Goal: Task Accomplishment & Management: Manage account settings

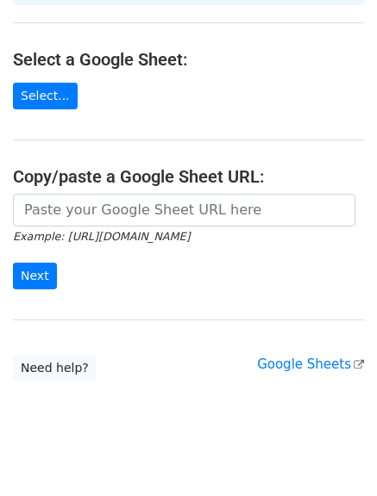
scroll to position [194, 0]
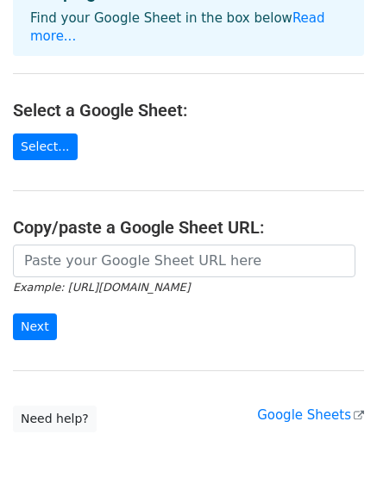
scroll to position [108, 0]
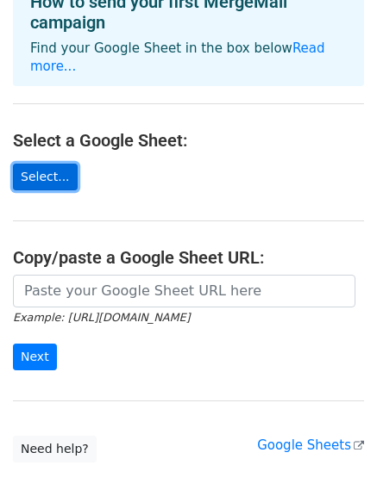
click at [47, 164] on link "Select..." at bounding box center [45, 177] width 65 height 27
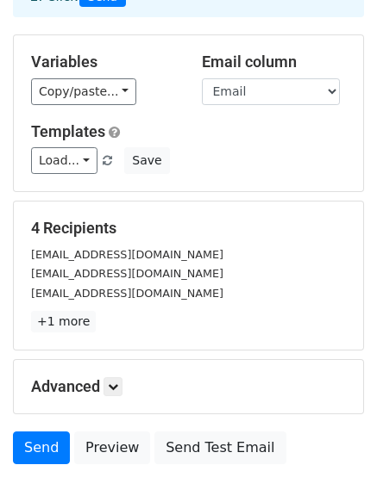
scroll to position [172, 0]
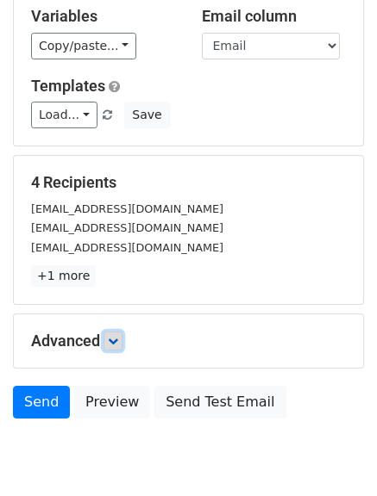
click at [118, 345] on icon at bounding box center [113, 341] width 10 height 10
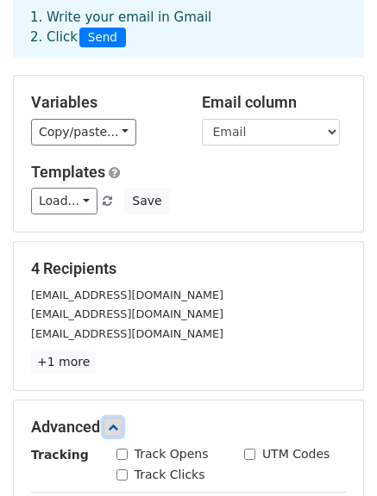
scroll to position [0, 0]
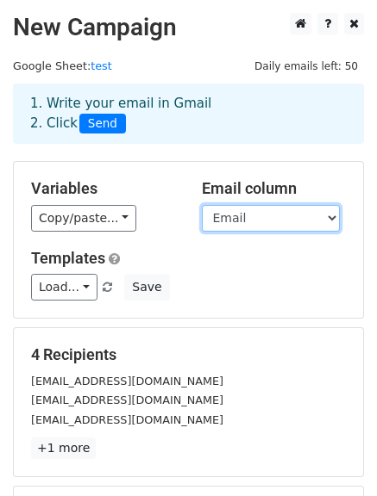
click at [283, 216] on select "First Name Last Name Email BCC" at bounding box center [271, 218] width 138 height 27
select select "BCC"
click at [202, 205] on select "First Name Last Name Email BCC" at bounding box center [271, 218] width 138 height 27
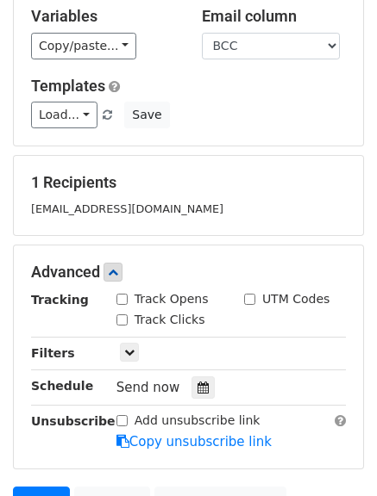
scroll to position [259, 0]
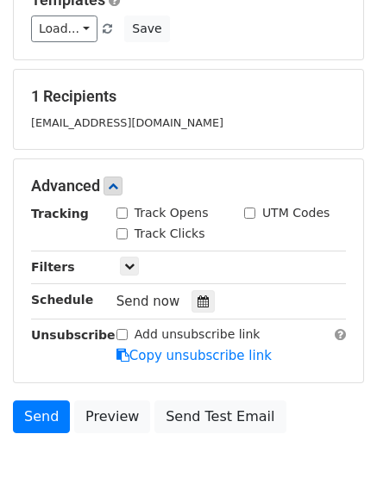
click at [122, 218] on input "Track Opens" at bounding box center [121, 213] width 11 height 11
checkbox input "true"
click at [122, 228] on input "Track Clicks" at bounding box center [121, 233] width 11 height 11
checkbox input "true"
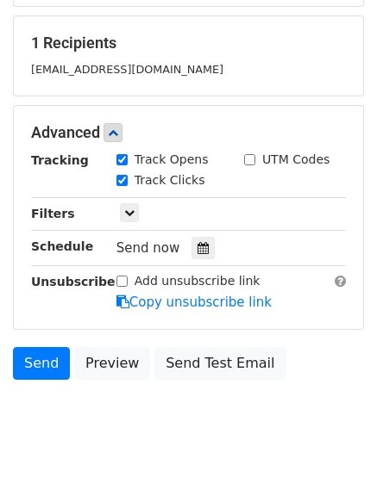
scroll to position [341, 0]
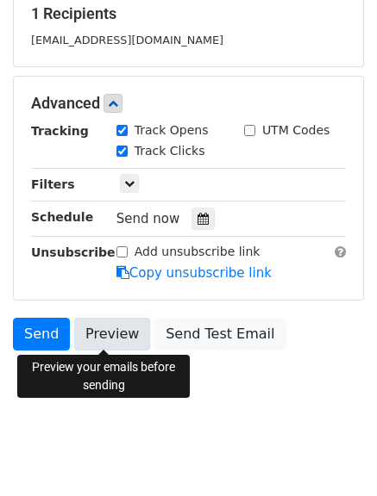
click at [110, 337] on link "Preview" at bounding box center [112, 334] width 76 height 33
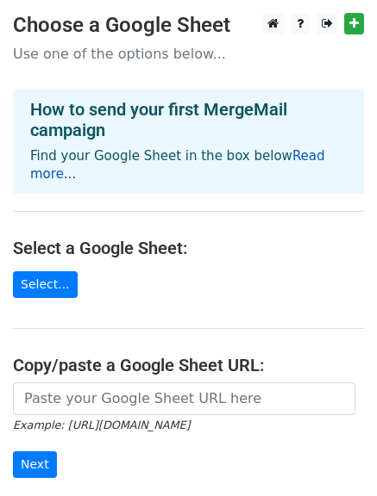
click at [292, 156] on link "Read more..." at bounding box center [177, 165] width 295 height 34
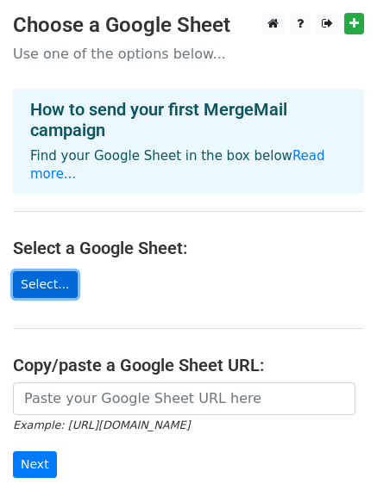
click at [56, 272] on link "Select..." at bounding box center [45, 285] width 65 height 27
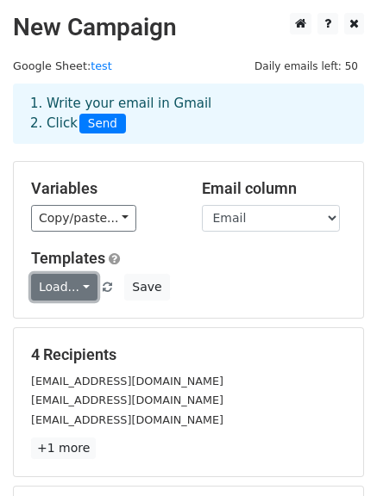
click at [73, 291] on link "Load..." at bounding box center [64, 287] width 66 height 27
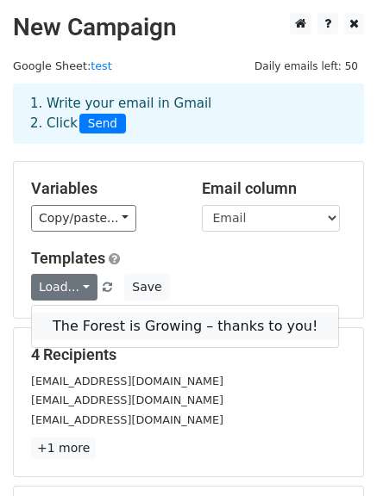
click at [91, 322] on link "The Forest is Growing – thanks to you!" at bounding box center [185, 327] width 306 height 28
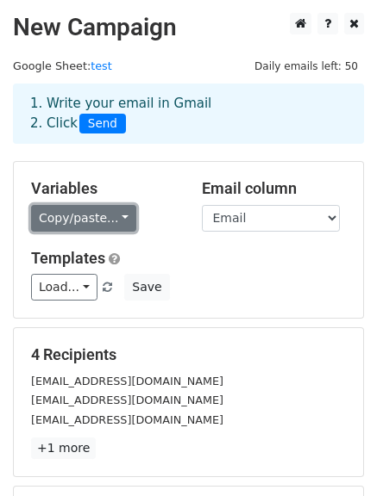
click at [105, 212] on link "Copy/paste..." at bounding box center [83, 218] width 105 height 27
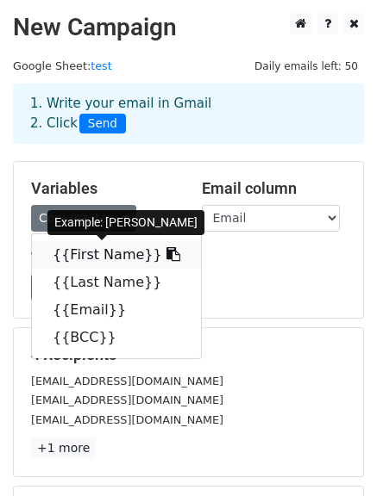
click at [105, 254] on link "{{First Name}}" at bounding box center [116, 255] width 169 height 28
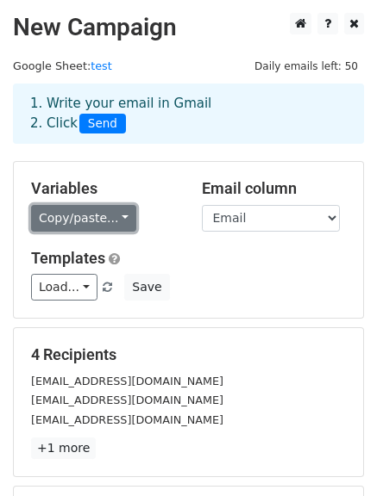
click at [115, 219] on link "Copy/paste..." at bounding box center [83, 218] width 105 height 27
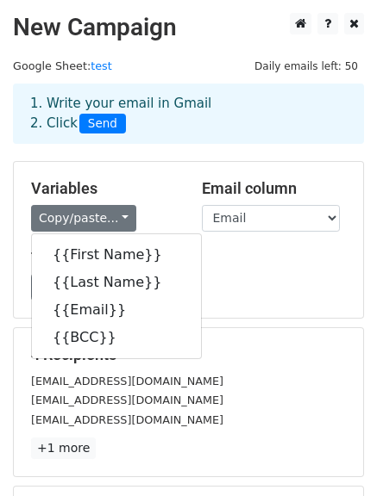
click at [146, 190] on h5 "Variables" at bounding box center [103, 188] width 145 height 19
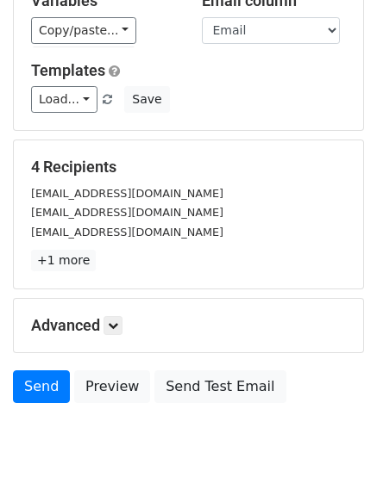
scroll to position [241, 0]
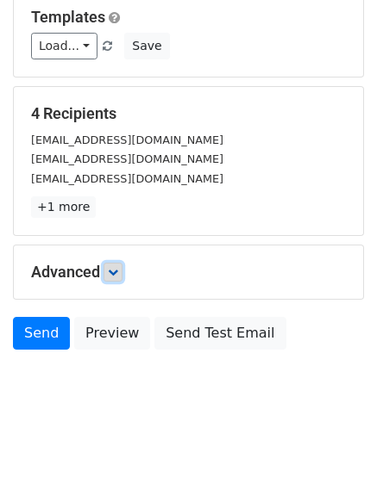
click at [115, 276] on icon at bounding box center [113, 272] width 10 height 10
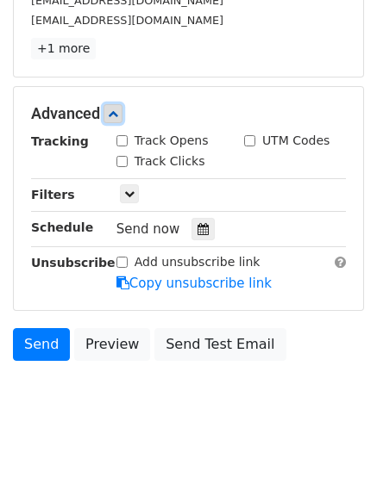
scroll to position [410, 0]
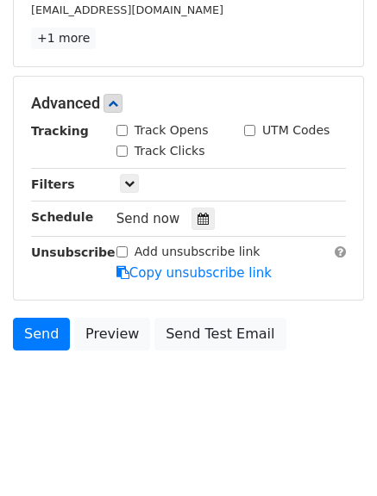
click at [128, 194] on div "Tracking Track Opens UTM Codes Track Clicks Filters Only include spreadsheet ro…" at bounding box center [188, 202] width 315 height 161
click at [128, 190] on link at bounding box center [129, 183] width 19 height 19
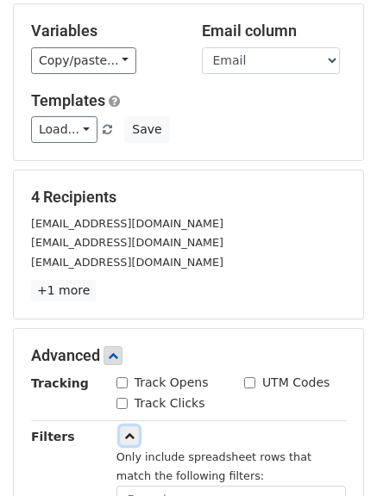
scroll to position [172, 0]
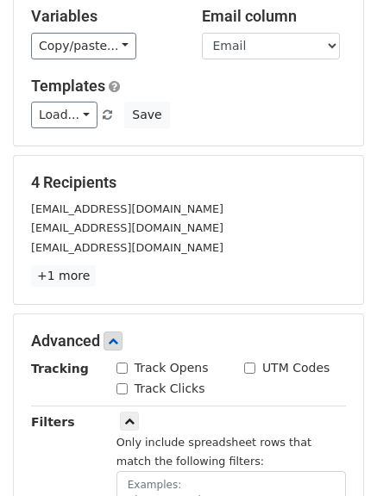
click at [119, 372] on input "Track Opens" at bounding box center [121, 368] width 11 height 11
checkbox input "true"
click at [118, 384] on input "Track Clicks" at bounding box center [121, 389] width 11 height 11
checkbox input "true"
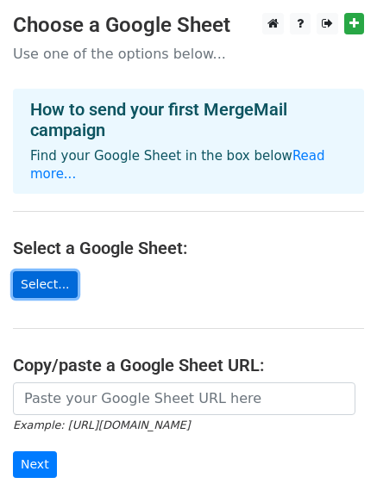
click at [49, 272] on link "Select..." at bounding box center [45, 285] width 65 height 27
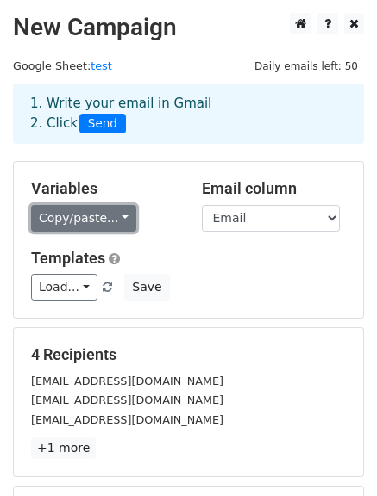
click at [111, 222] on link "Copy/paste..." at bounding box center [83, 218] width 105 height 27
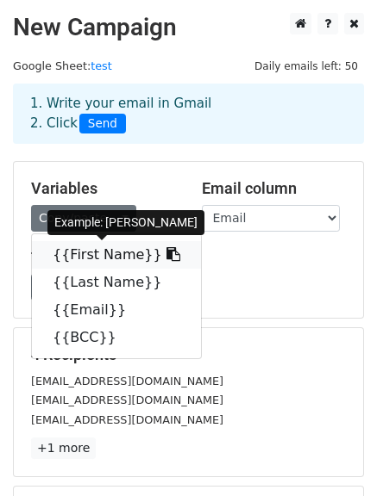
click at [102, 248] on link "{{First Name}}" at bounding box center [116, 255] width 169 height 28
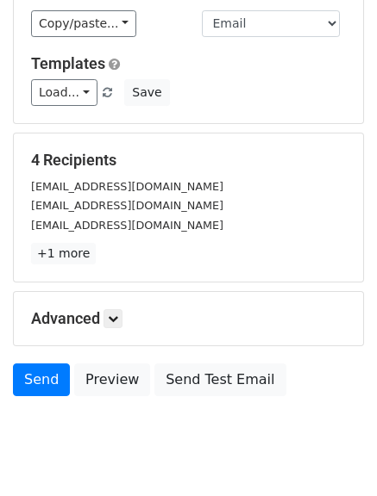
scroll to position [241, 0]
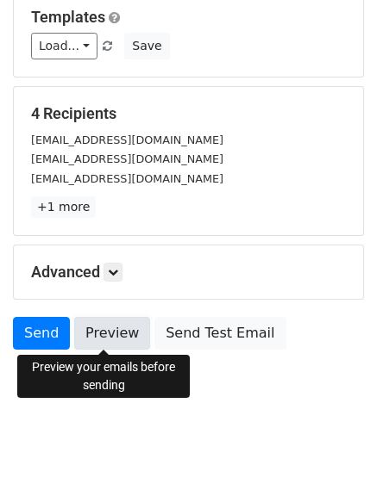
click at [108, 345] on link "Preview" at bounding box center [112, 333] width 76 height 33
click at [116, 337] on link "Preview" at bounding box center [112, 333] width 76 height 33
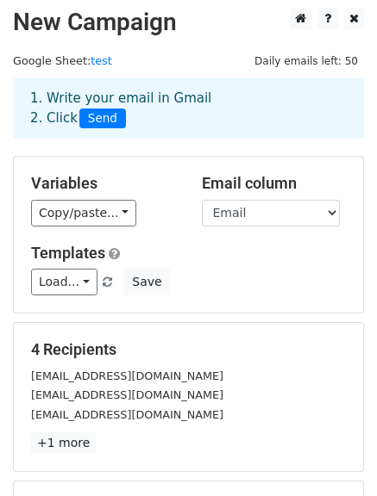
scroll to position [0, 0]
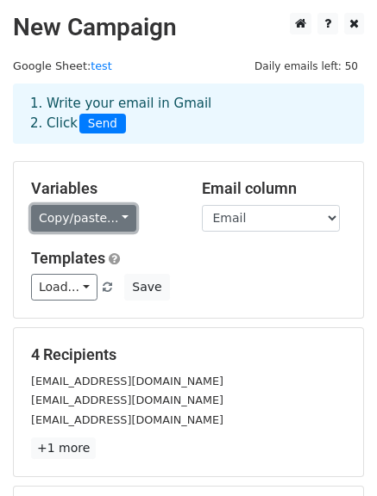
click at [117, 217] on link "Copy/paste..." at bounding box center [83, 218] width 105 height 27
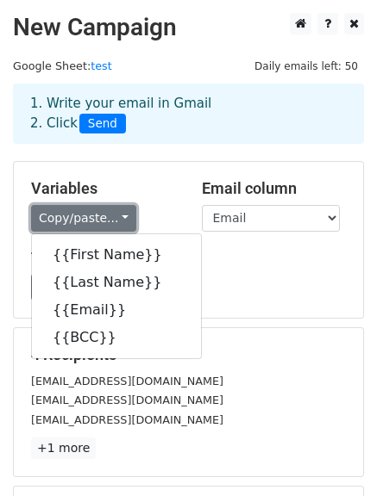
click at [117, 217] on link "Copy/paste..." at bounding box center [83, 218] width 105 height 27
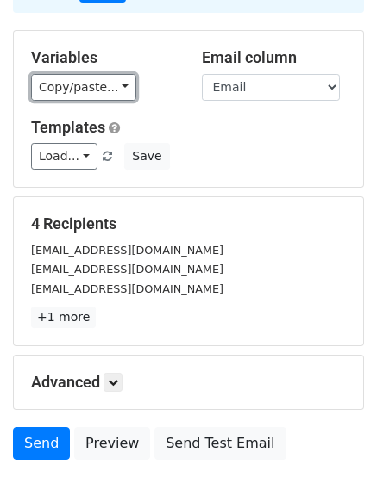
scroll to position [172, 0]
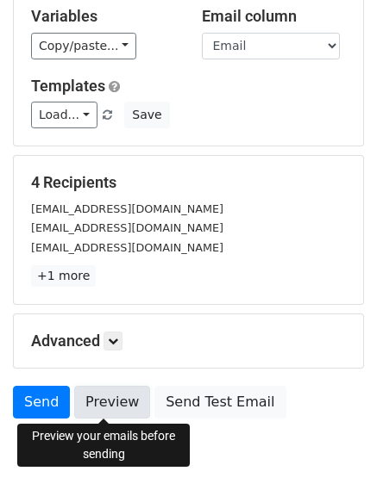
click at [101, 403] on link "Preview" at bounding box center [112, 402] width 76 height 33
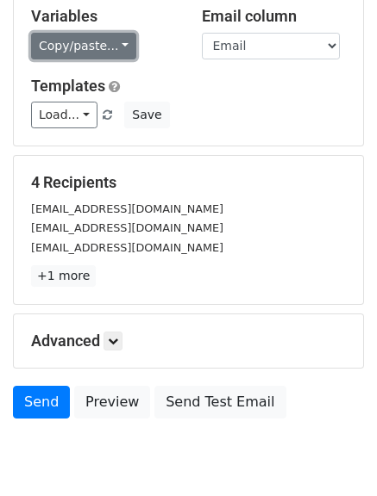
click at [76, 33] on link "Copy/paste..." at bounding box center [83, 46] width 105 height 27
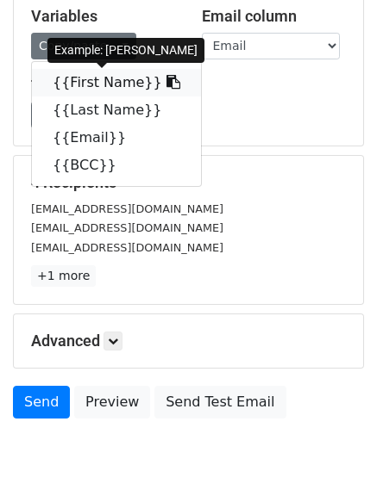
click at [97, 83] on link "{{First Name}}" at bounding box center [116, 83] width 169 height 28
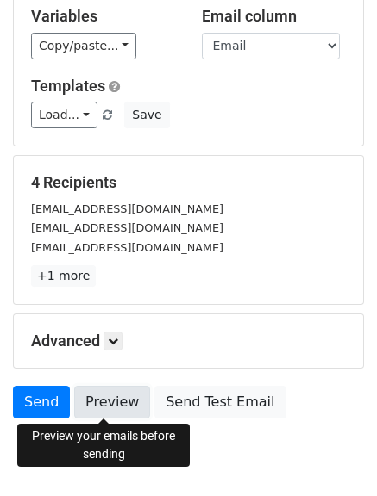
click at [81, 409] on link "Preview" at bounding box center [112, 402] width 76 height 33
click at [103, 400] on link "Preview" at bounding box center [112, 402] width 76 height 33
click at [93, 403] on link "Preview" at bounding box center [112, 402] width 76 height 33
click at [100, 404] on link "Preview" at bounding box center [112, 402] width 76 height 33
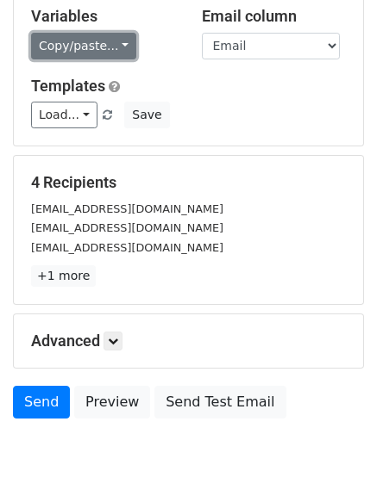
click at [112, 47] on link "Copy/paste..." at bounding box center [83, 46] width 105 height 27
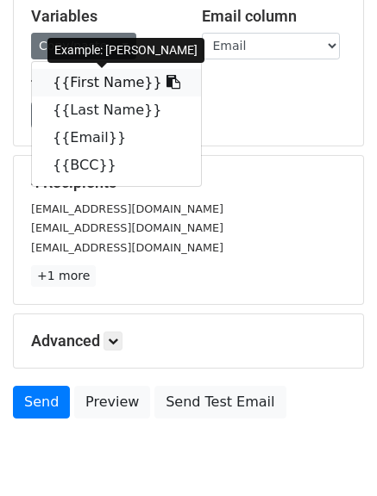
click at [102, 84] on link "{{First Name}}" at bounding box center [116, 83] width 169 height 28
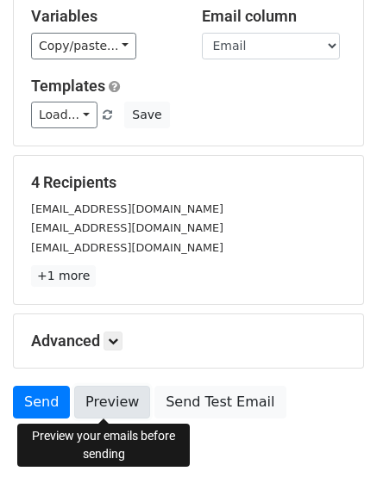
click at [101, 403] on link "Preview" at bounding box center [112, 402] width 76 height 33
click at [103, 409] on link "Preview" at bounding box center [112, 402] width 76 height 33
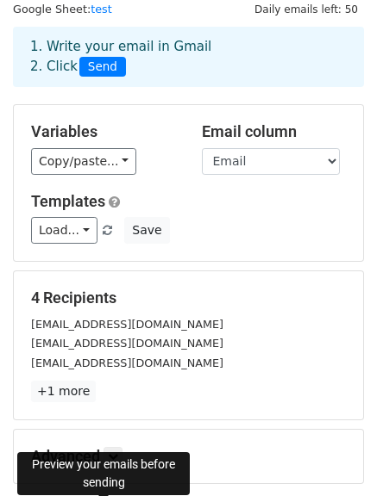
scroll to position [0, 0]
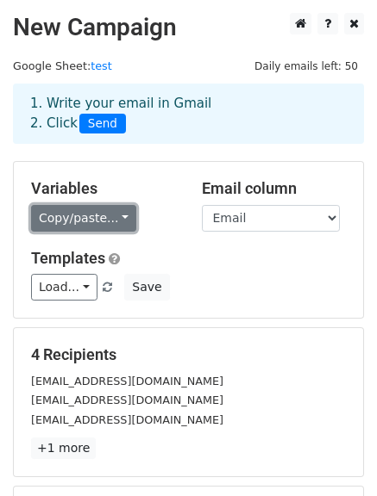
click at [114, 218] on link "Copy/paste..." at bounding box center [83, 218] width 105 height 27
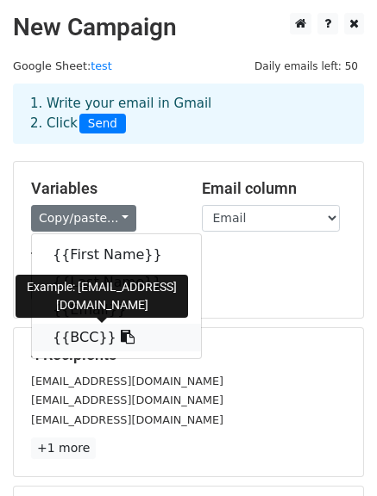
click at [93, 341] on link "{{BCC}}" at bounding box center [116, 338] width 169 height 28
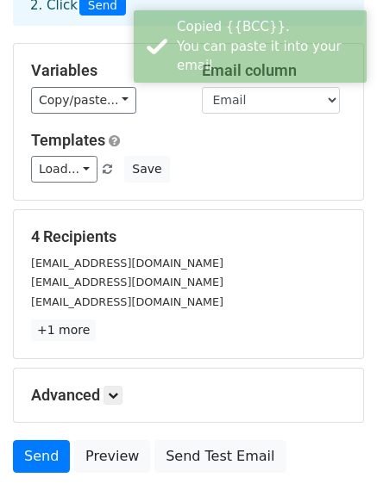
scroll to position [241, 0]
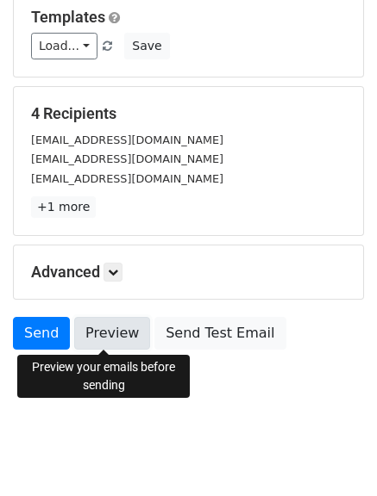
click at [115, 340] on link "Preview" at bounding box center [112, 333] width 76 height 33
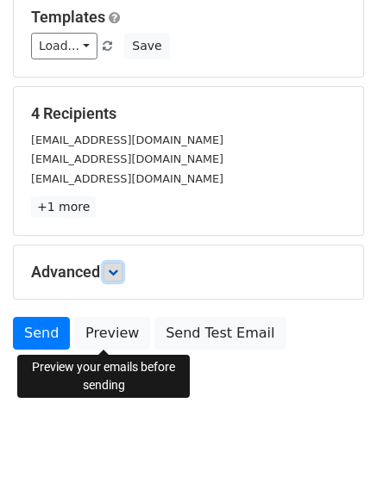
click at [118, 276] on icon at bounding box center [113, 272] width 10 height 10
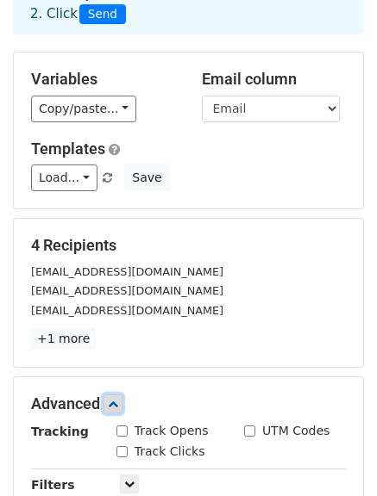
scroll to position [69, 0]
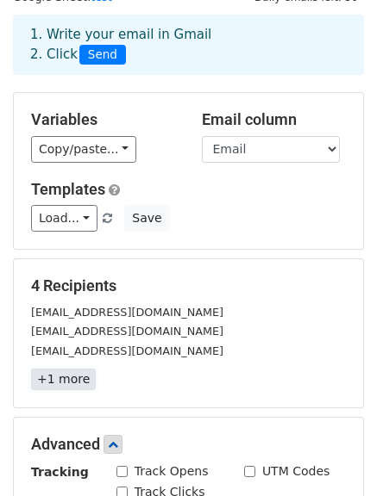
click at [58, 385] on link "+1 more" at bounding box center [63, 380] width 65 height 22
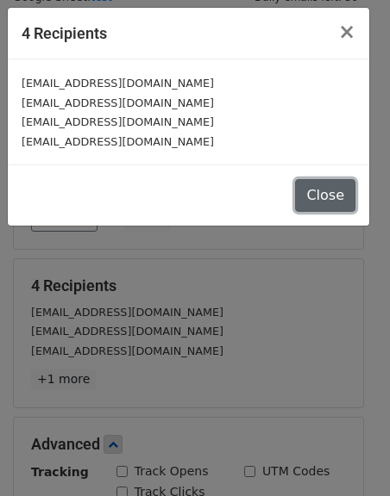
click at [323, 186] on button "Close" at bounding box center [325, 195] width 60 height 33
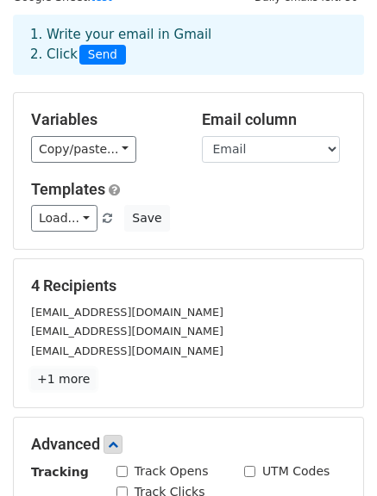
scroll to position [0, 0]
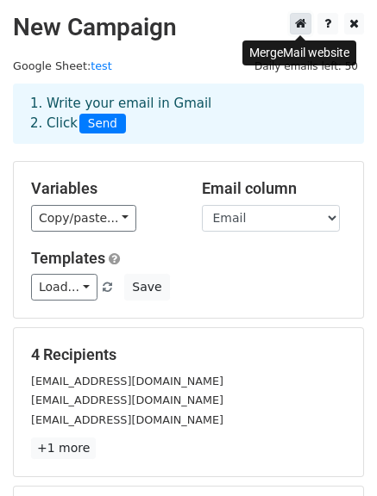
click at [304, 22] on icon at bounding box center [300, 23] width 11 height 12
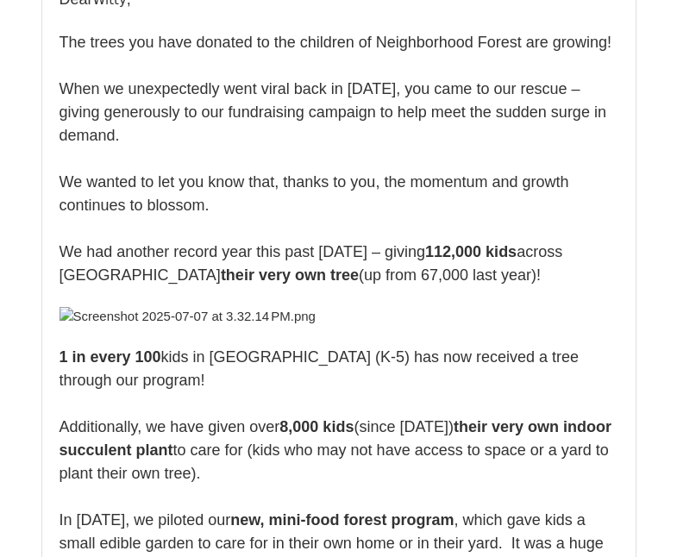
scroll to position [3017, 0]
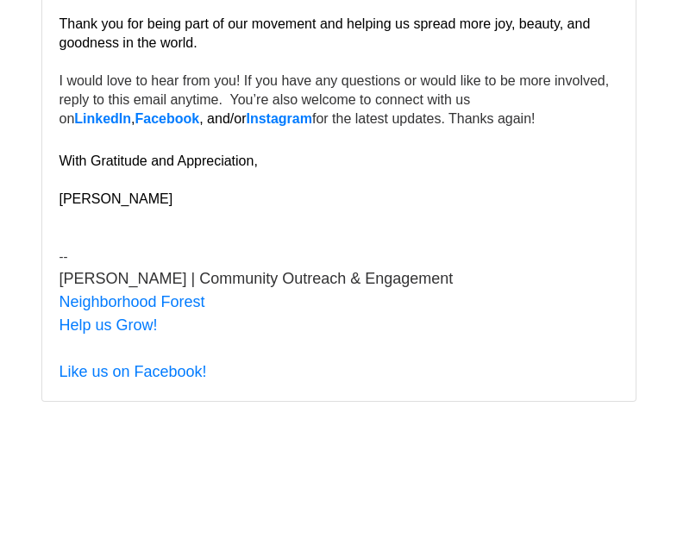
scroll to position [5948, 0]
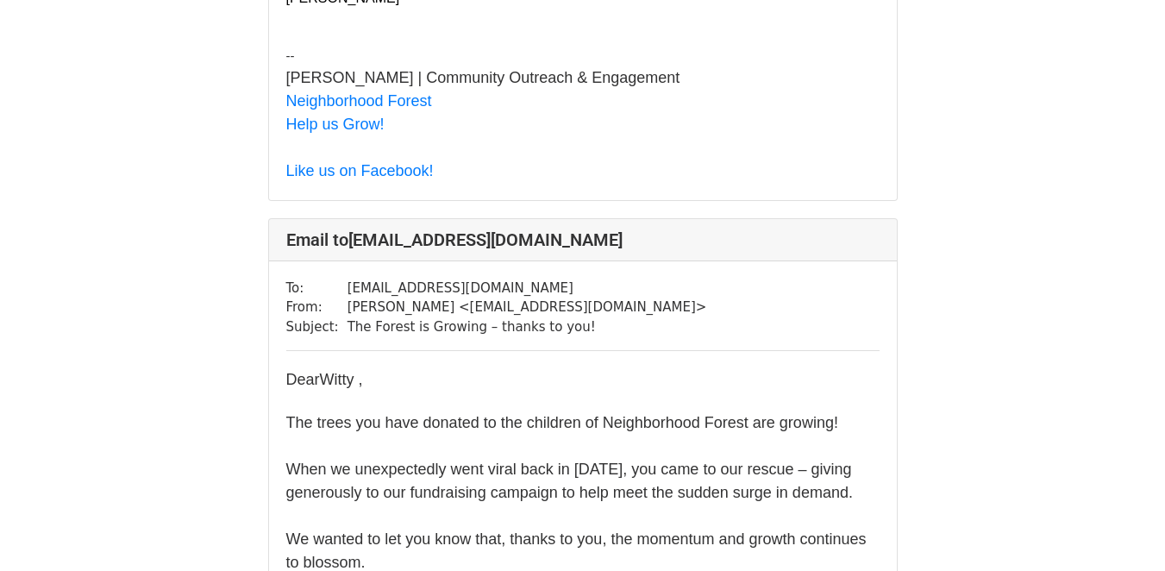
scroll to position [2758, 0]
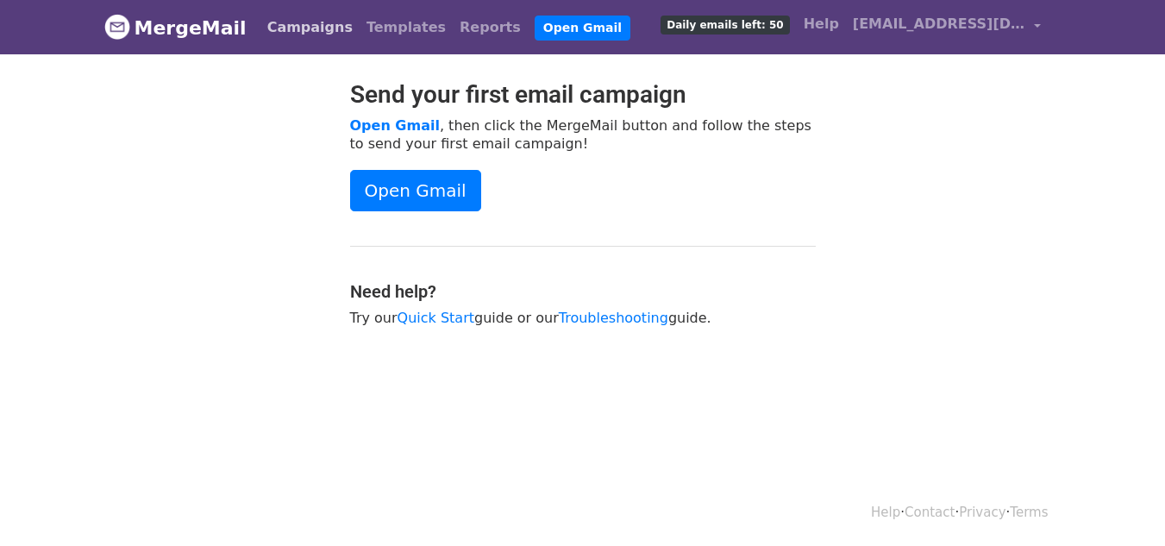
click at [278, 38] on link "Campaigns" at bounding box center [309, 27] width 99 height 34
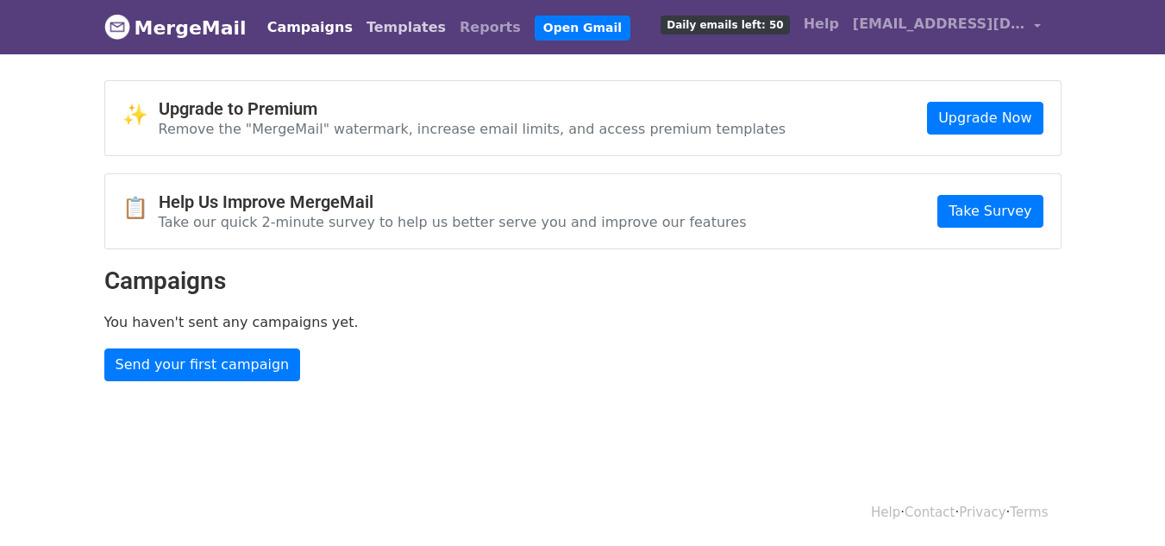
click at [386, 22] on link "Templates" at bounding box center [405, 27] width 93 height 34
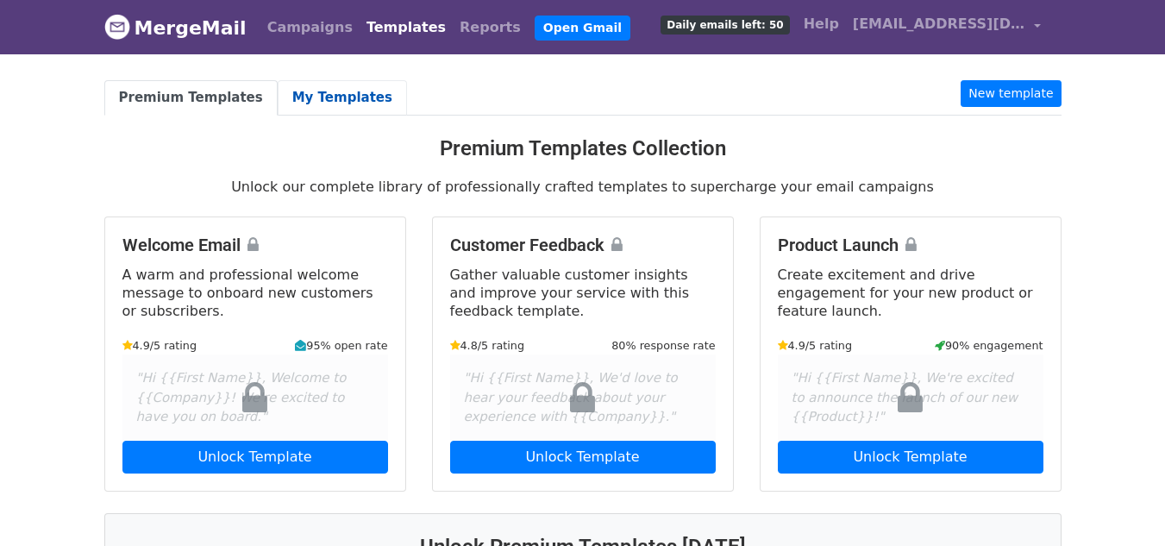
click at [346, 80] on link "My Templates" at bounding box center [342, 97] width 129 height 35
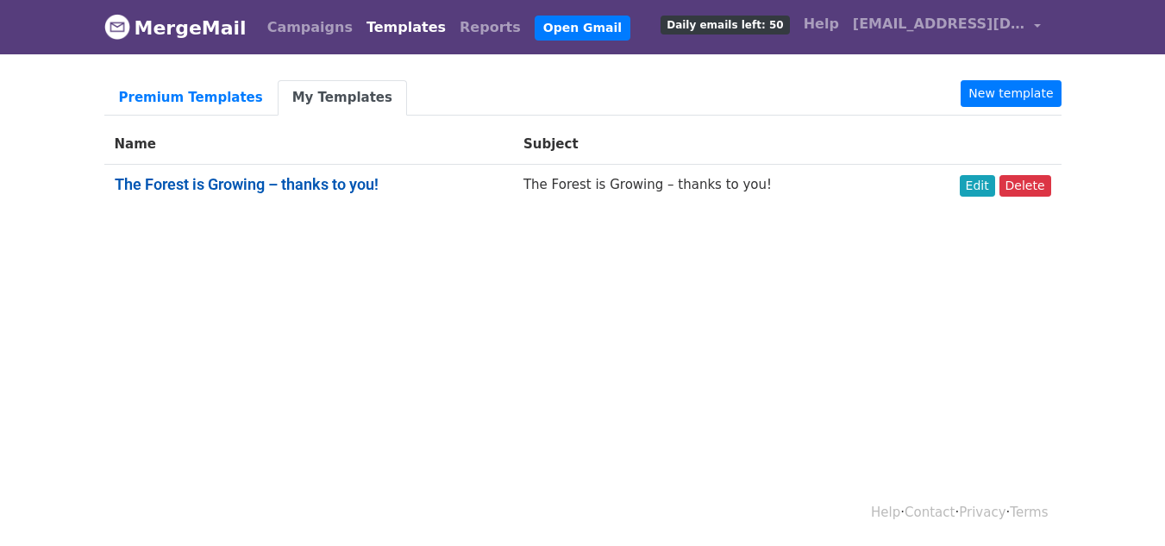
click at [368, 189] on link "The Forest is Growing – thanks to you!" at bounding box center [247, 184] width 264 height 18
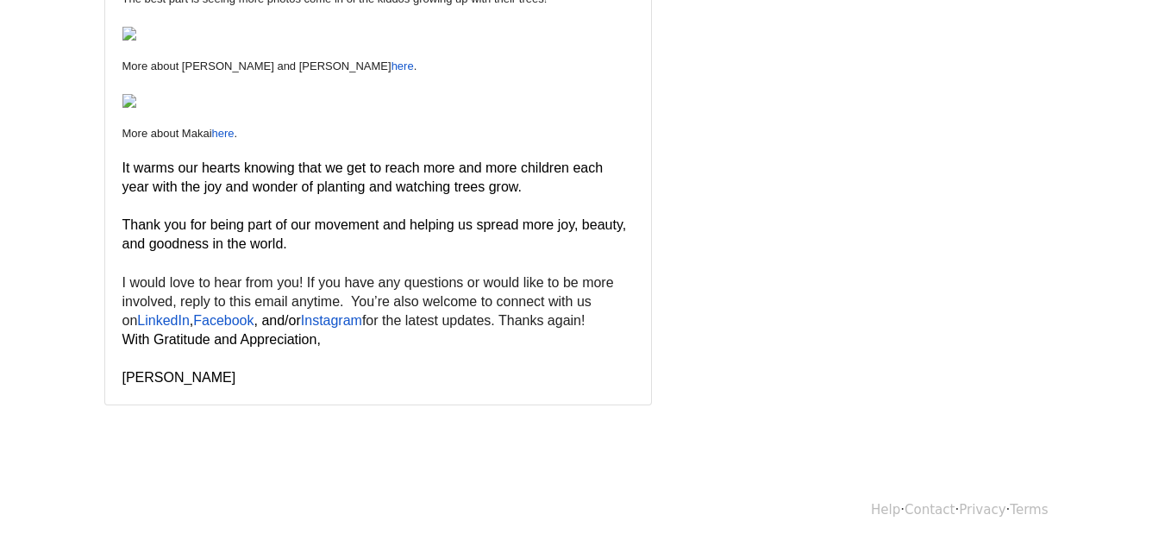
scroll to position [2241, 0]
click at [366, 324] on p "I would love to hear from you! If you have any questions or would like to be mo…" at bounding box center [377, 301] width 511 height 57
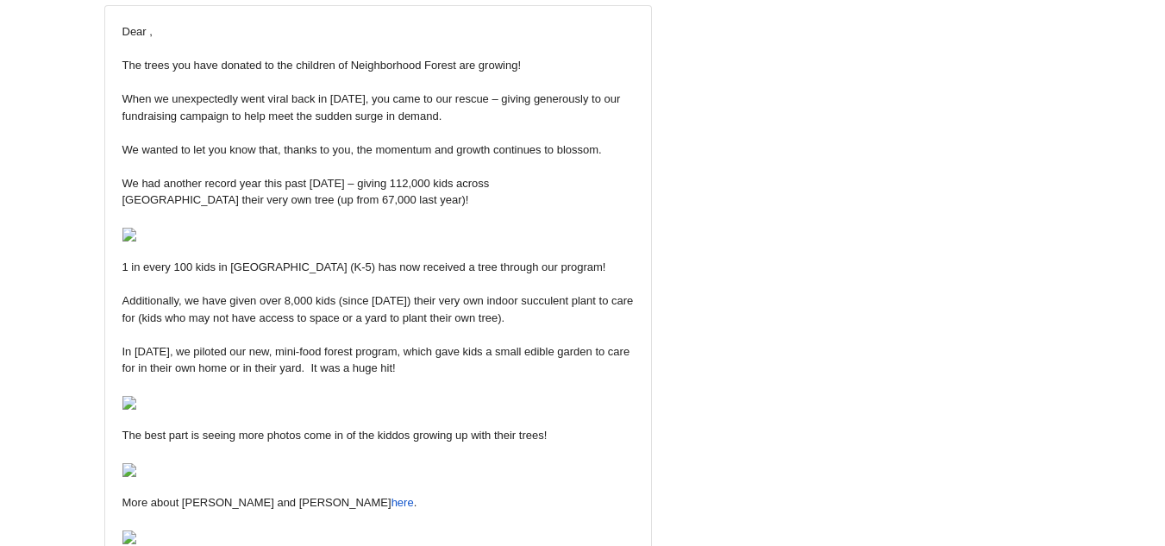
scroll to position [0, 0]
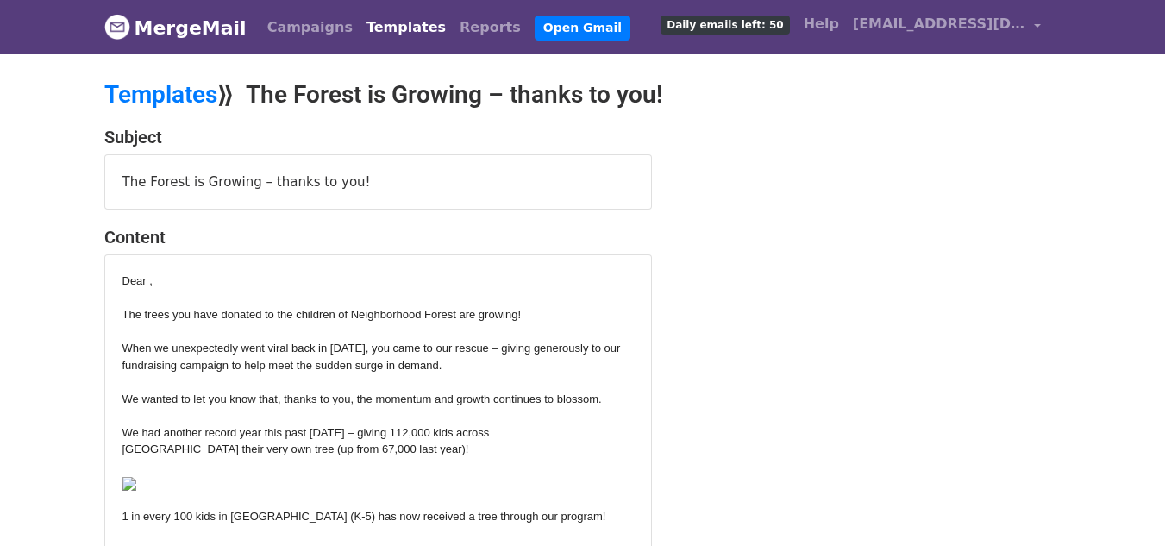
click at [215, 34] on link "MergeMail" at bounding box center [175, 27] width 142 height 36
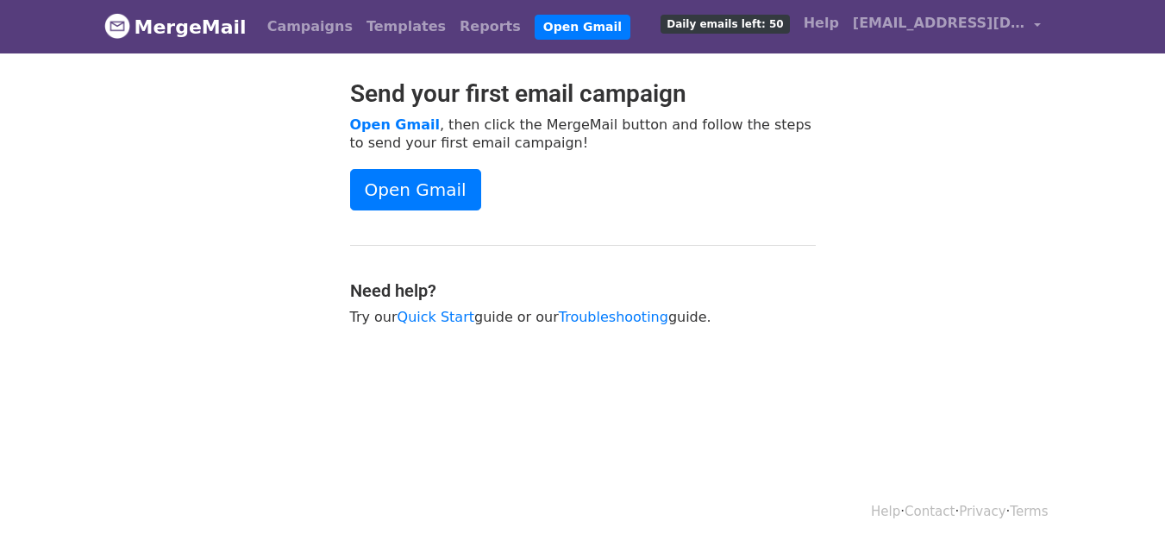
scroll to position [3, 0]
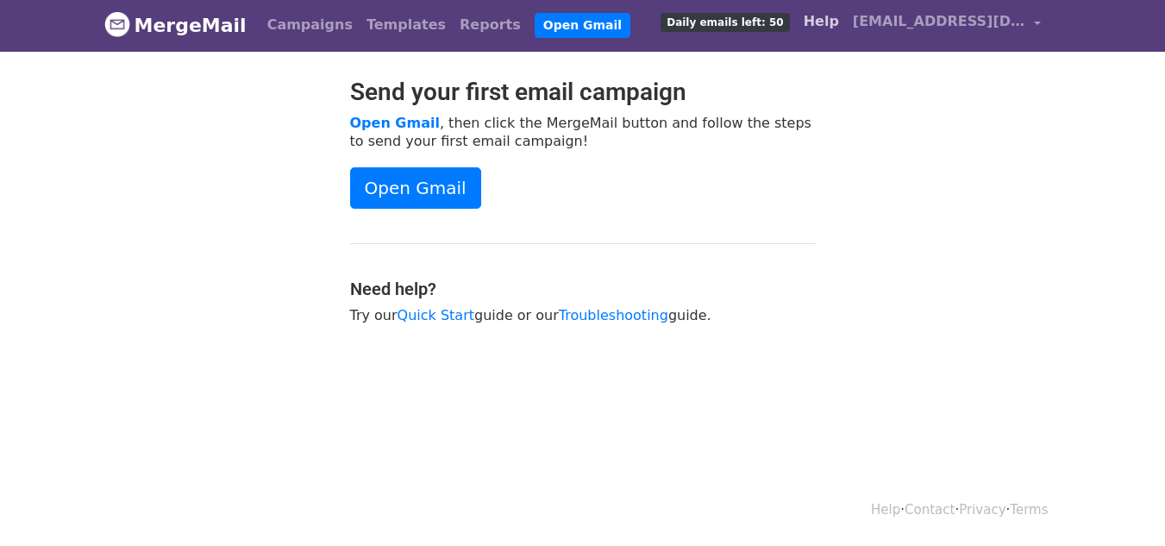
click at [827, 24] on link "Help" at bounding box center [820, 21] width 49 height 34
click at [835, 28] on link "Help" at bounding box center [820, 21] width 49 height 34
click at [380, 21] on link "Templates" at bounding box center [405, 25] width 93 height 34
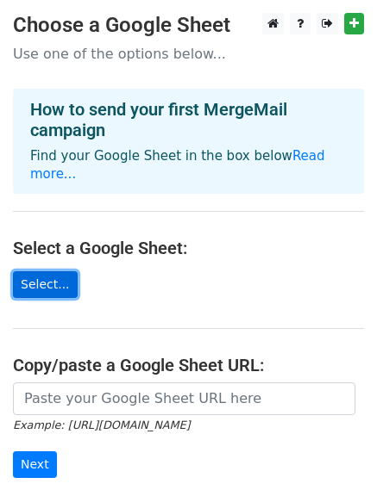
click at [36, 272] on link "Select..." at bounding box center [45, 285] width 65 height 27
click at [44, 272] on link "Select..." at bounding box center [45, 285] width 65 height 27
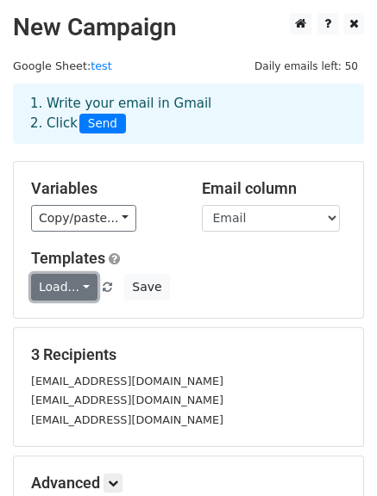
click at [75, 290] on link "Load..." at bounding box center [64, 287] width 66 height 27
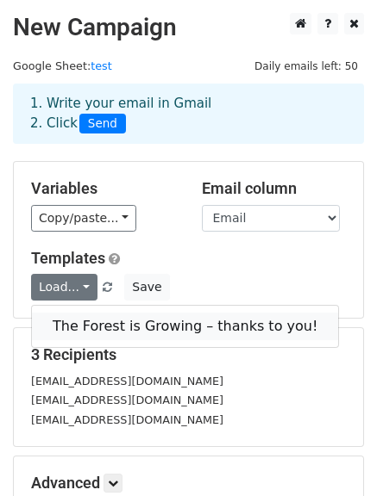
click at [89, 319] on link "The Forest is Growing – thanks to you!" at bounding box center [185, 327] width 306 height 28
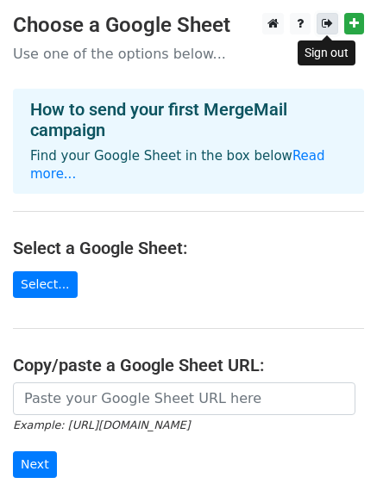
click at [328, 27] on icon at bounding box center [327, 23] width 11 height 12
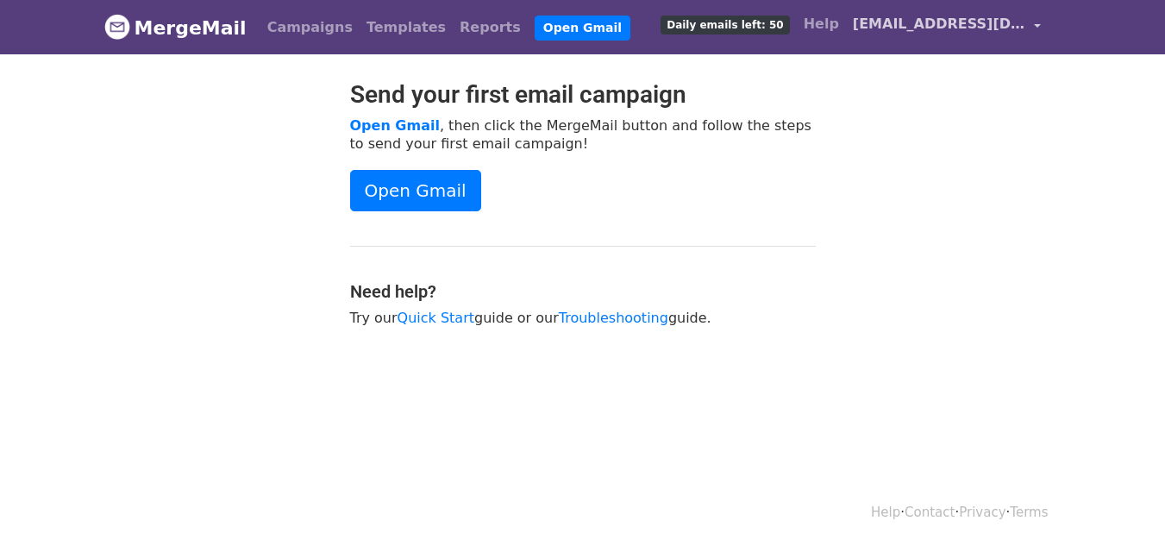
click at [1028, 26] on link "whitney.young@neighborhoodforest.org" at bounding box center [947, 27] width 202 height 41
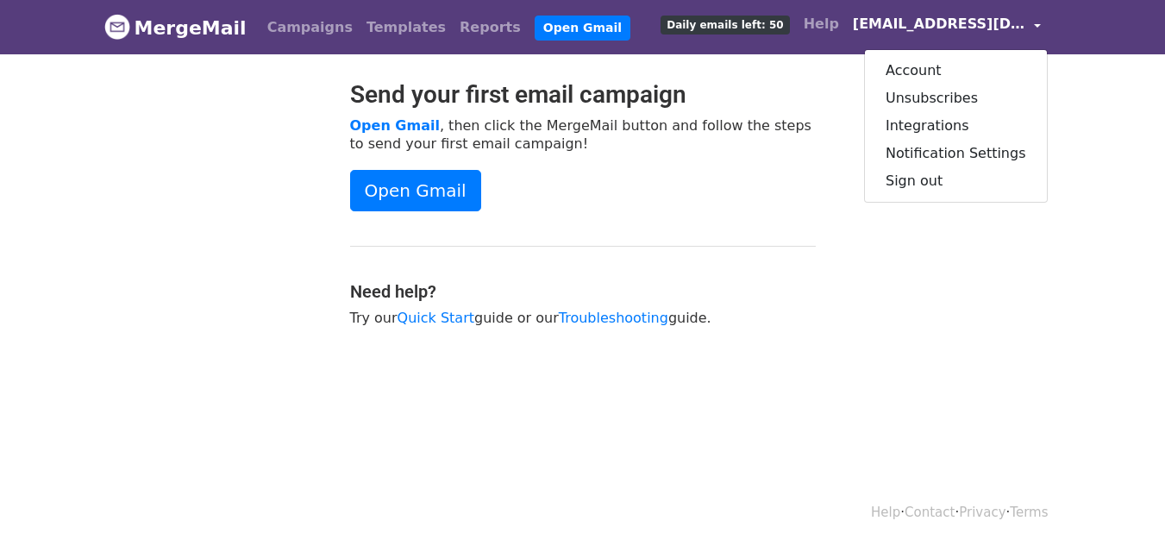
click at [1028, 26] on link "whitney.young@neighborhoodforest.org" at bounding box center [947, 27] width 202 height 41
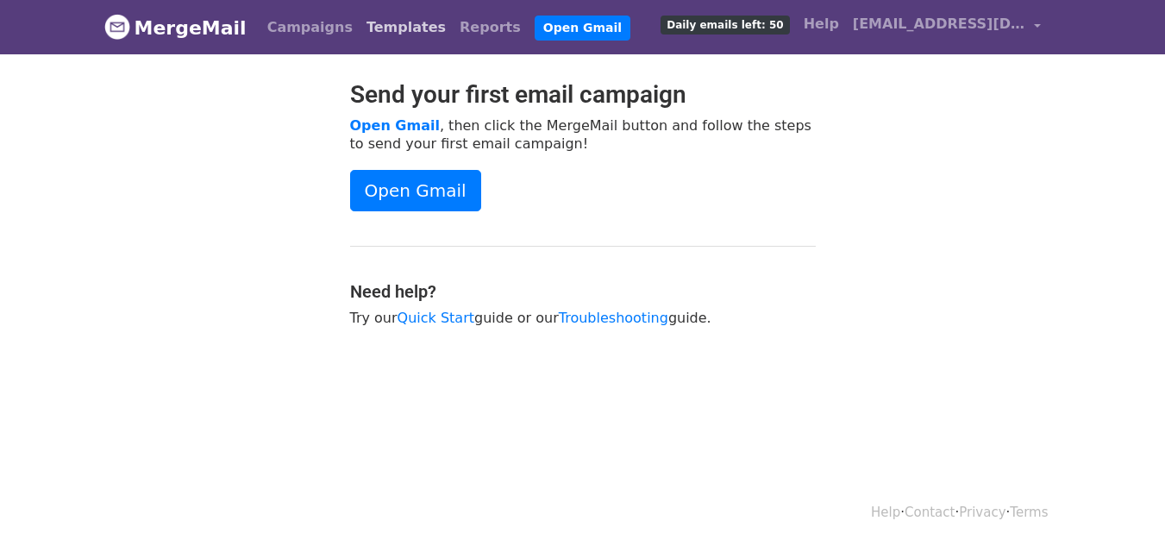
click at [359, 33] on link "Templates" at bounding box center [405, 27] width 93 height 34
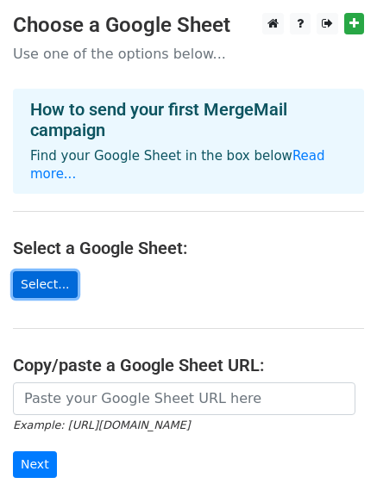
click at [50, 272] on link "Select..." at bounding box center [45, 285] width 65 height 27
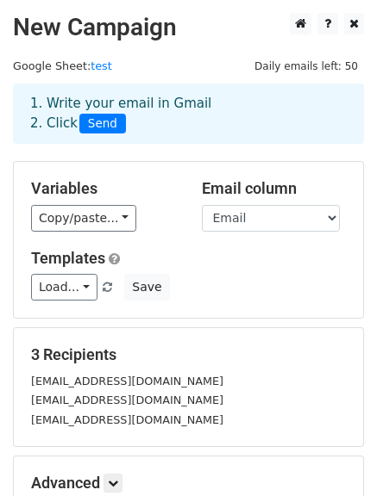
scroll to position [86, 0]
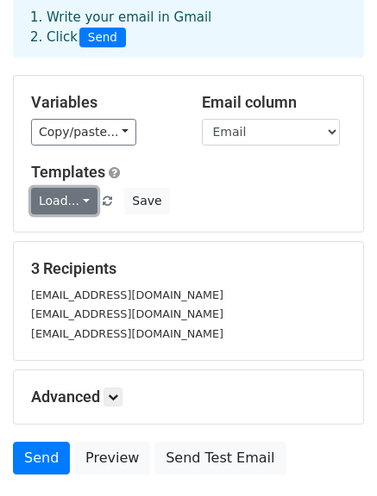
click at [79, 199] on link "Load..." at bounding box center [64, 201] width 66 height 27
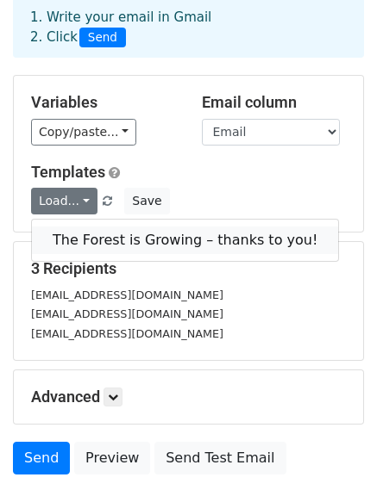
click at [92, 237] on link "The Forest is Growing – thanks to you!" at bounding box center [185, 241] width 306 height 28
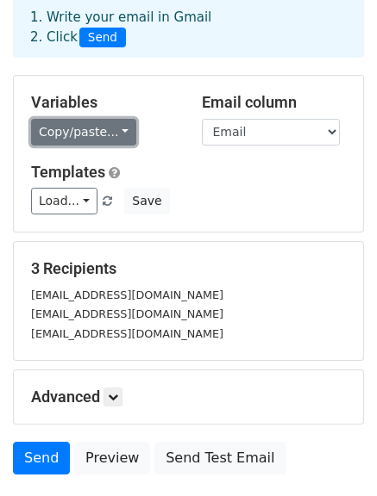
click at [111, 131] on link "Copy/paste..." at bounding box center [83, 132] width 105 height 27
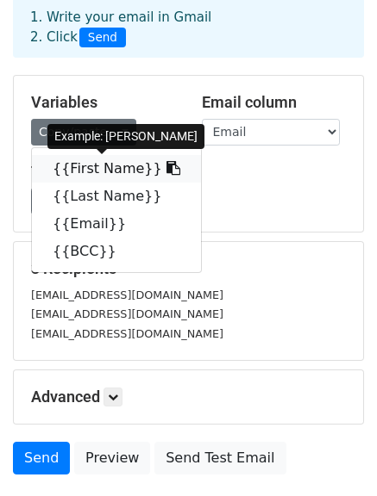
click at [109, 165] on link "{{First Name}}" at bounding box center [116, 169] width 169 height 28
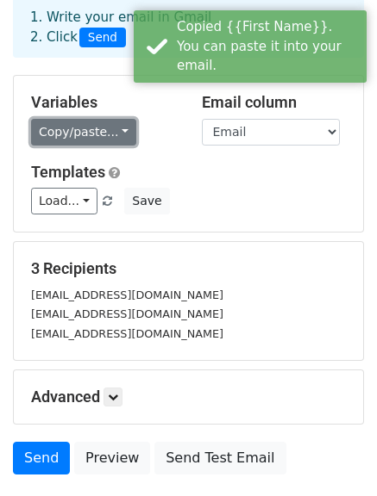
click at [74, 138] on link "Copy/paste..." at bounding box center [83, 132] width 105 height 27
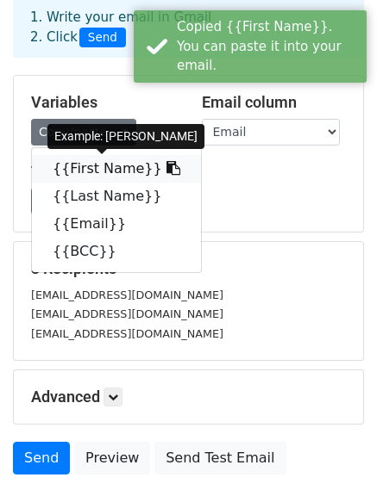
click at [85, 164] on link "{{First Name}}" at bounding box center [116, 169] width 169 height 28
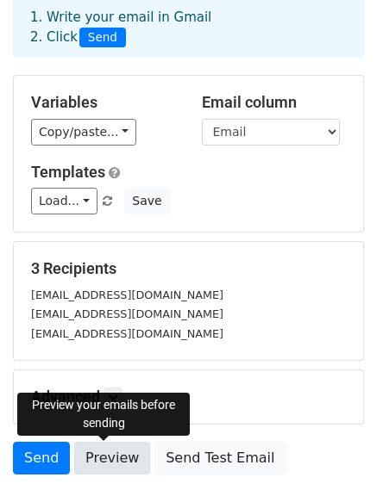
click at [104, 459] on link "Preview" at bounding box center [112, 458] width 76 height 33
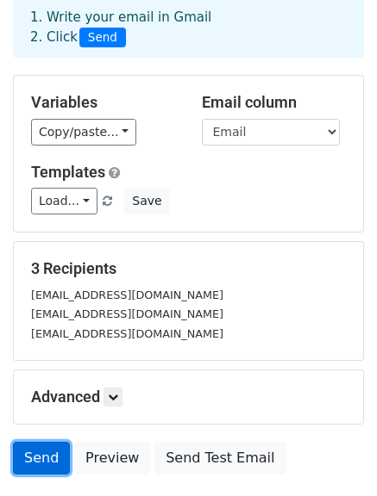
click at [51, 459] on link "Send" at bounding box center [41, 458] width 57 height 33
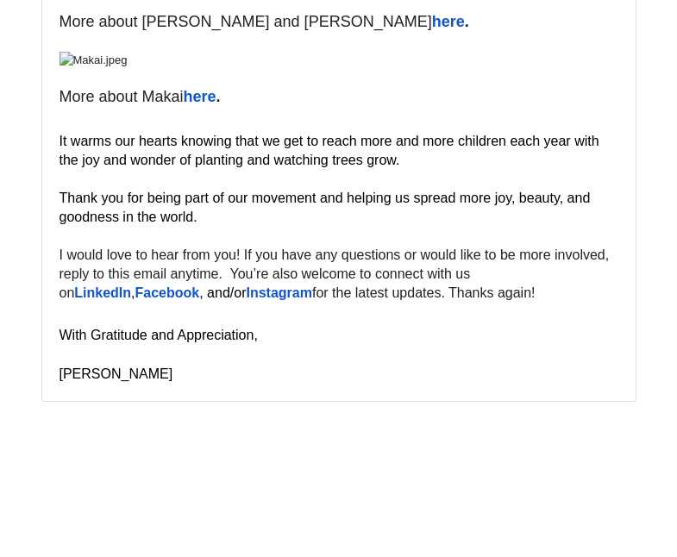
scroll to position [8458, 0]
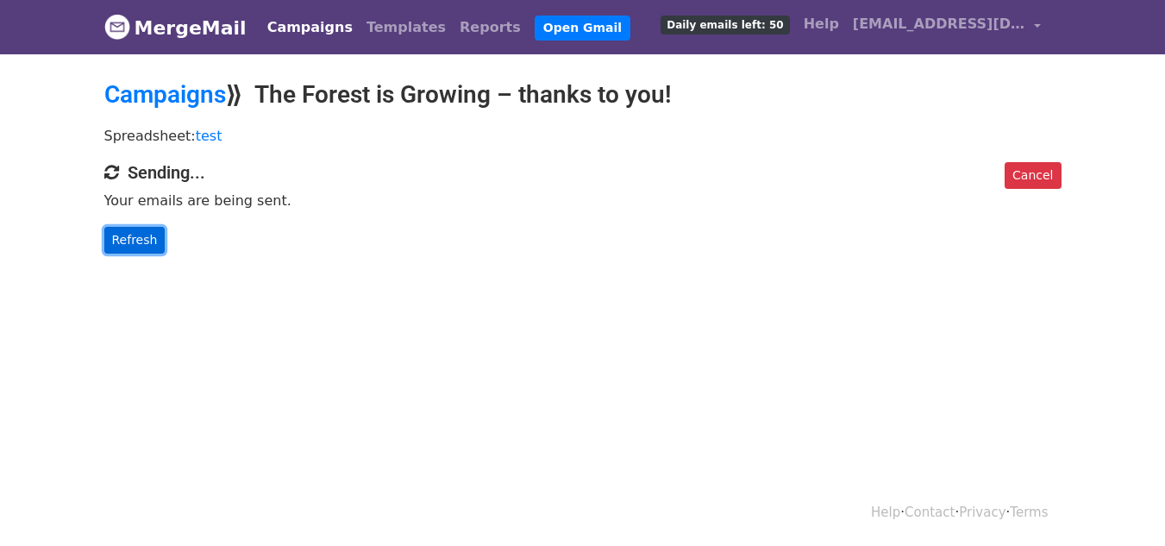
click at [112, 237] on link "Refresh" at bounding box center [134, 240] width 61 height 27
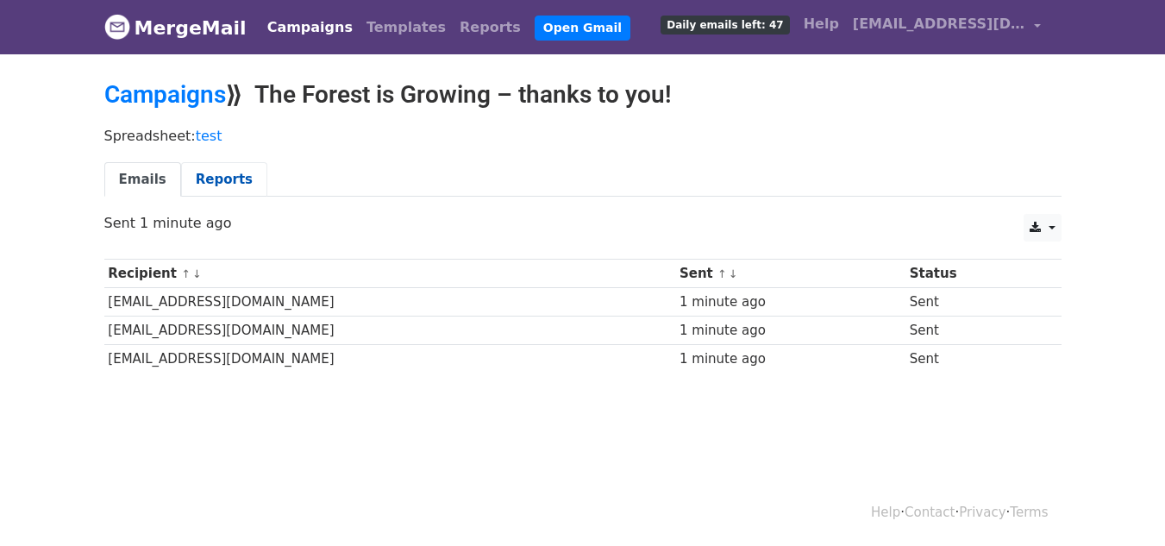
click at [215, 192] on link "Reports" at bounding box center [224, 179] width 86 height 35
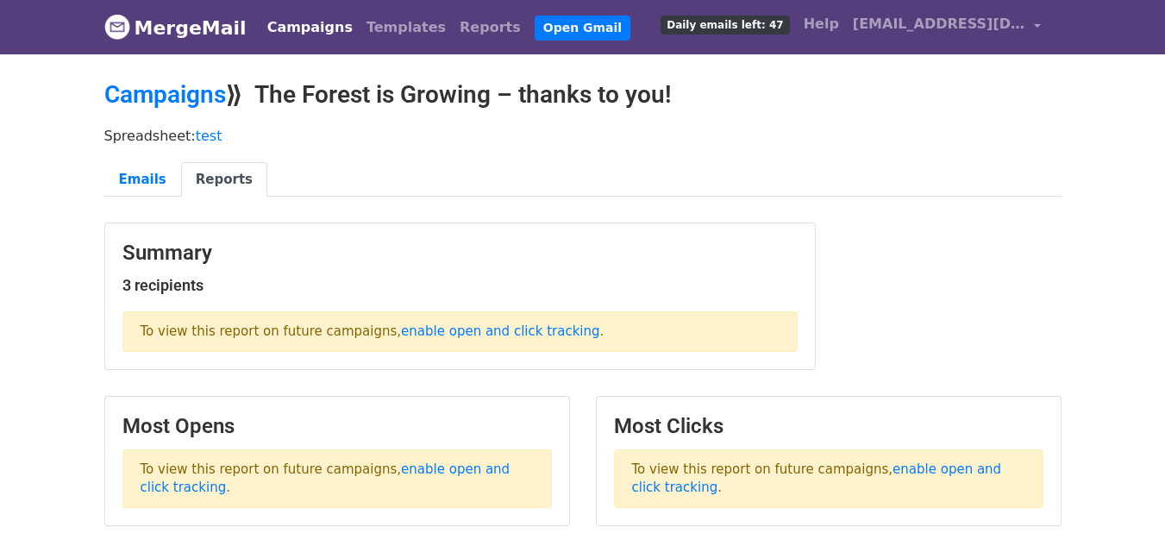
scroll to position [86, 0]
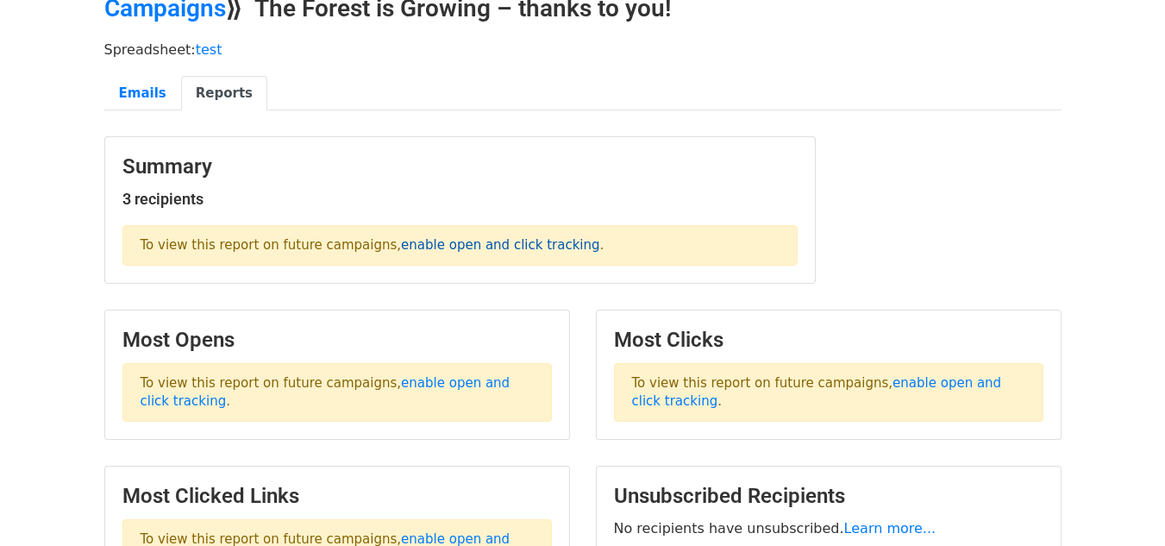
click at [409, 244] on link "enable open and click tracking" at bounding box center [500, 245] width 198 height 16
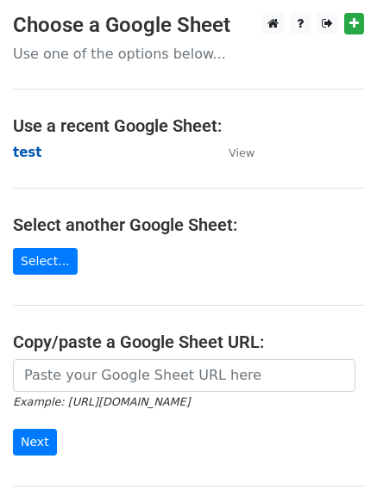
drag, startPoint x: 27, startPoint y: 172, endPoint x: 33, endPoint y: 159, distance: 13.5
click at [27, 172] on main "Choose a Google Sheet Use one of the options below... Use a recent Google Sheet…" at bounding box center [188, 280] width 377 height 535
click at [33, 150] on strong "test" at bounding box center [27, 153] width 28 height 16
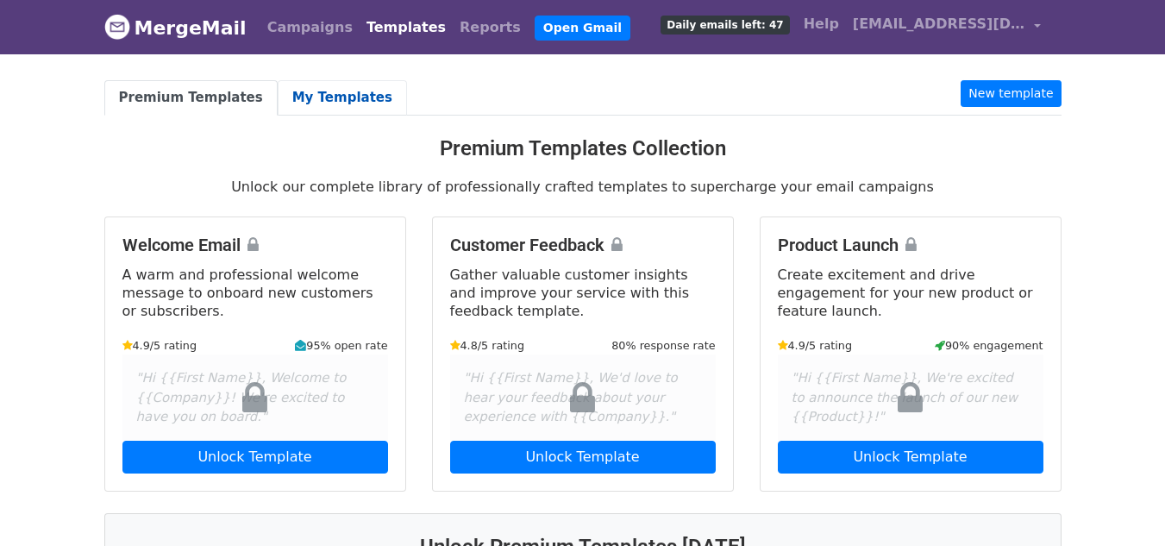
click at [290, 103] on link "My Templates" at bounding box center [342, 97] width 129 height 35
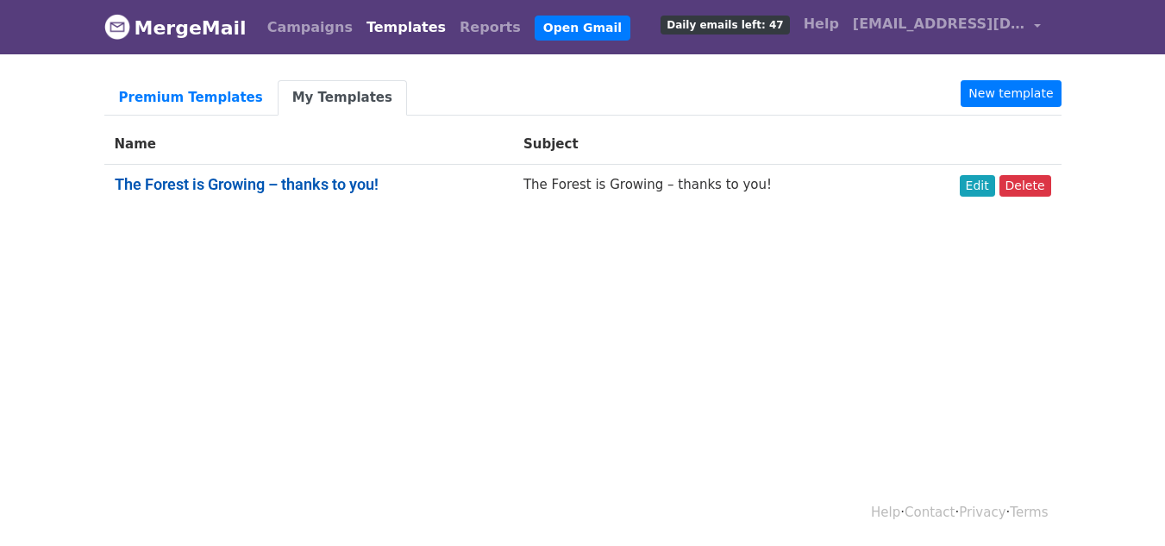
click at [322, 189] on link "The Forest is Growing – thanks to you!" at bounding box center [247, 184] width 264 height 18
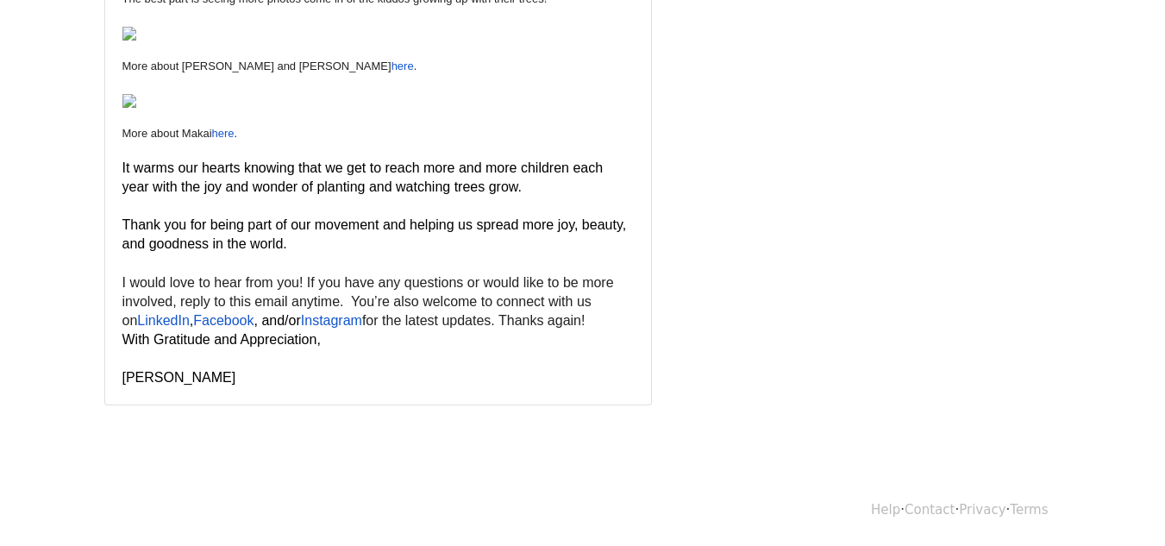
scroll to position [1510, 0]
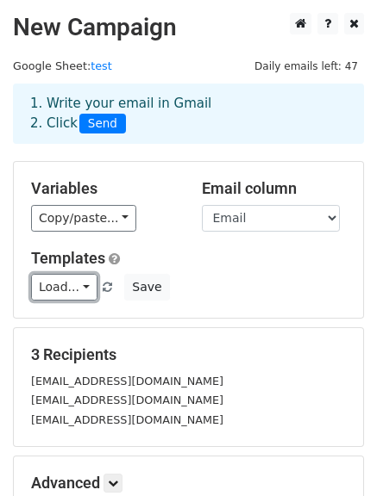
click at [71, 285] on link "Load..." at bounding box center [64, 287] width 66 height 27
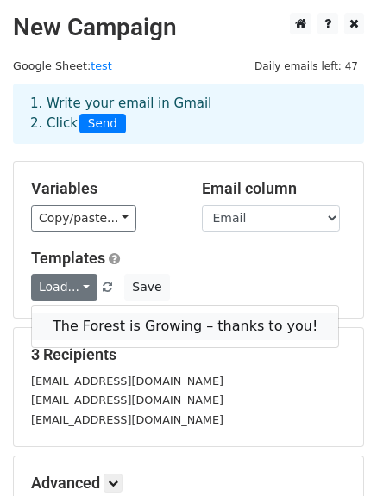
click at [105, 328] on link "The Forest is Growing – thanks to you!" at bounding box center [185, 327] width 306 height 28
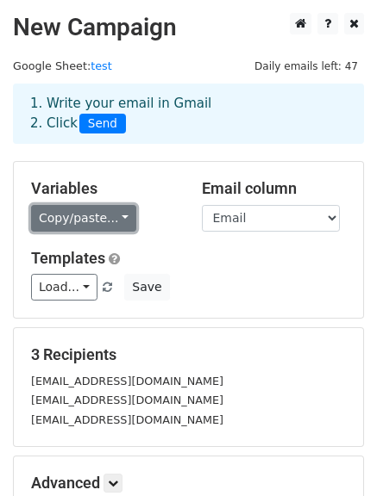
click at [41, 221] on link "Copy/paste..." at bounding box center [83, 218] width 105 height 27
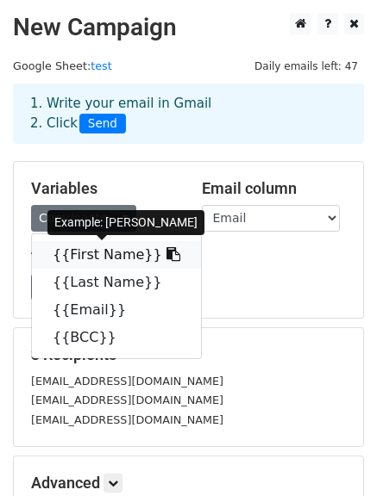
click at [71, 251] on link "{{First Name}}" at bounding box center [116, 255] width 169 height 28
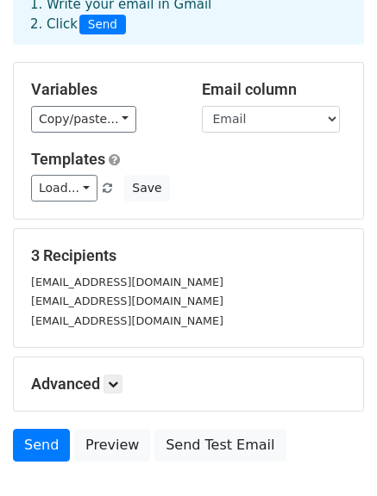
scroll to position [211, 0]
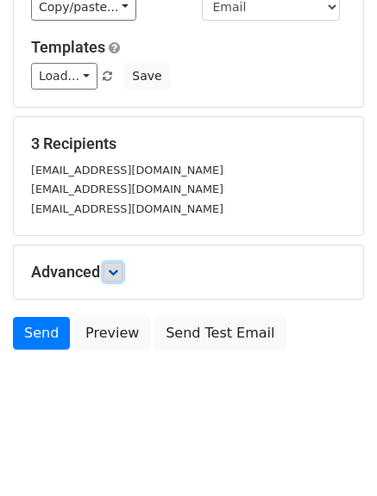
click at [116, 270] on icon at bounding box center [113, 272] width 10 height 10
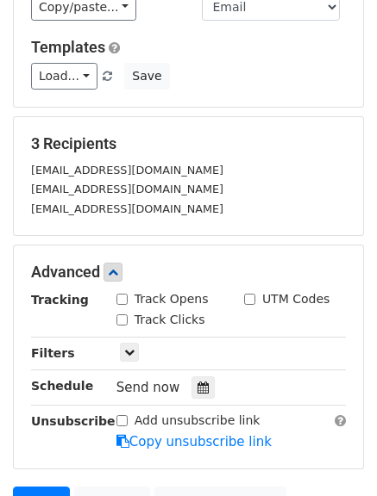
click at [117, 301] on input "Track Opens" at bounding box center [121, 299] width 11 height 11
checkbox input "true"
click at [122, 315] on input "Track Clicks" at bounding box center [121, 320] width 11 height 11
checkbox input "true"
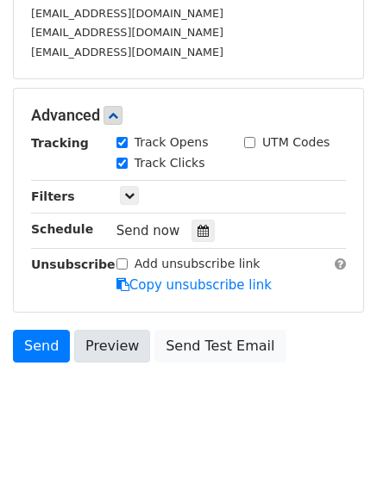
scroll to position [380, 0]
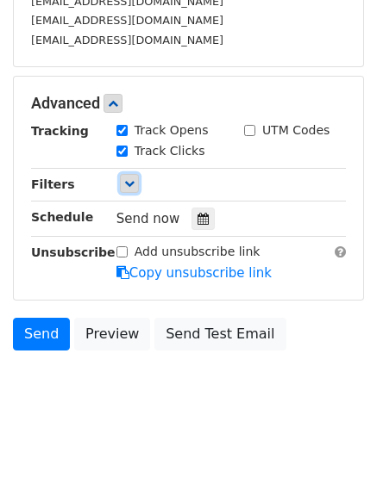
click at [131, 187] on icon at bounding box center [129, 183] width 10 height 10
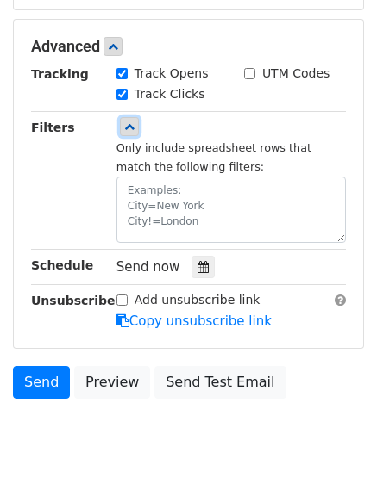
scroll to position [466, 0]
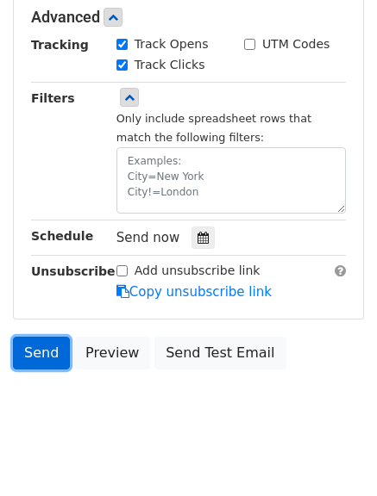
click at [47, 365] on link "Send" at bounding box center [41, 353] width 57 height 33
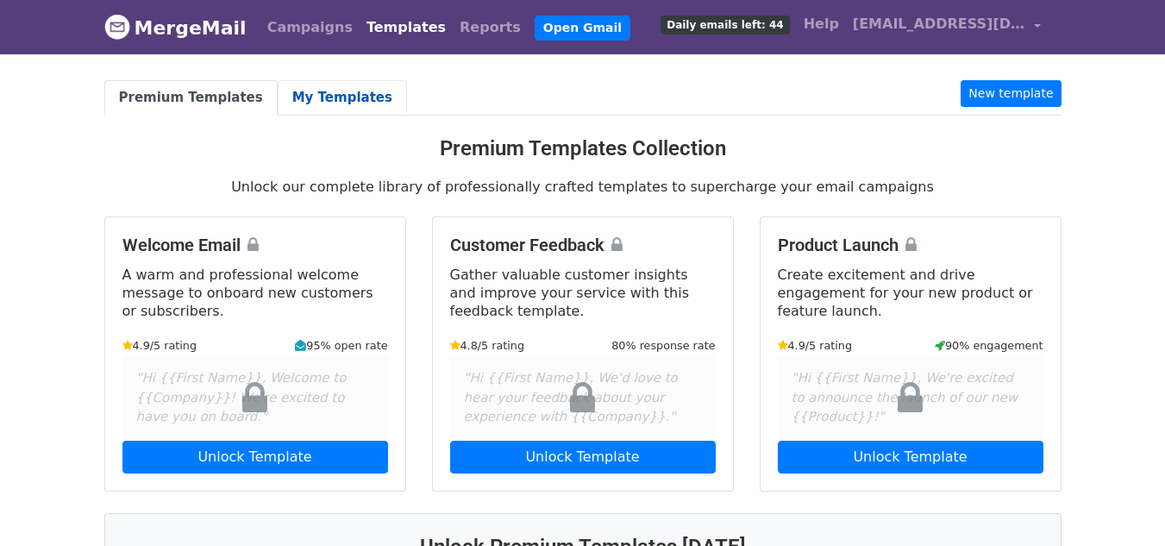
click at [336, 93] on link "My Templates" at bounding box center [342, 97] width 129 height 35
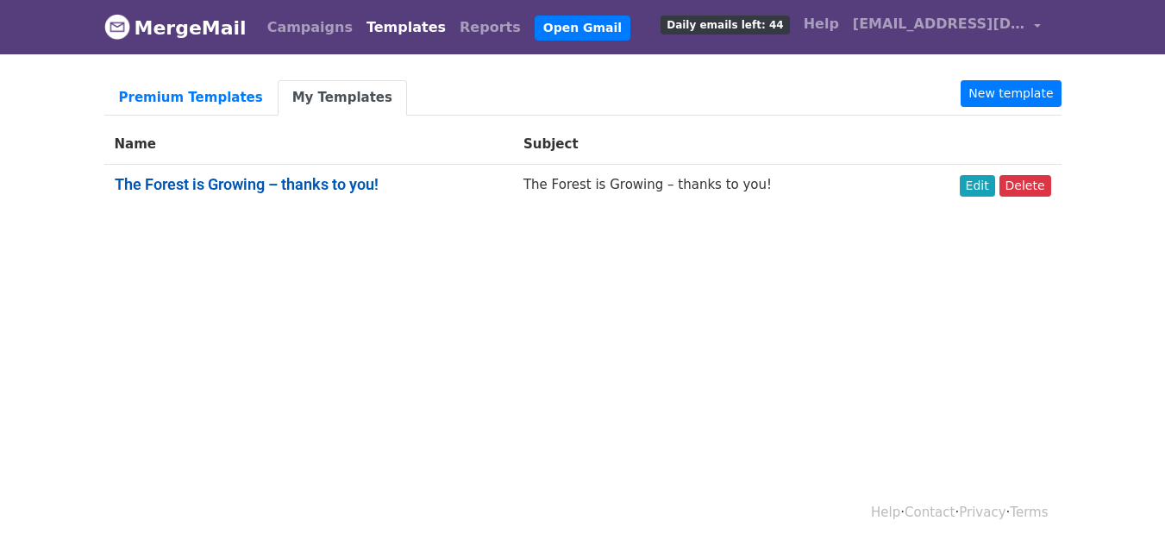
click at [355, 180] on link "The Forest is Growing – thanks to you!" at bounding box center [247, 184] width 264 height 18
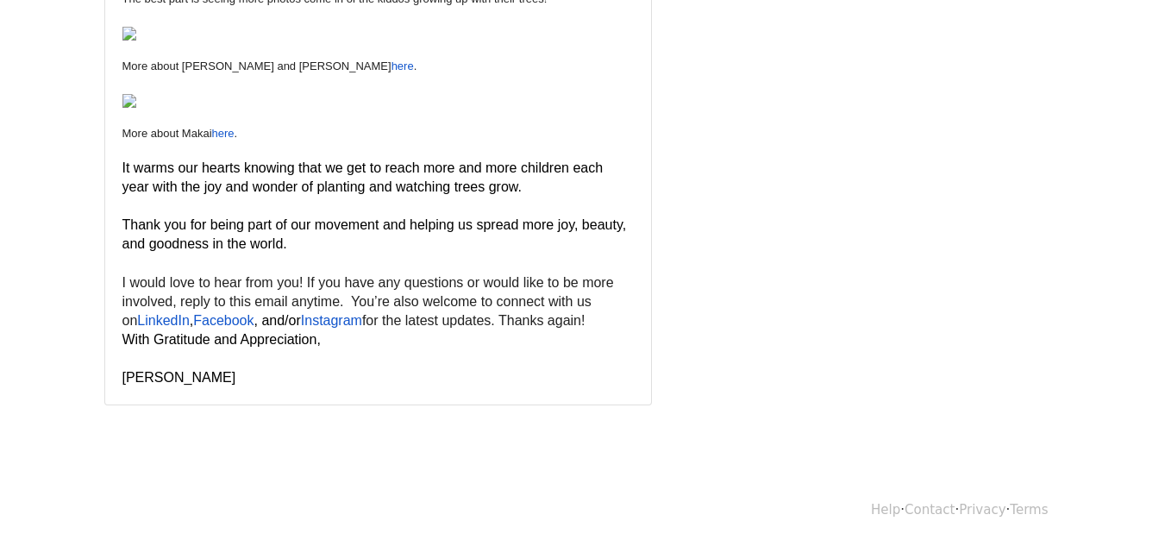
scroll to position [2241, 0]
click at [272, 197] on p "It warms our hearts knowing that we get to reach more and more children each ye…" at bounding box center [377, 178] width 511 height 38
click at [281, 197] on p "It warms our hearts knowing that we get to reach more and more children each ye…" at bounding box center [377, 178] width 511 height 38
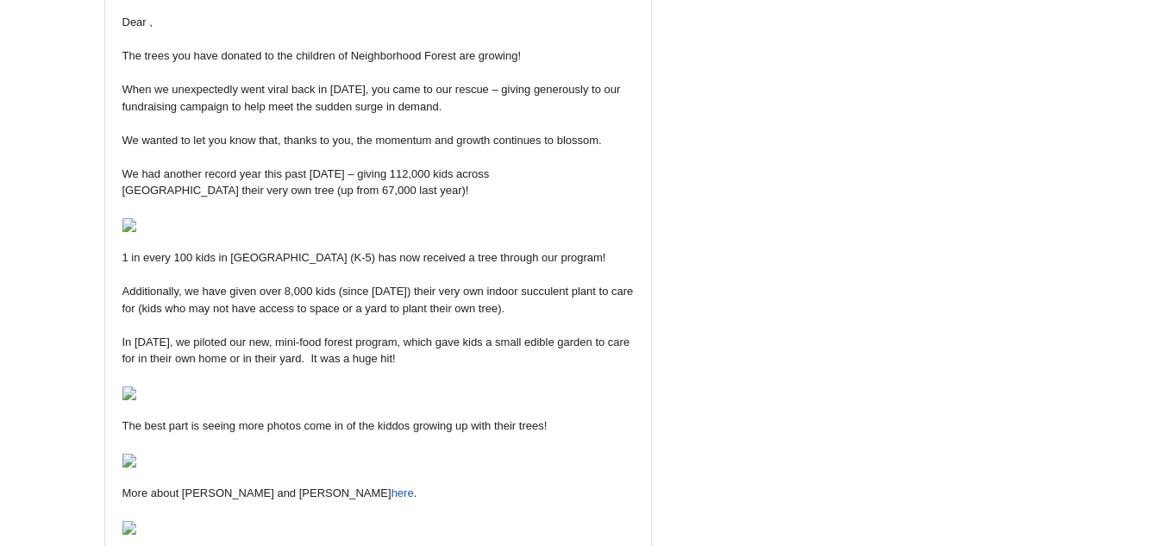
scroll to position [0, 0]
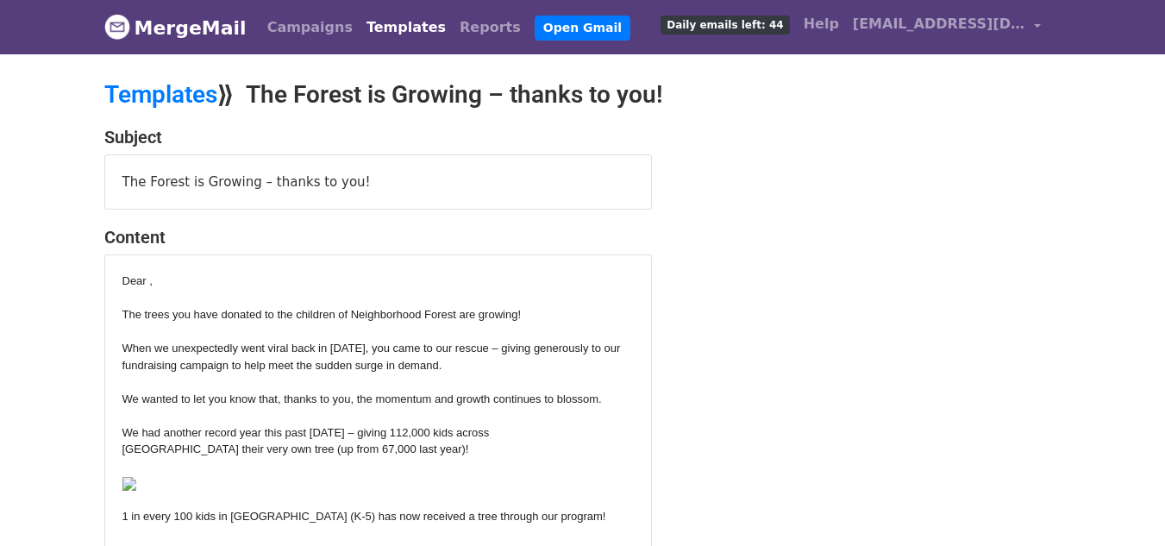
click at [454, 186] on div "The Forest is Growing – thanks to you!" at bounding box center [378, 182] width 546 height 54
click at [390, 183] on div "The Forest is Growing – thanks to you!" at bounding box center [378, 182] width 546 height 54
click at [372, 184] on div "The Forest is Growing – thanks to you!" at bounding box center [378, 182] width 546 height 54
click at [192, 96] on link "Templates" at bounding box center [160, 94] width 113 height 28
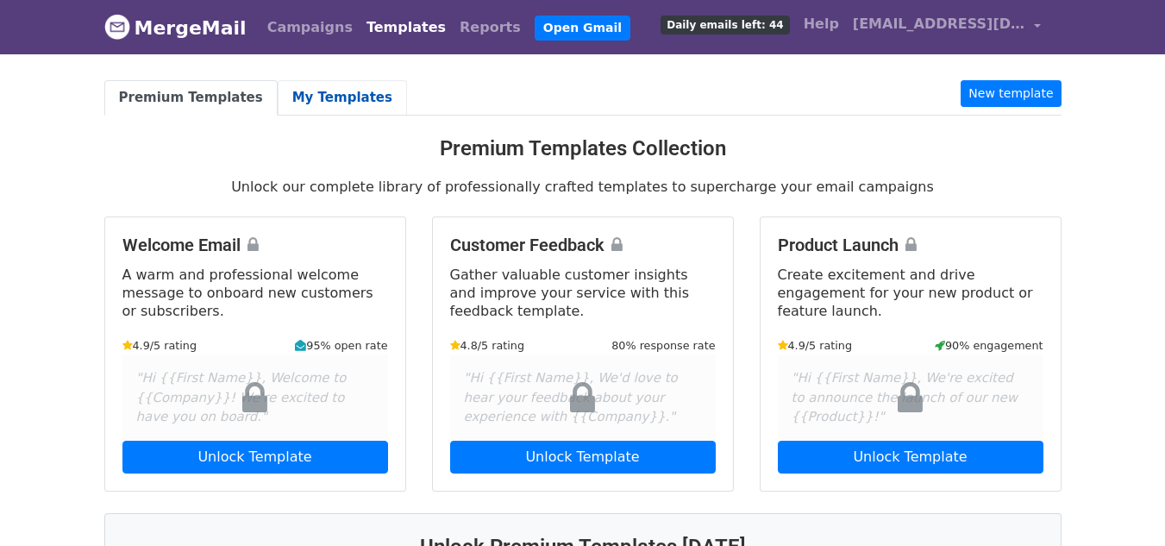
click at [315, 94] on link "My Templates" at bounding box center [342, 97] width 129 height 35
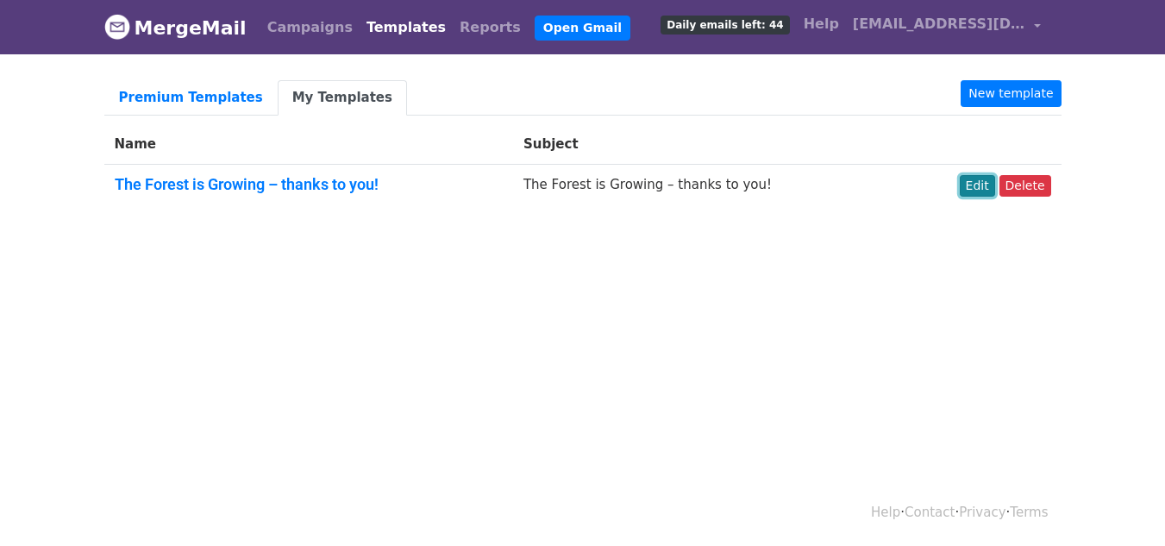
click at [983, 184] on link "Edit" at bounding box center [976, 186] width 35 height 22
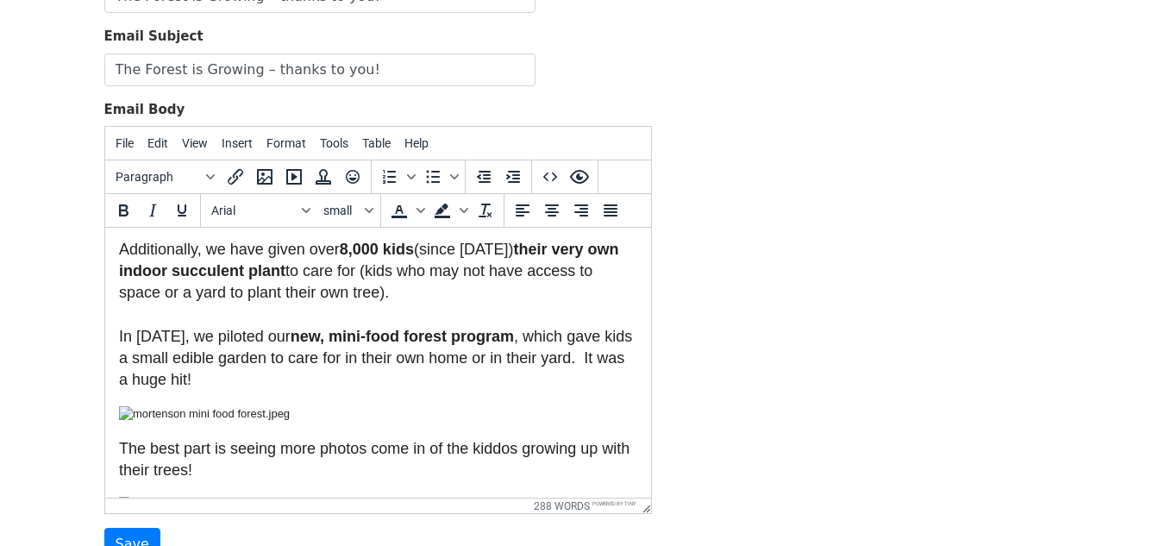
scroll to position [517, 0]
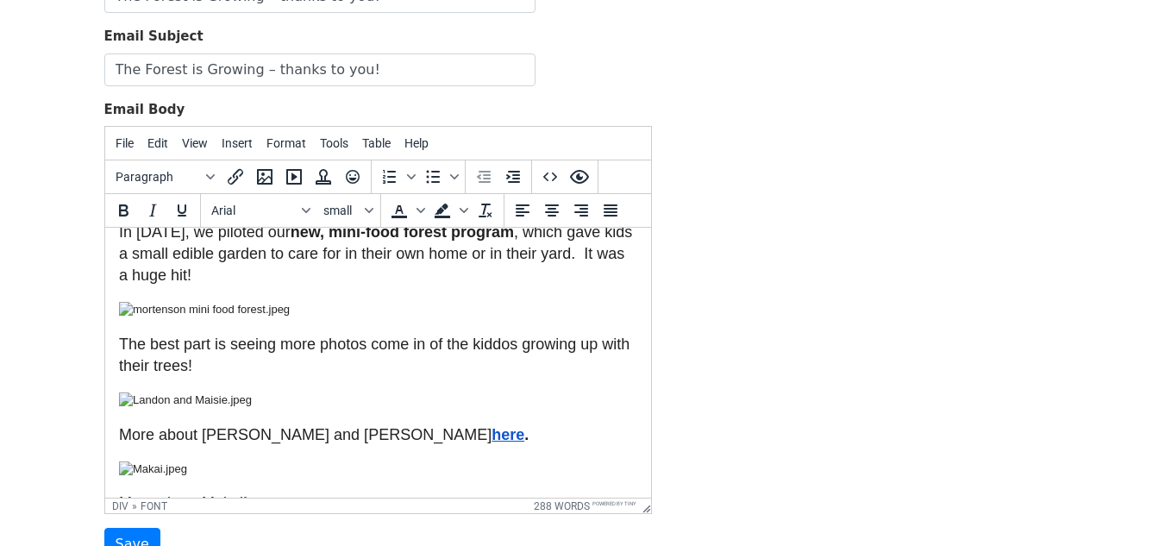
click at [342, 53] on img at bounding box center [230, 46] width 224 height 16
drag, startPoint x: 402, startPoint y: 304, endPoint x: 339, endPoint y: 304, distance: 62.9
click at [339, 53] on img at bounding box center [230, 46] width 224 height 16
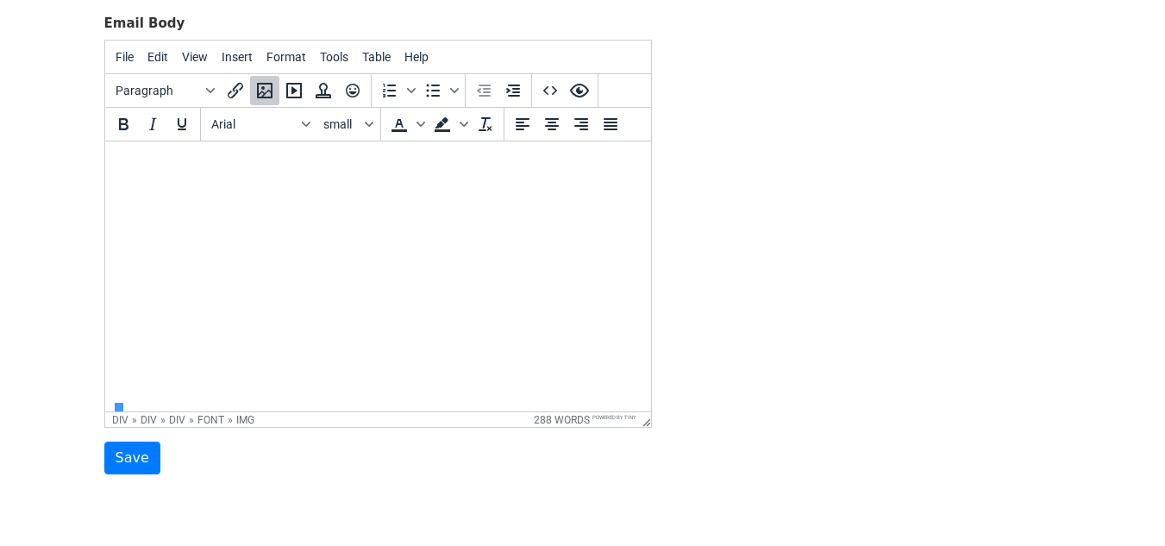
scroll to position [2931, 0]
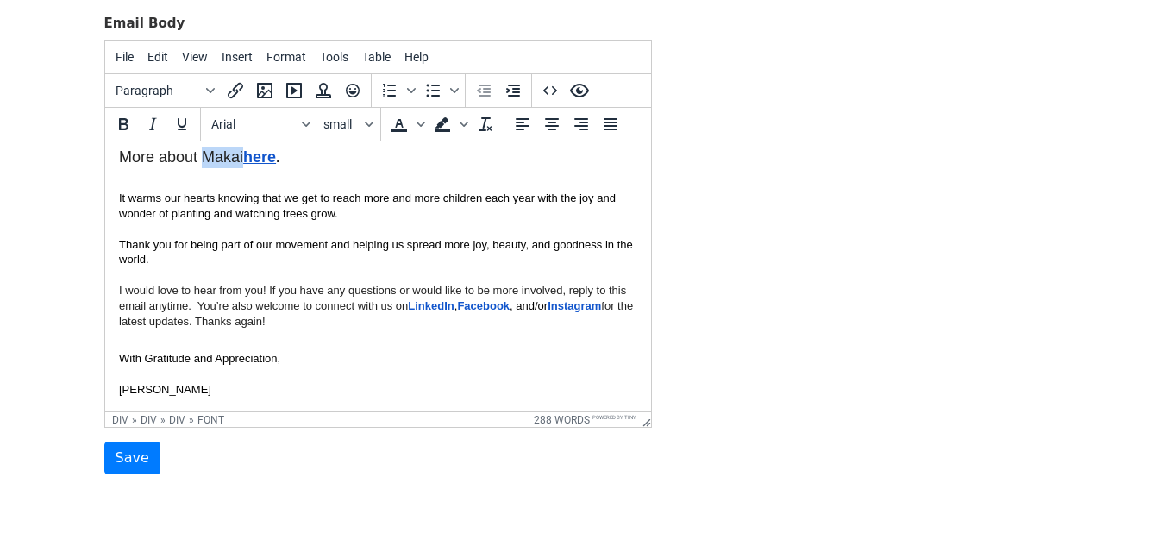
drag, startPoint x: 203, startPoint y: 335, endPoint x: 241, endPoint y: 335, distance: 38.8
click at [241, 165] on font "More about Makai here ." at bounding box center [198, 156] width 161 height 17
copy font "Makai"
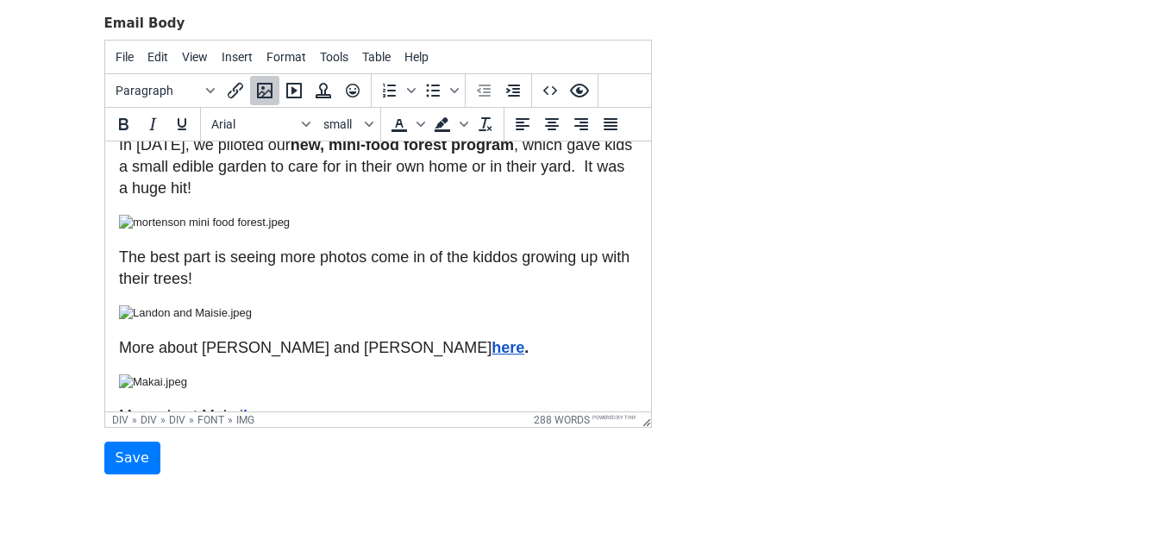
scroll to position [345, 0]
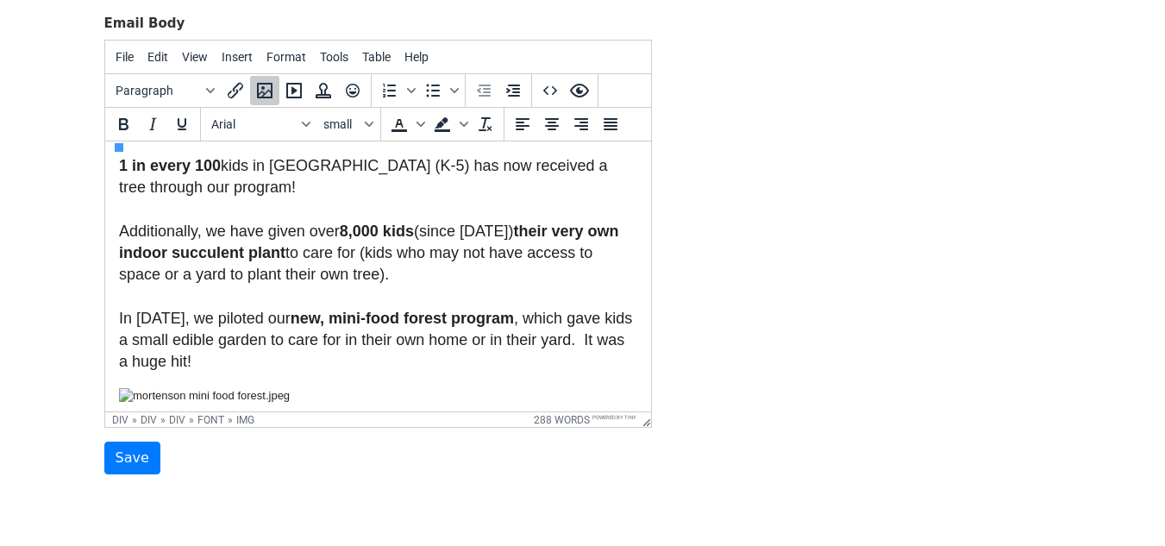
click at [332, 140] on img at bounding box center [230, 132] width 224 height 16
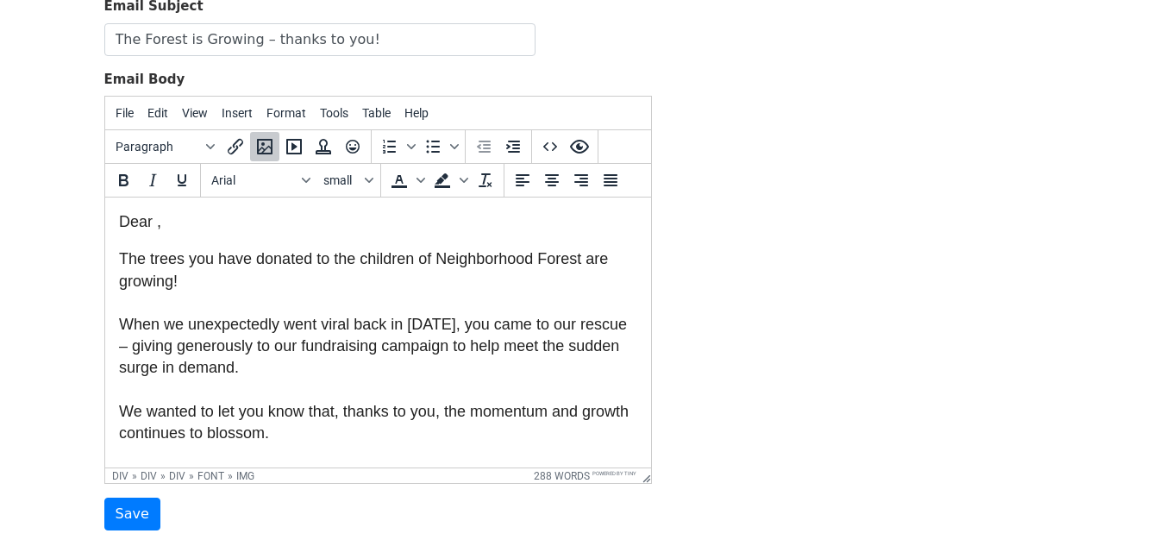
scroll to position [172, 0]
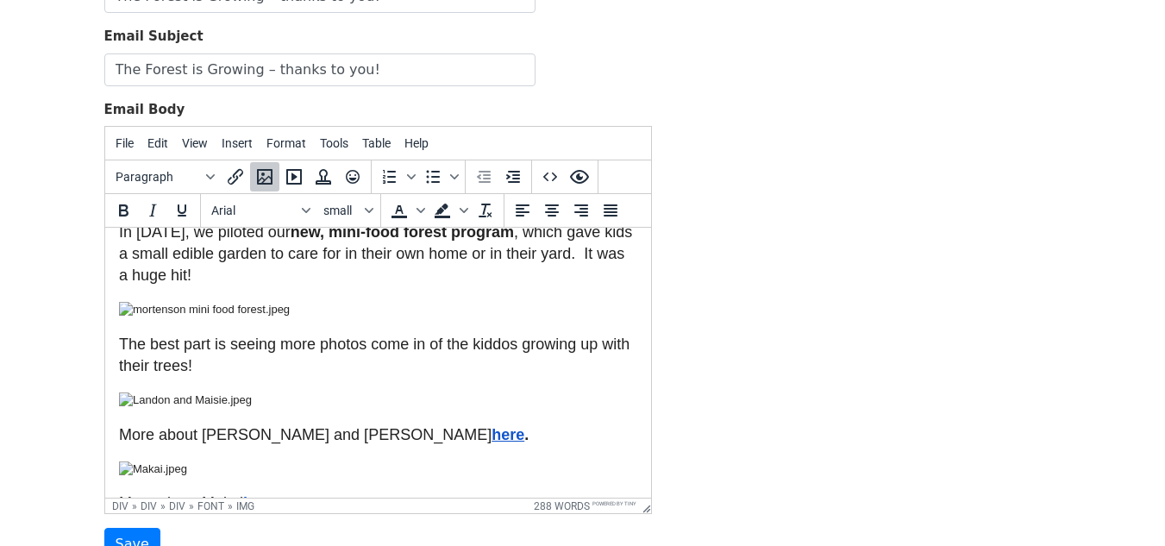
click at [342, 53] on img at bounding box center [230, 46] width 224 height 16
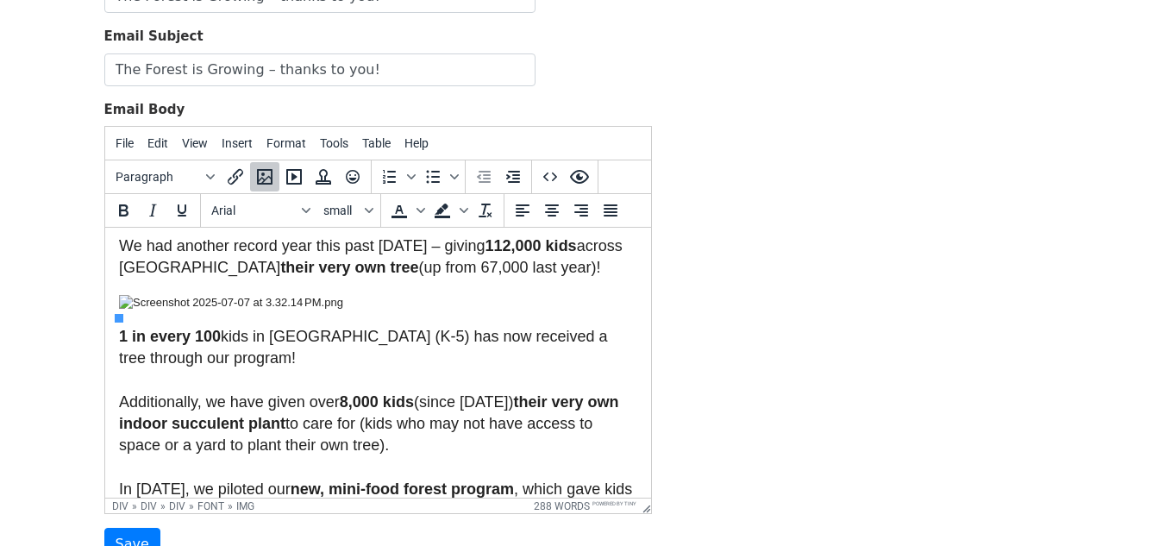
scroll to position [259, 0]
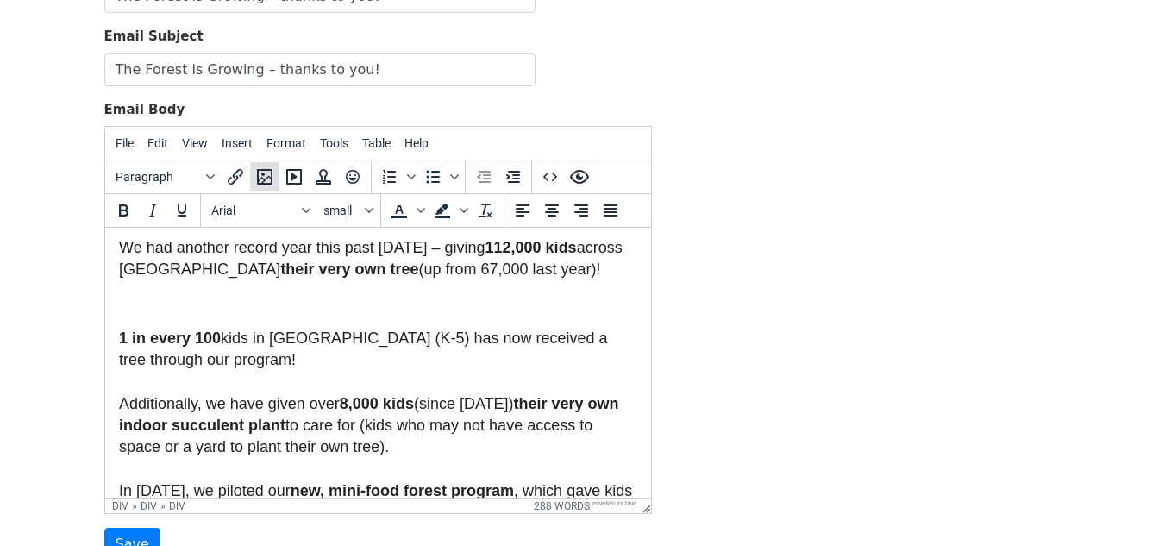
click at [257, 180] on icon "Insert/edit image" at bounding box center [265, 177] width 16 height 16
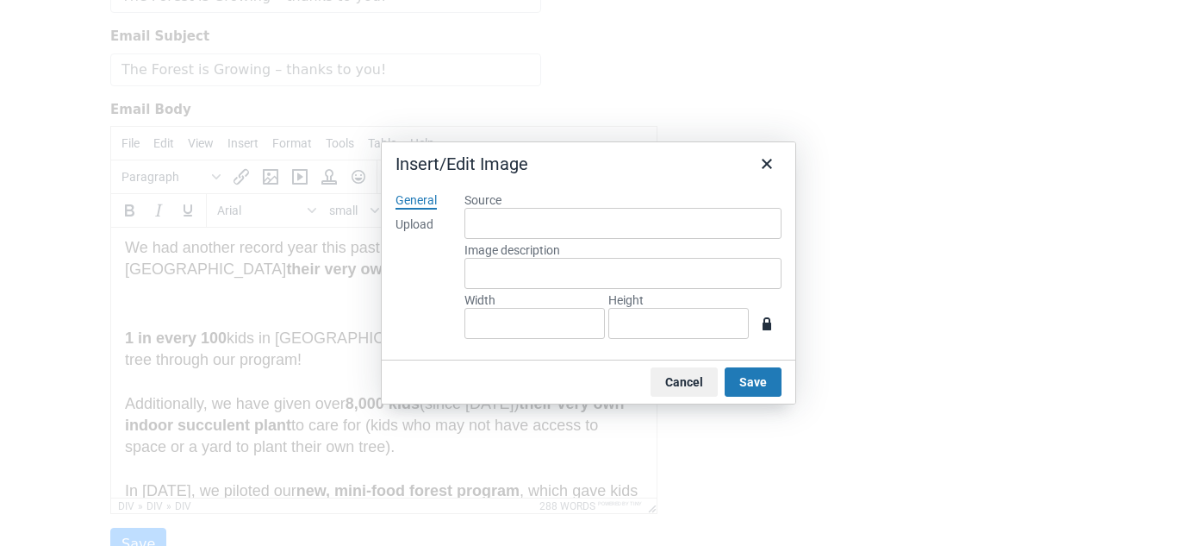
click at [417, 227] on div "Upload" at bounding box center [415, 224] width 38 height 17
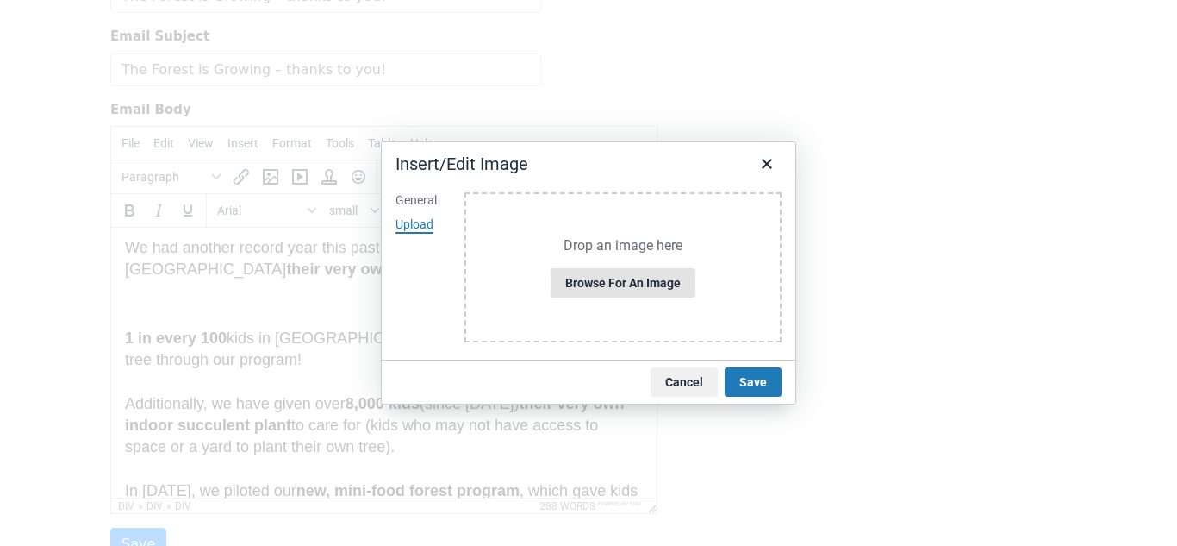
click at [569, 274] on button "Browse for an image" at bounding box center [623, 282] width 145 height 29
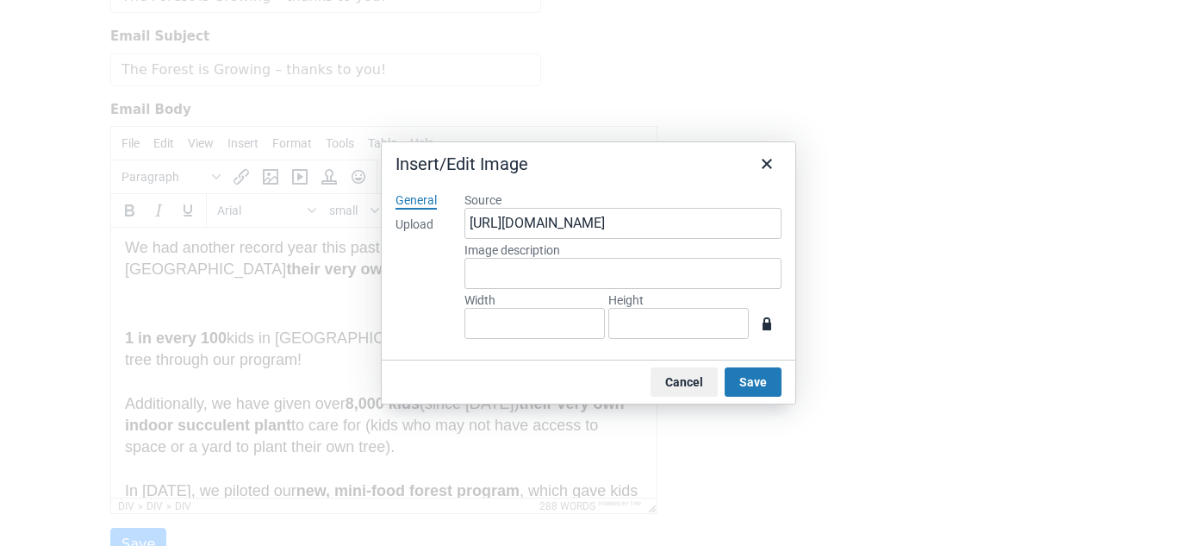
type input "1366"
type input "1147"
click at [563, 265] on input "Image description" at bounding box center [623, 273] width 317 height 31
type input "tree graph"
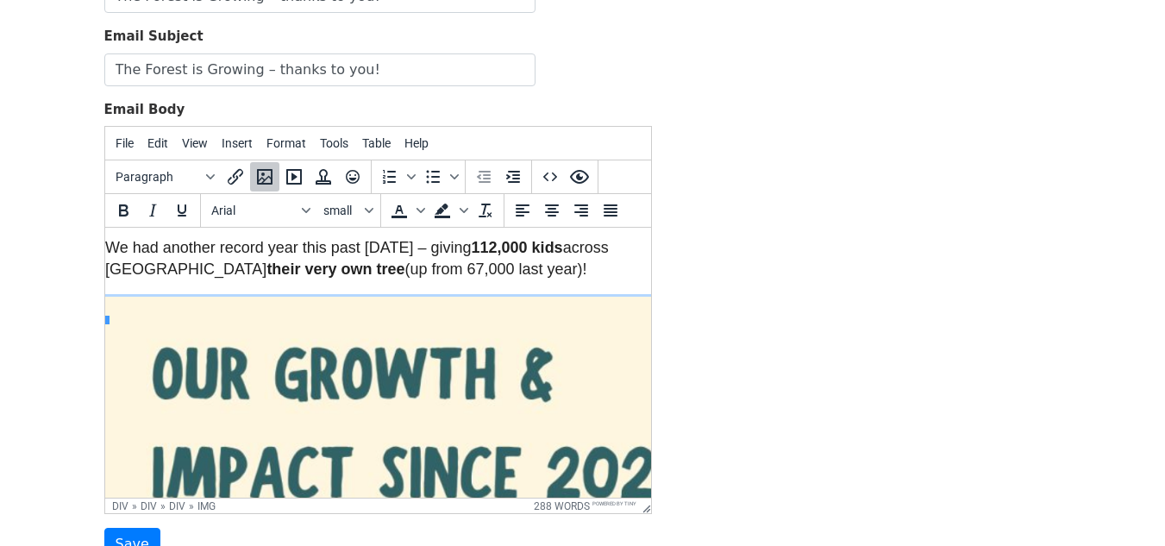
scroll to position [327, 0]
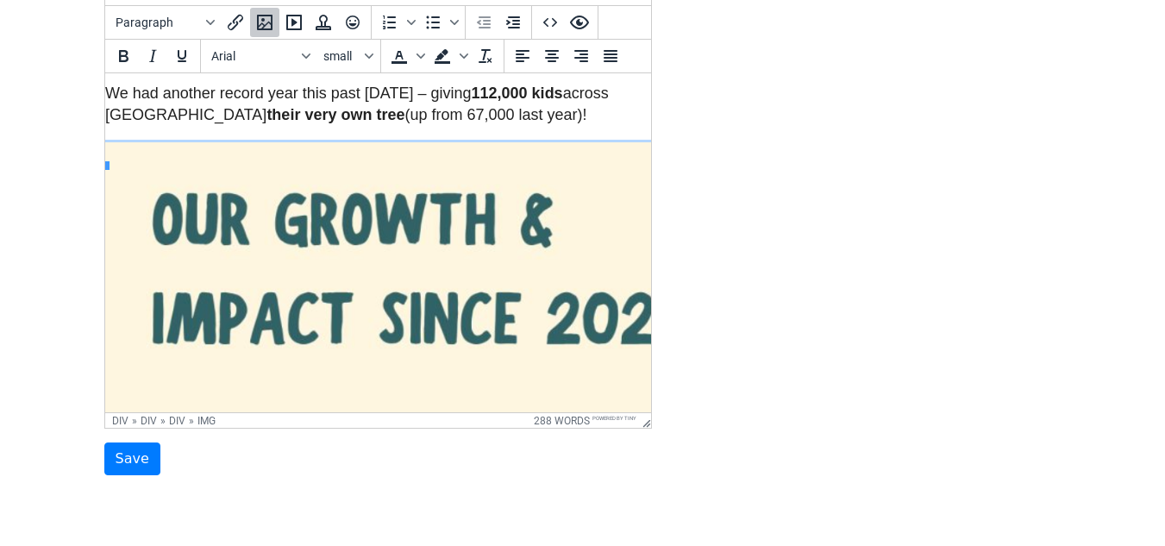
drag, startPoint x: 646, startPoint y: 354, endPoint x: 880, endPoint y: 424, distance: 243.8
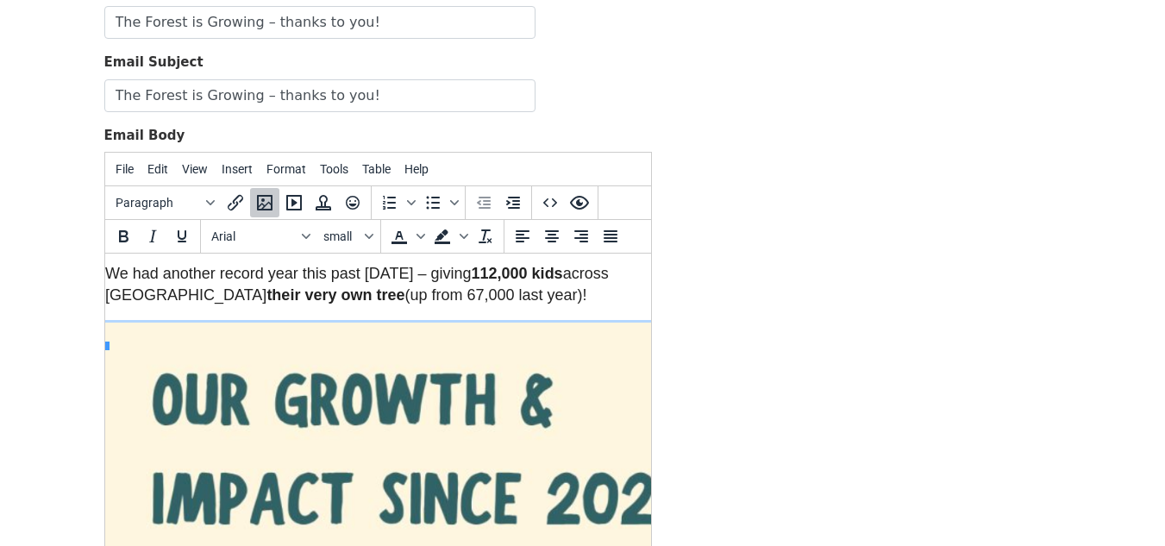
scroll to position [172, 0]
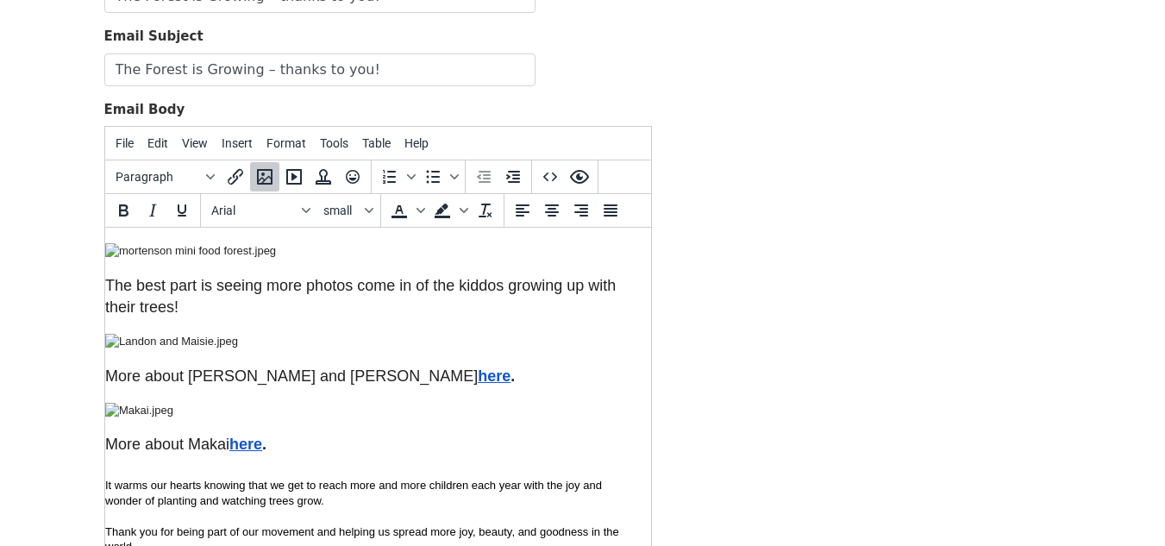
scroll to position [1638, 14]
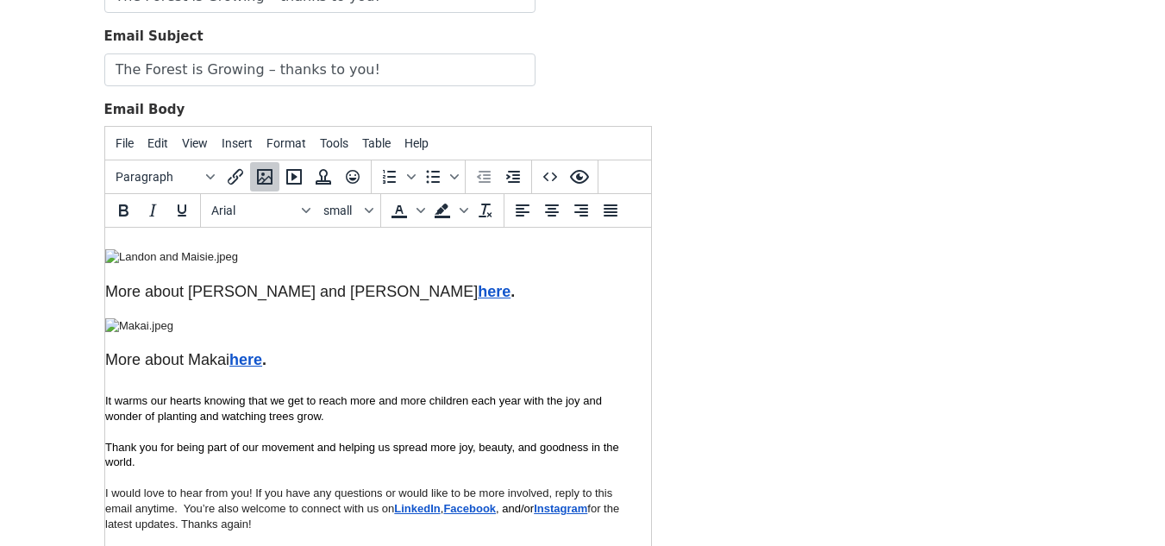
click at [275, 174] on img at bounding box center [189, 167] width 171 height 16
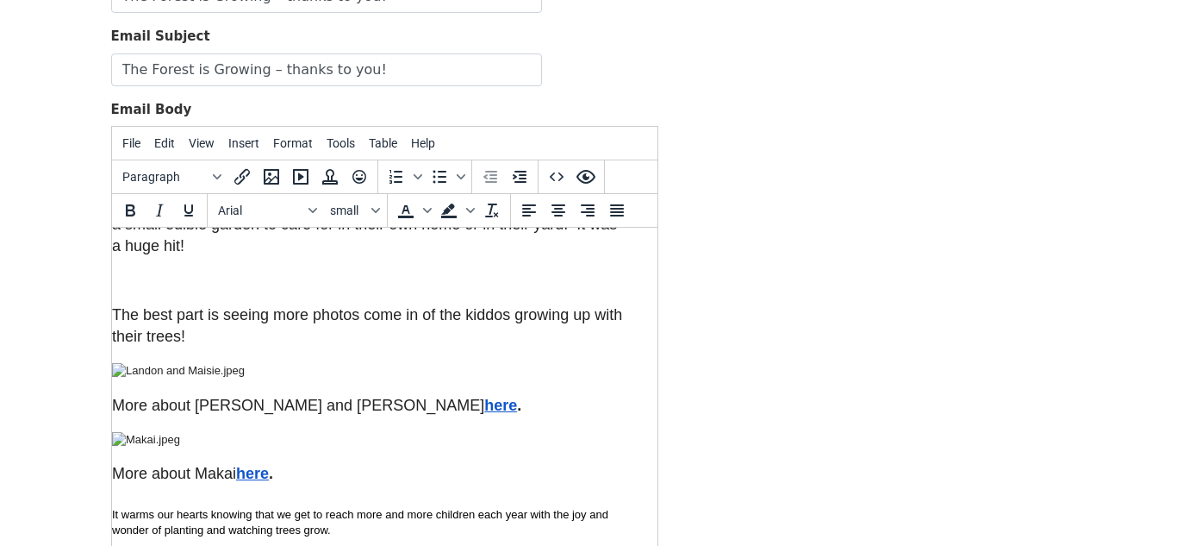
scroll to position [1422, 14]
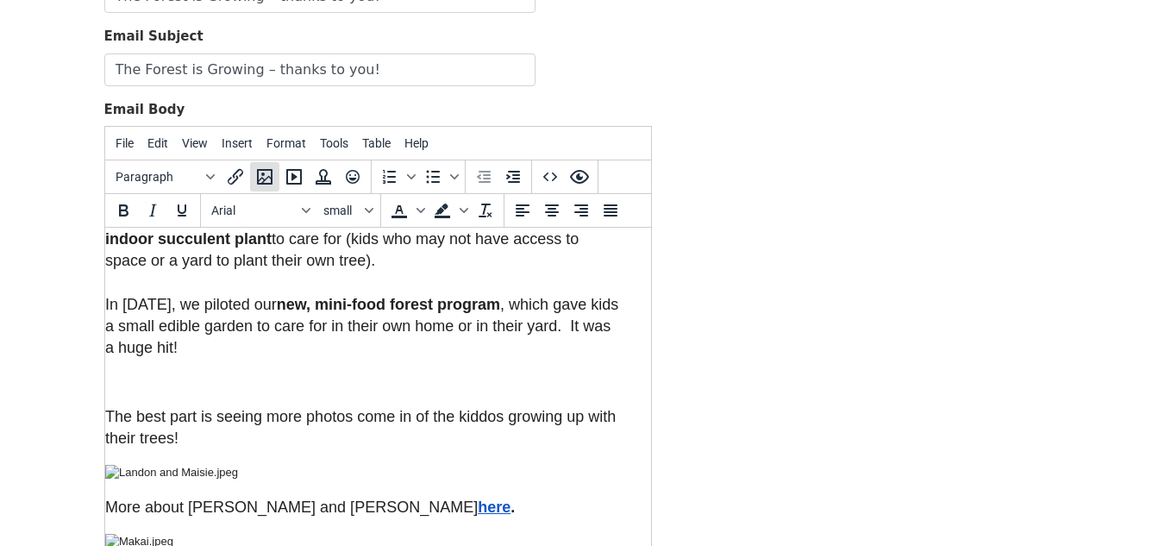
click at [270, 185] on icon "Insert/edit image" at bounding box center [264, 176] width 21 height 21
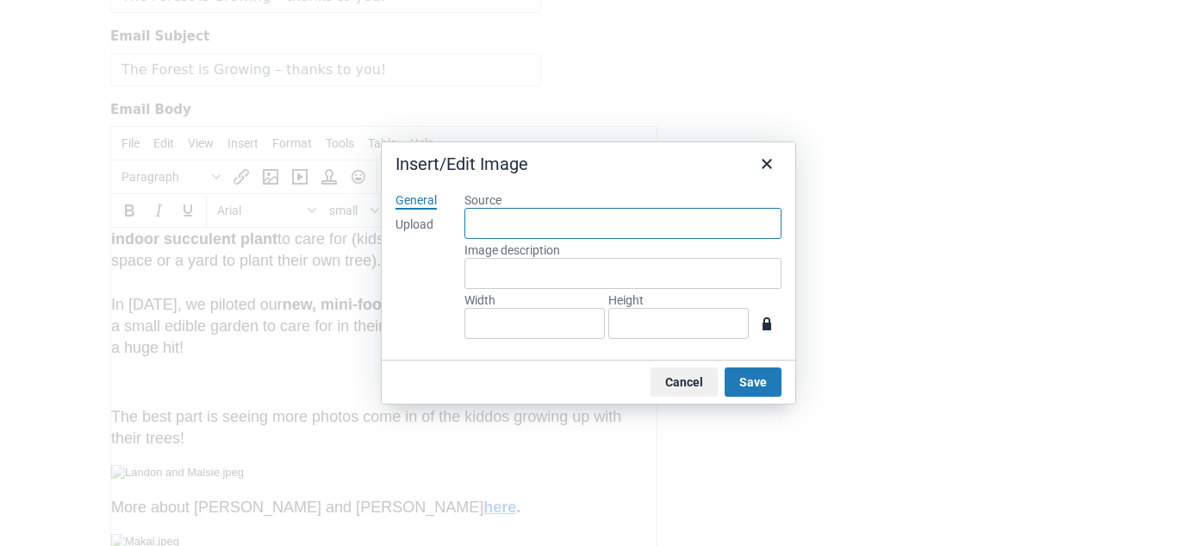
click at [497, 224] on input "Source" at bounding box center [623, 223] width 317 height 31
click at [420, 223] on div "Upload" at bounding box center [415, 224] width 38 height 17
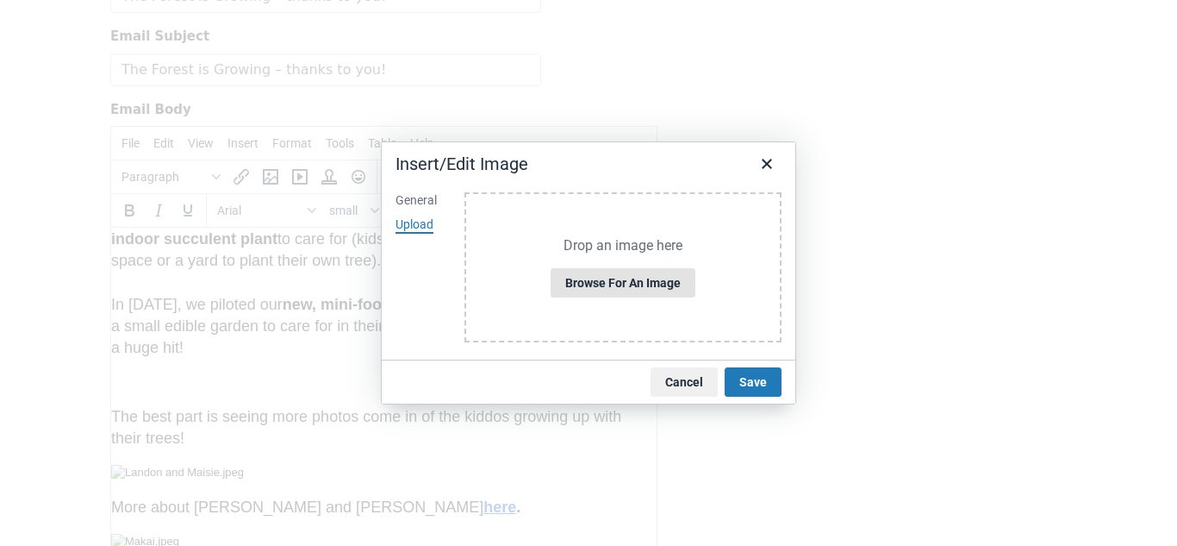
click at [596, 279] on button "Browse for an image" at bounding box center [623, 282] width 145 height 29
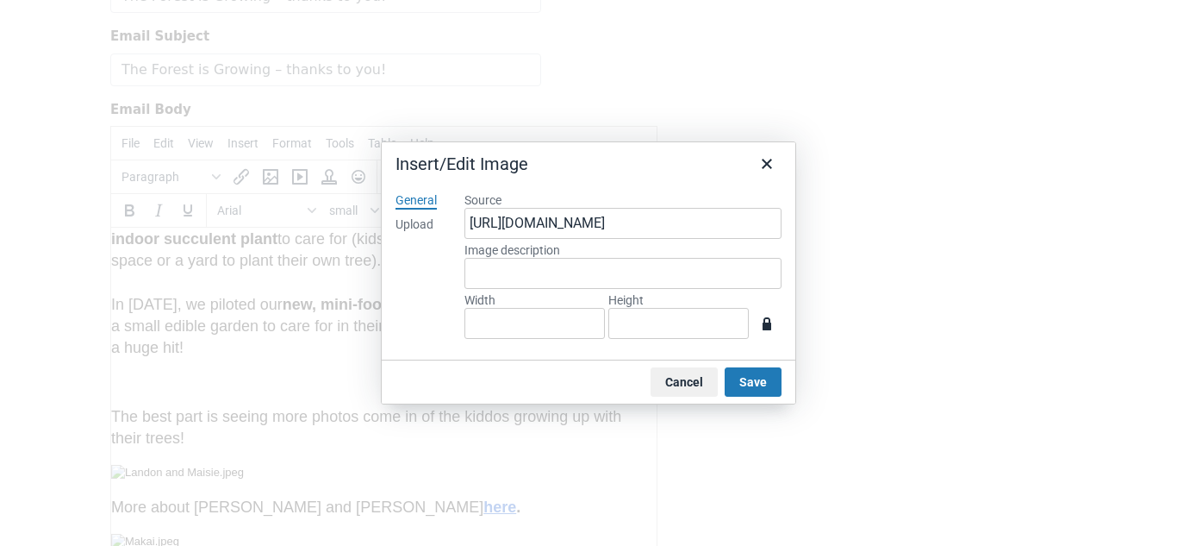
type input "1024"
type input "768"
click at [608, 271] on input "Image description" at bounding box center [623, 273] width 317 height 31
type input "mini forest"
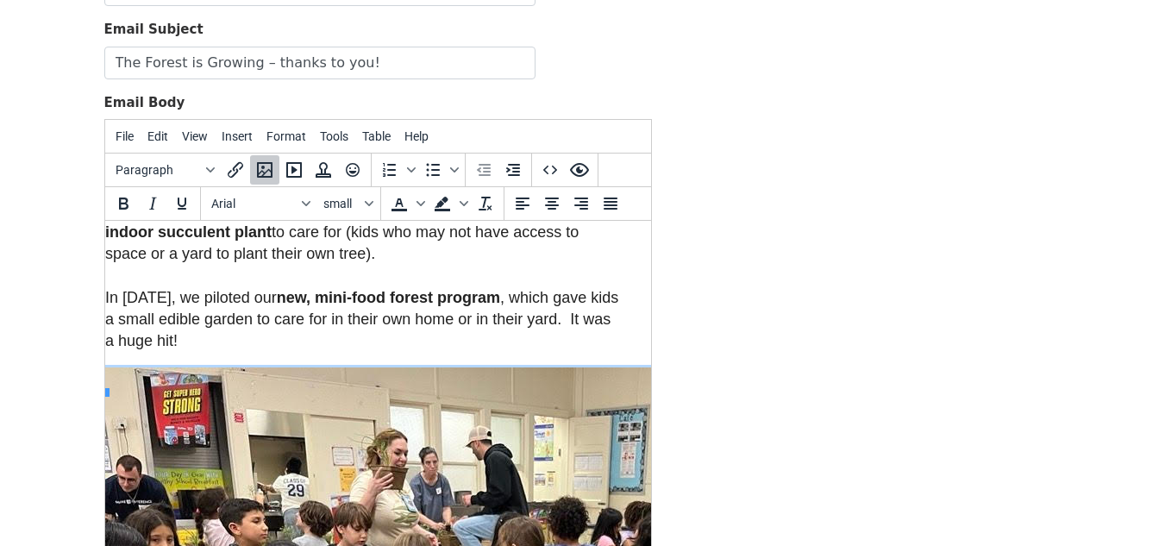
scroll to position [1937, 14]
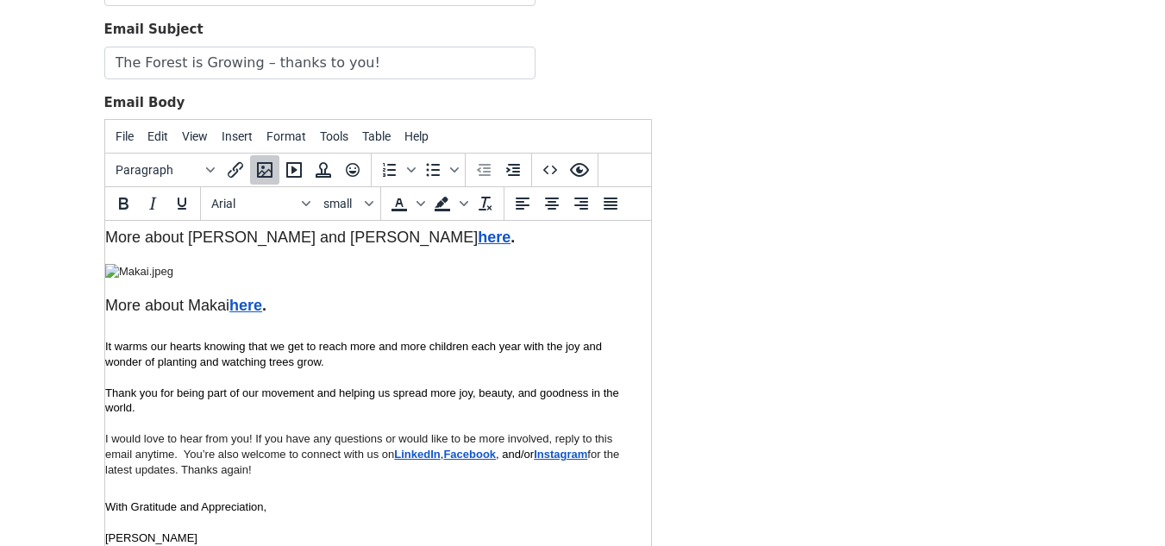
click at [172, 279] on img at bounding box center [138, 272] width 68 height 16
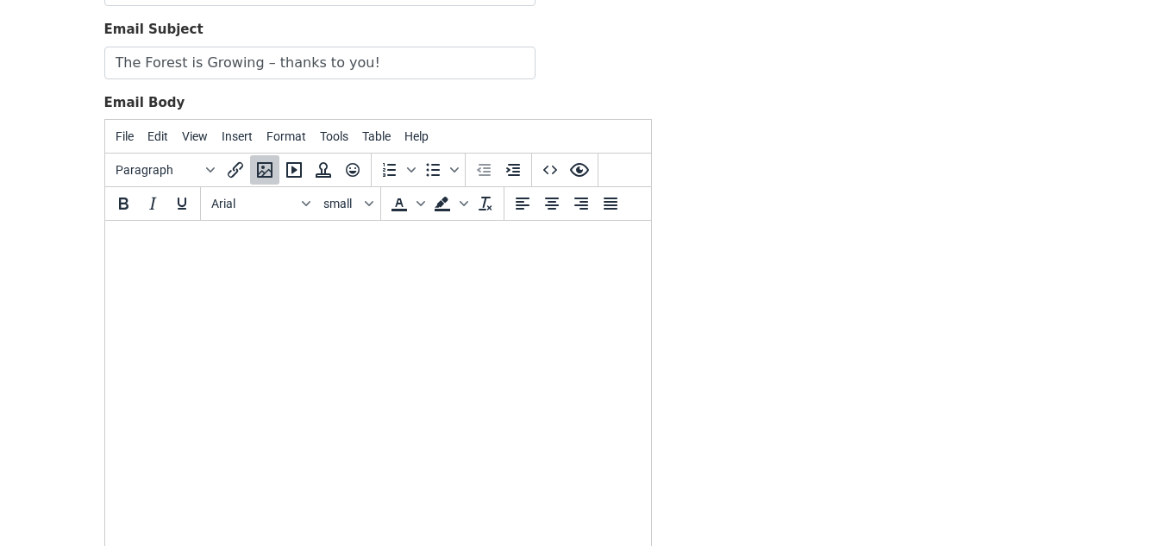
scroll to position [2680, 14]
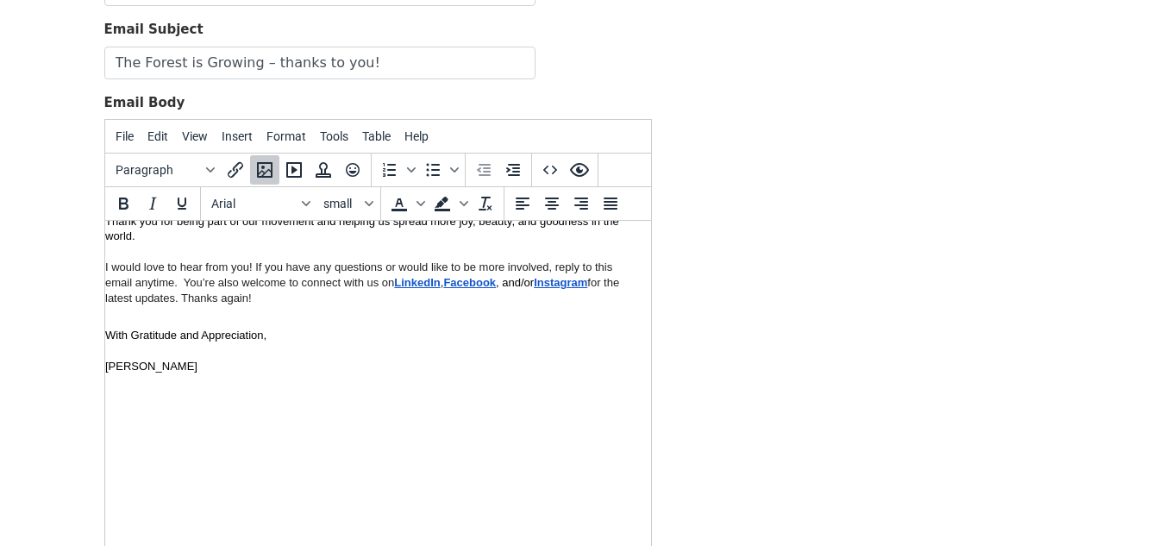
click at [237, 39] on img at bounding box center [170, 31] width 133 height 16
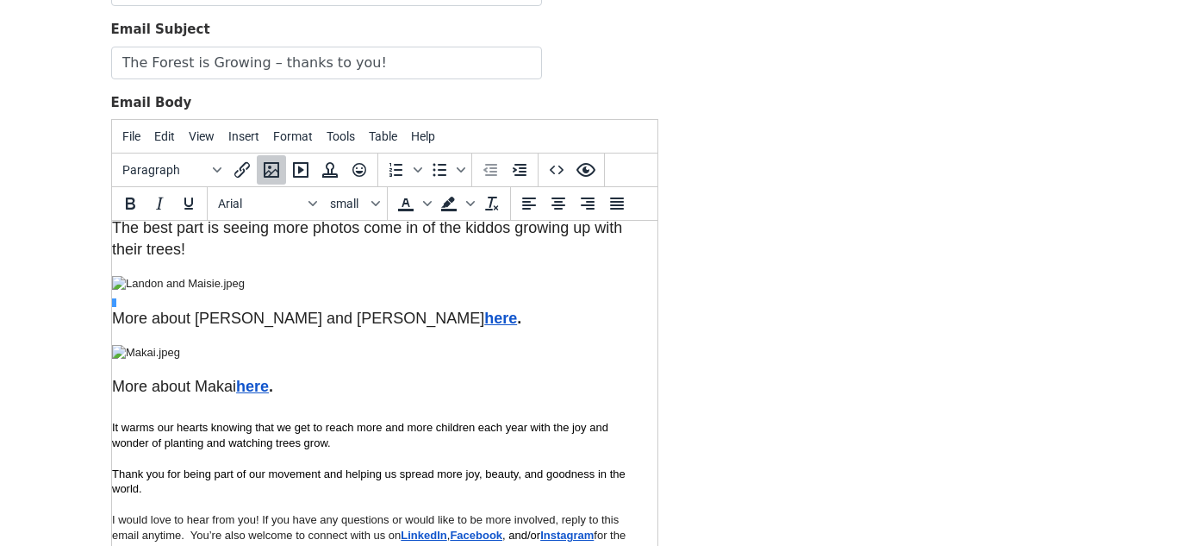
scroll to position [2249, 14]
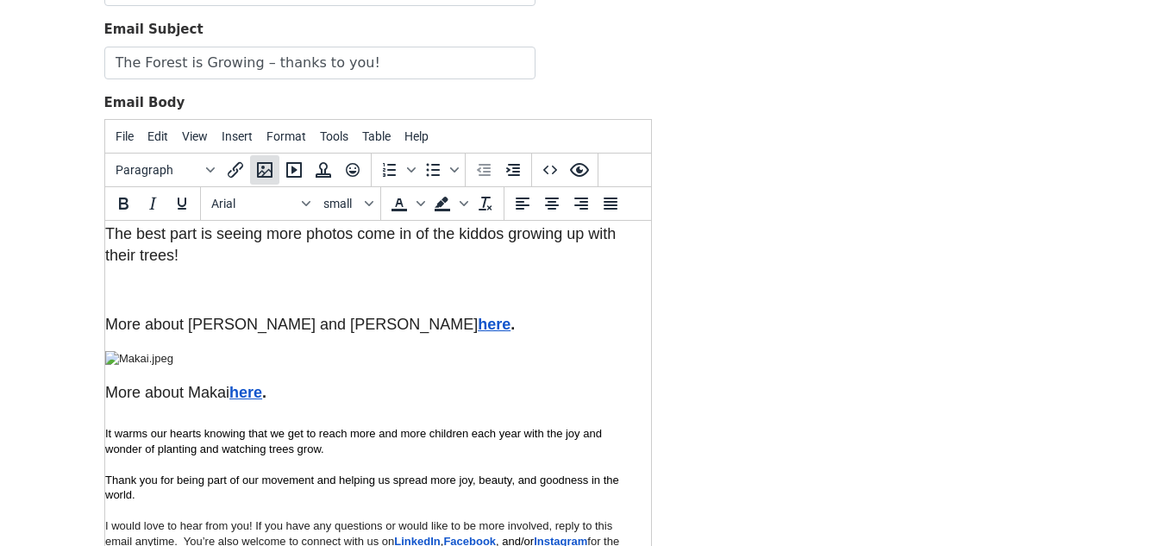
click at [267, 168] on icon "Insert/edit image" at bounding box center [264, 169] width 21 height 21
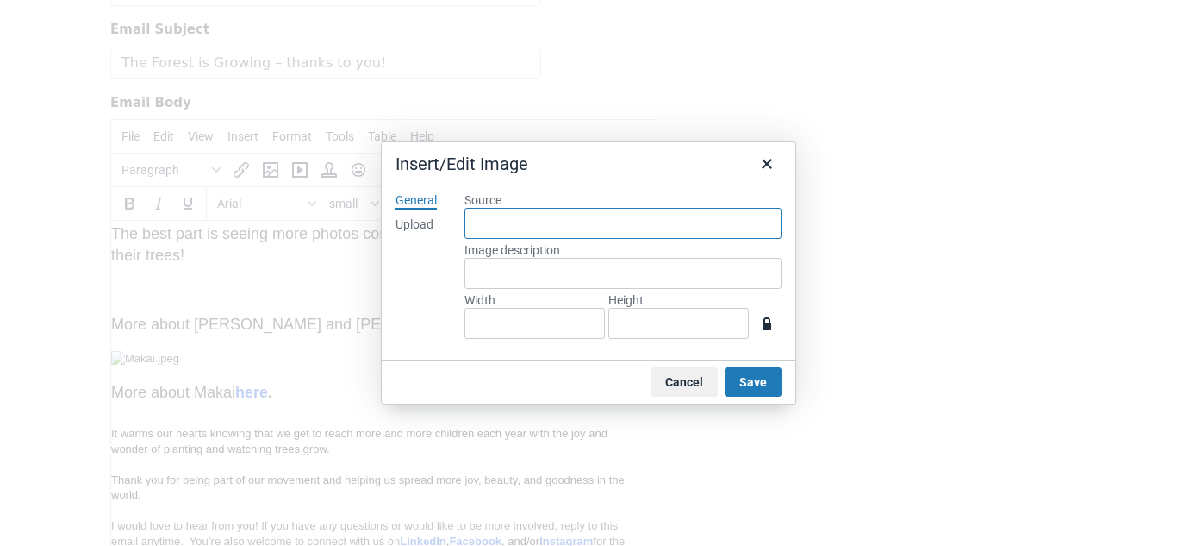
click at [529, 225] on input "Source" at bounding box center [623, 223] width 317 height 31
click at [411, 222] on div "Upload" at bounding box center [415, 224] width 38 height 17
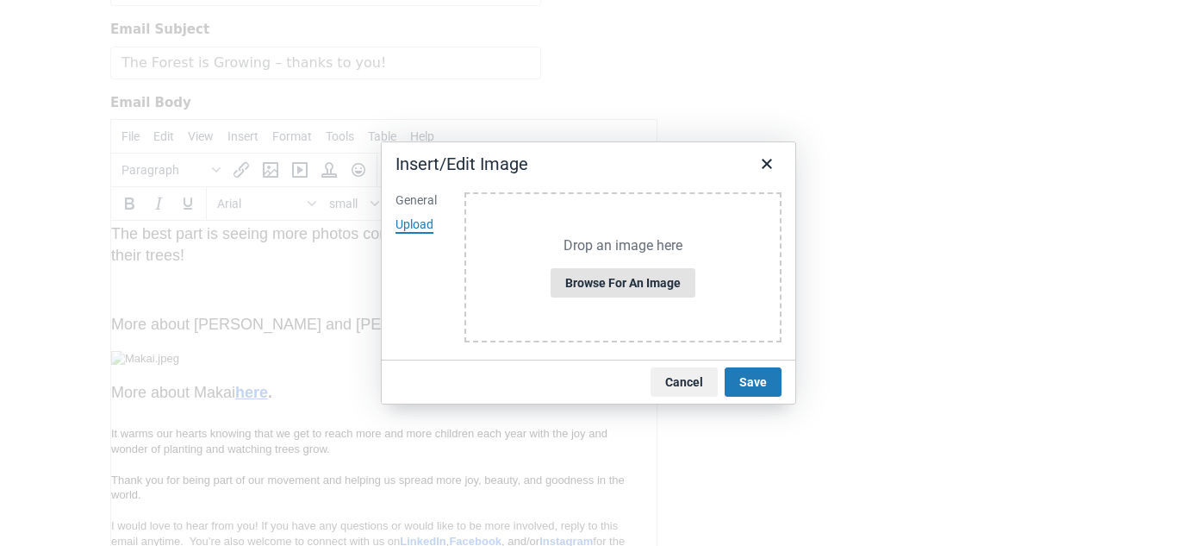
click at [602, 291] on button "Browse for an image" at bounding box center [623, 282] width 145 height 29
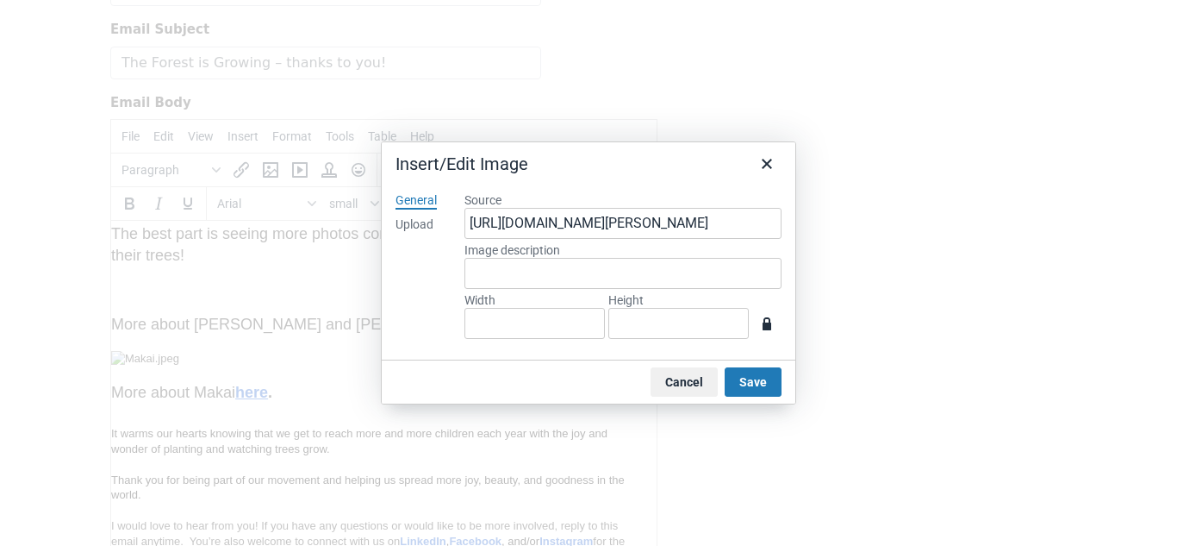
type input "940"
type input "788"
click at [536, 274] on input "Image description" at bounding box center [623, 273] width 317 height 31
type input "landon"
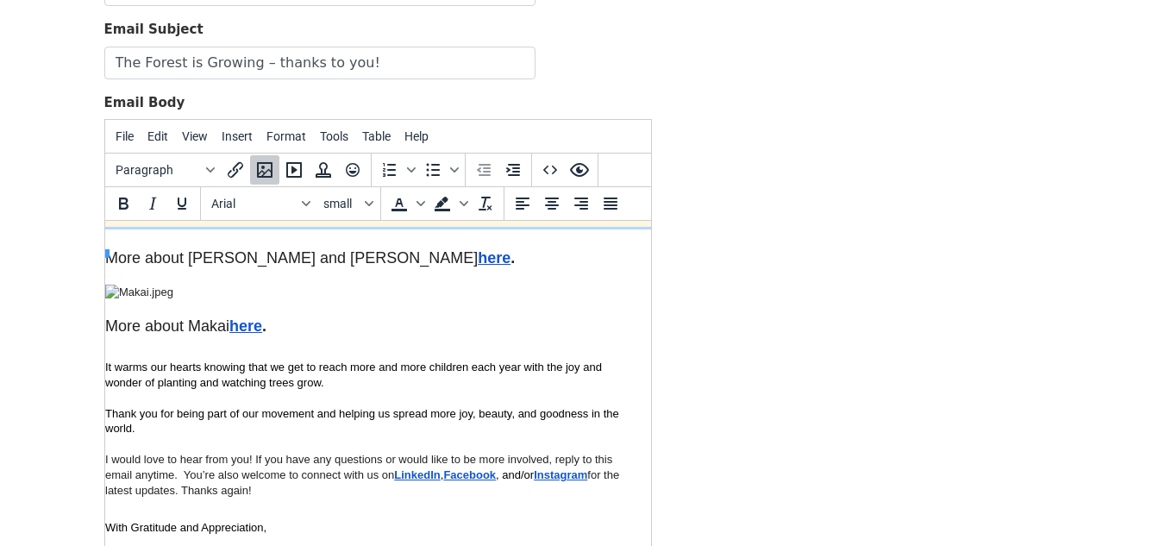
scroll to position [2955, 14]
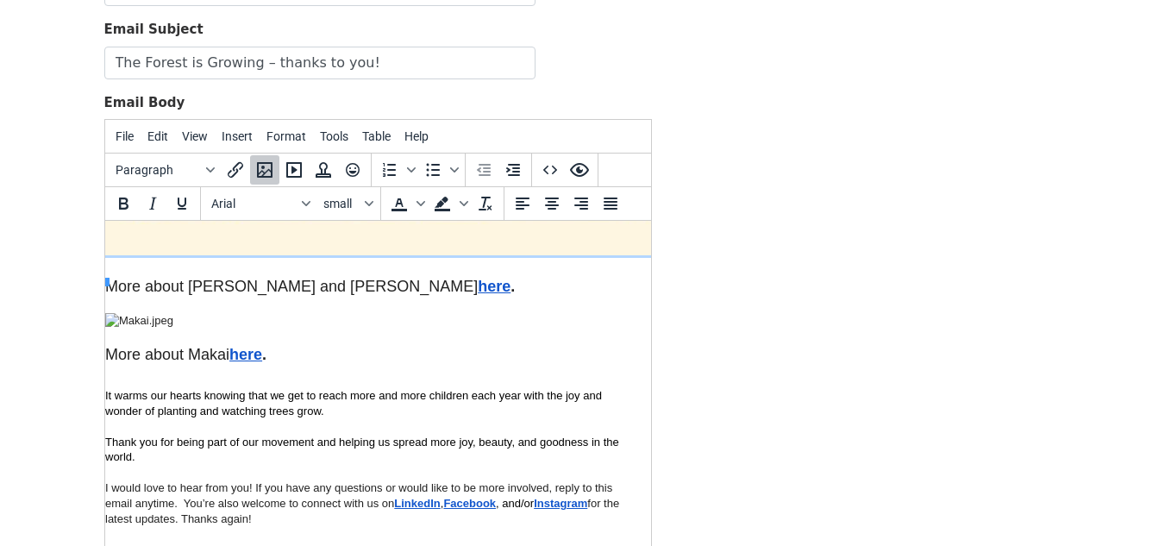
click at [172, 328] on img at bounding box center [138, 321] width 68 height 16
click at [258, 172] on icon "Insert/edit image" at bounding box center [265, 170] width 16 height 16
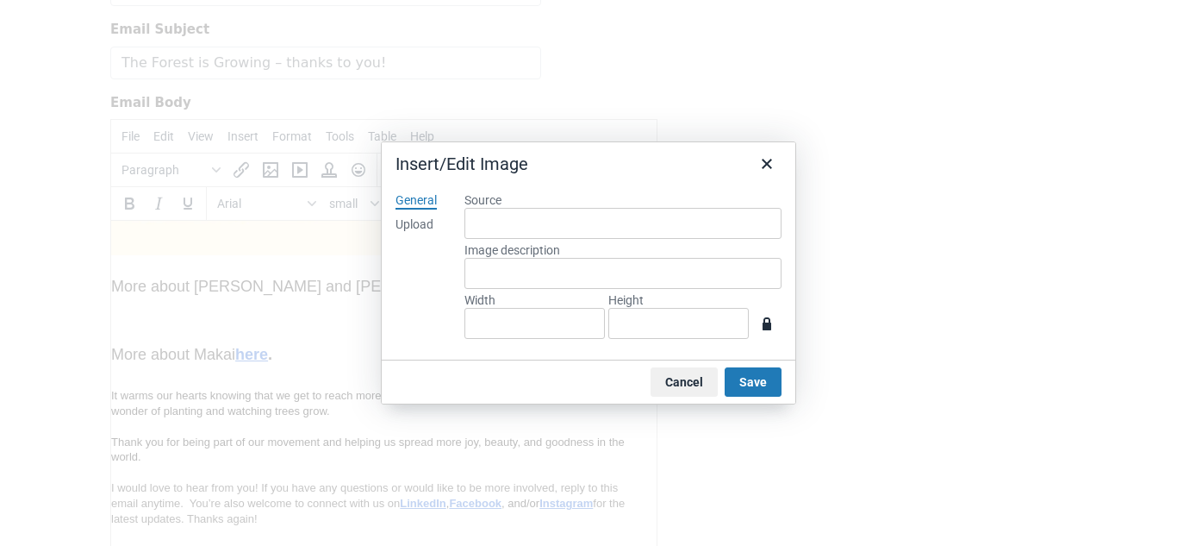
click at [398, 224] on div "Upload" at bounding box center [415, 224] width 38 height 17
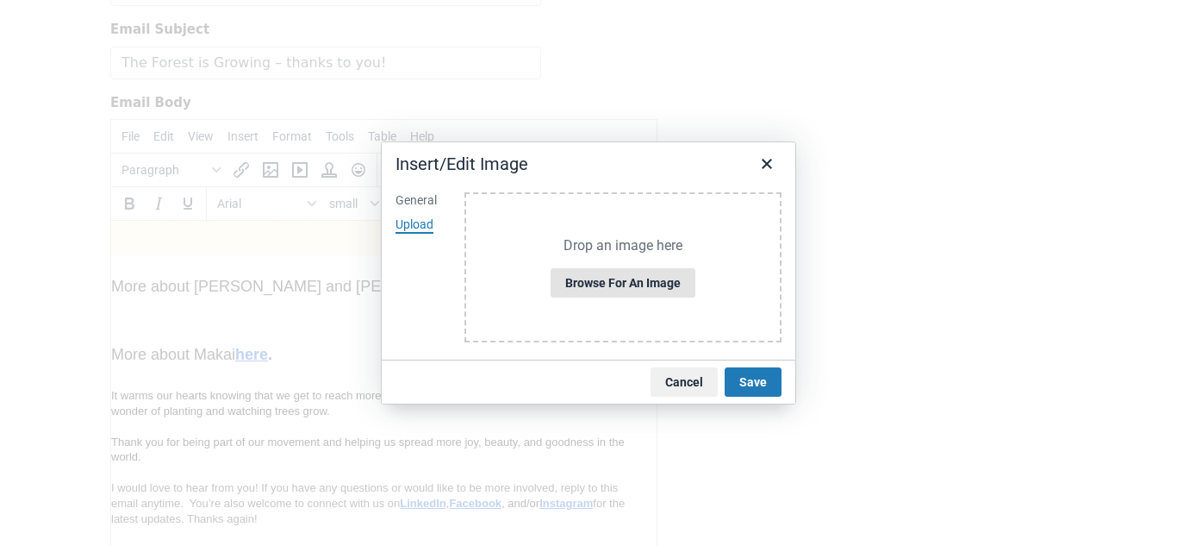
click at [571, 273] on button "Browse for an image" at bounding box center [623, 282] width 145 height 29
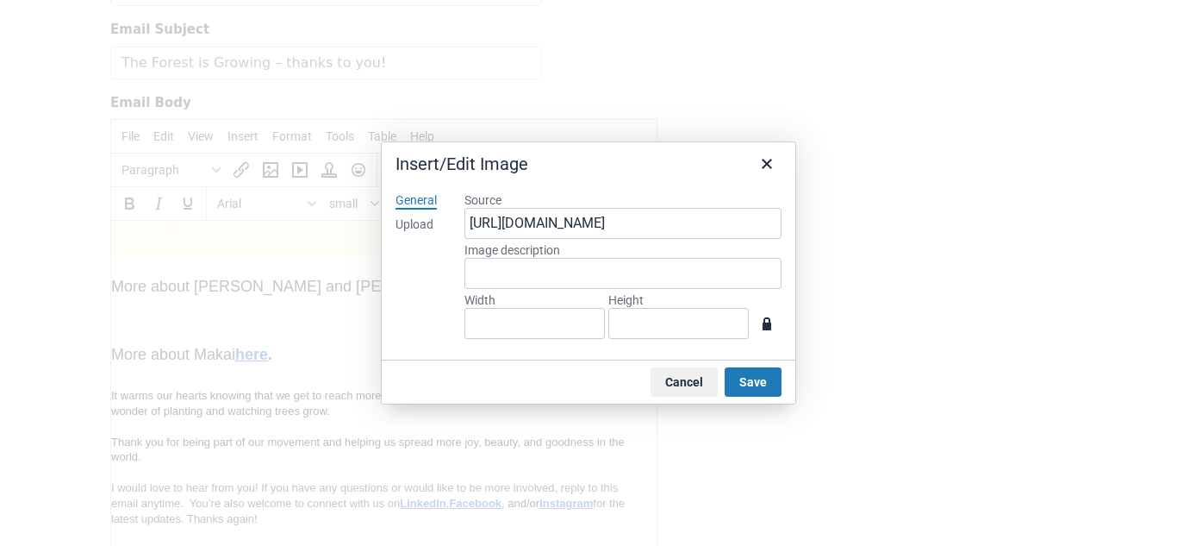
type input "940"
type input "788"
click at [528, 259] on input "Image description" at bounding box center [623, 273] width 317 height 31
type input "Makai"
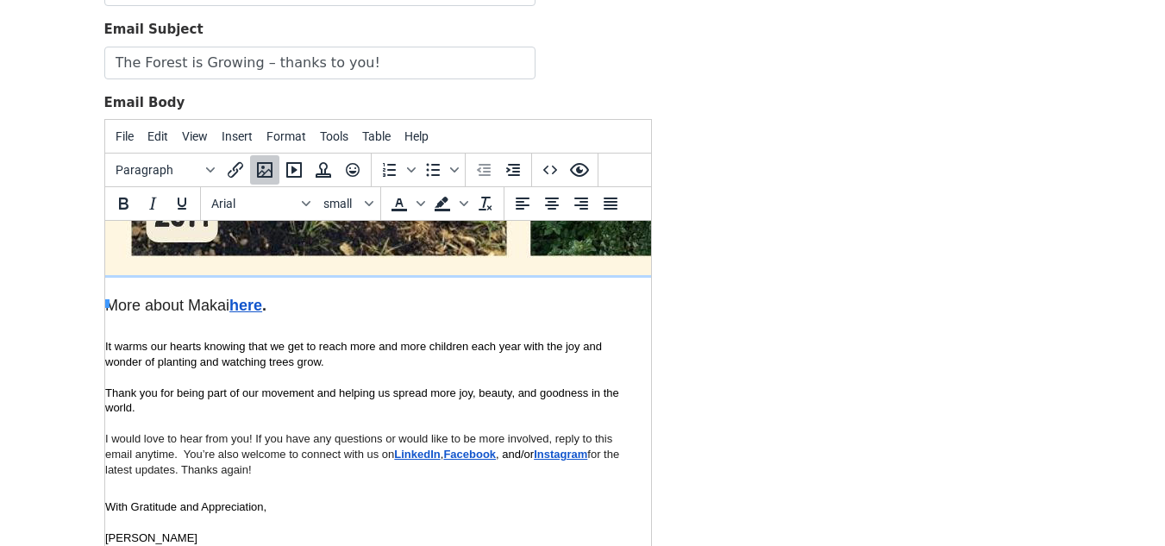
scroll to position [3714, 14]
click at [168, 297] on font "More about Makai here ." at bounding box center [184, 305] width 161 height 17
click at [177, 297] on font "More about Makai here ." at bounding box center [184, 305] width 161 height 17
click at [221, 344] on span "It warms our hearts knowing that we get to reach more and more children each ye…" at bounding box center [352, 354] width 496 height 28
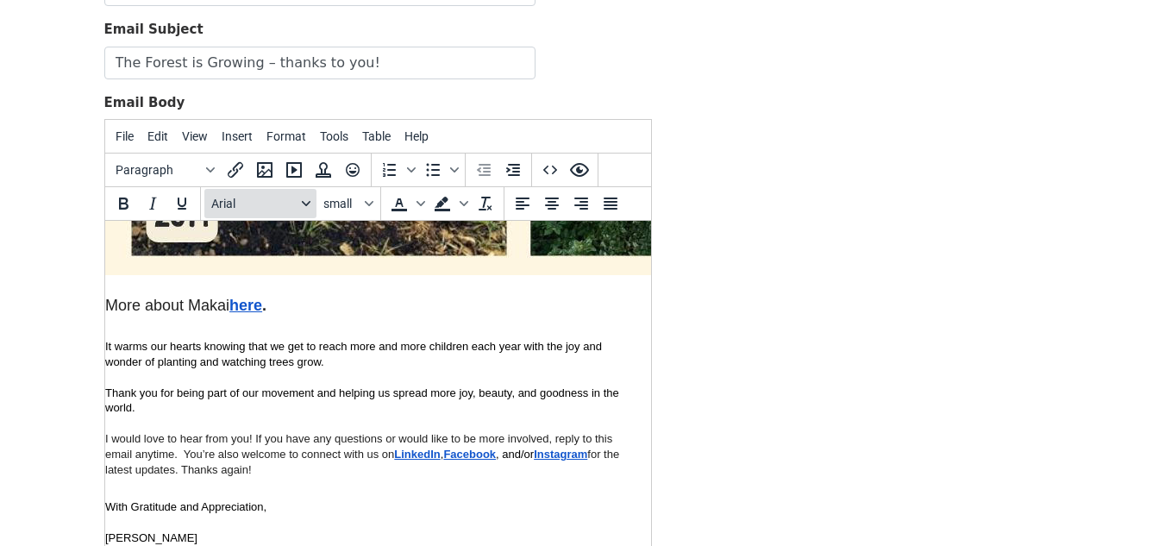
click at [225, 206] on span "Arial" at bounding box center [253, 204] width 84 height 14
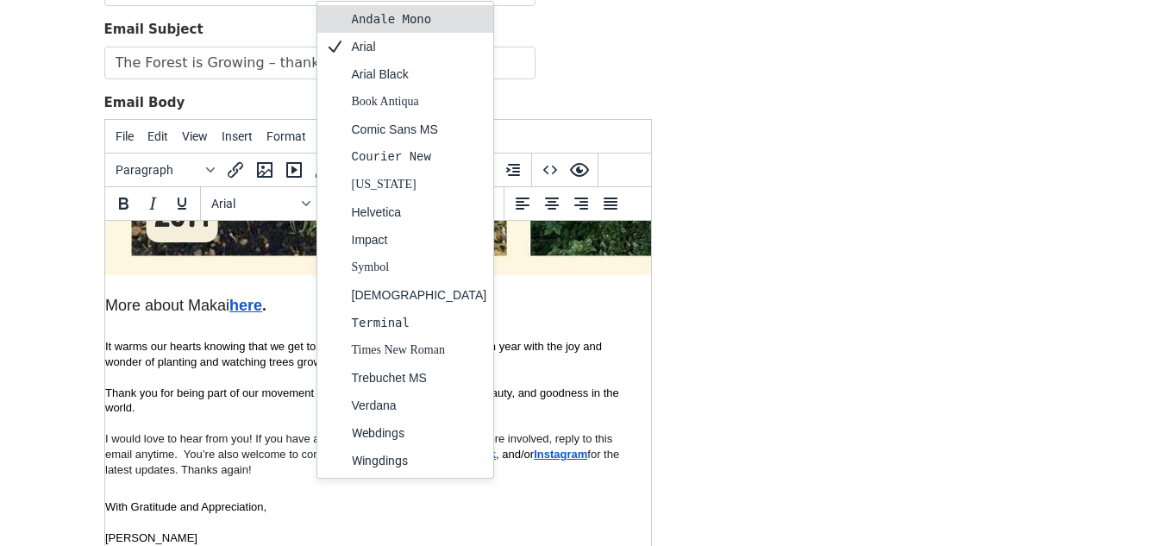
click at [212, 317] on div at bounding box center [363, 328] width 518 height 22
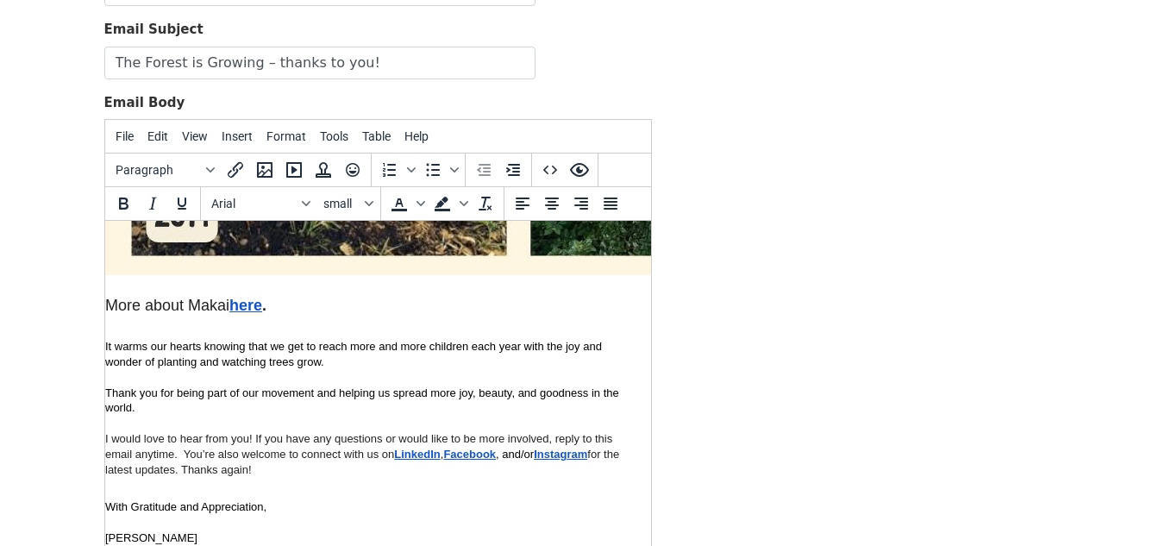
click at [255, 437] on p "I would love to hear from you! If you have any questions or would like to be mo…" at bounding box center [363, 454] width 518 height 47
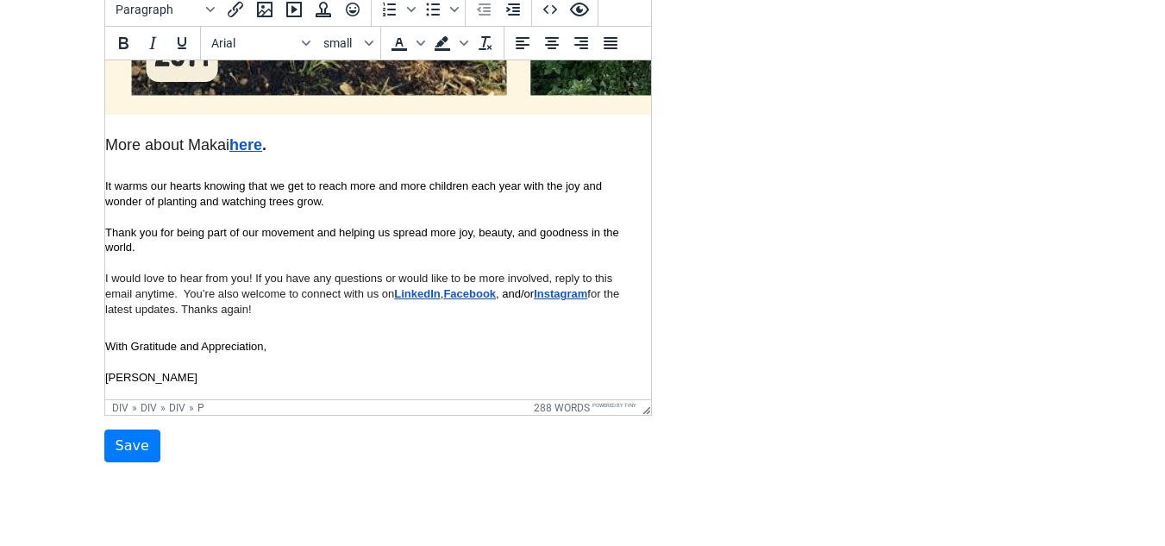
scroll to position [352, 0]
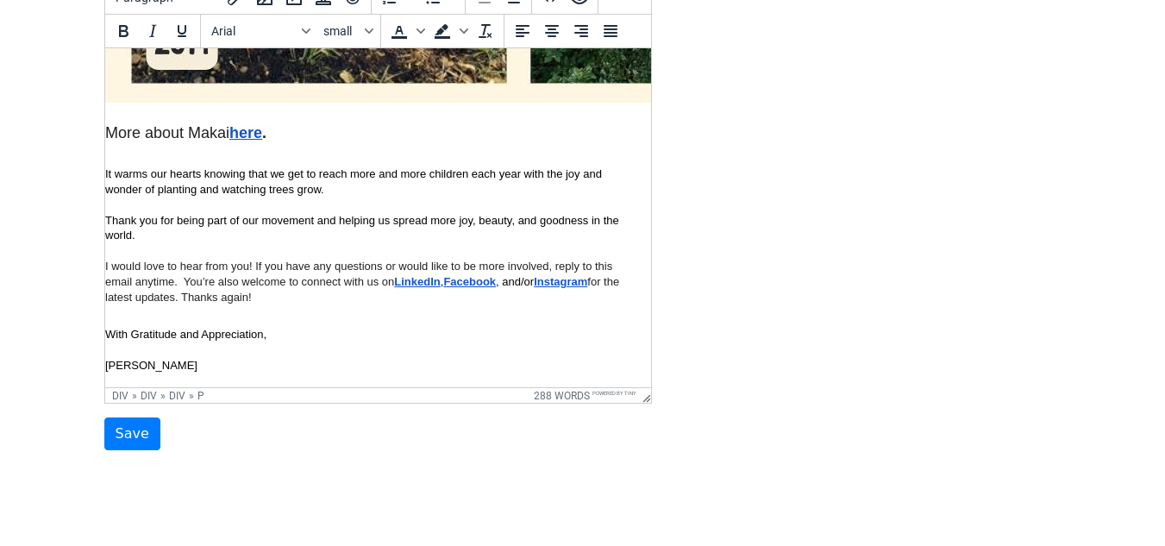
click at [177, 358] on p "Whitney" at bounding box center [363, 366] width 518 height 16
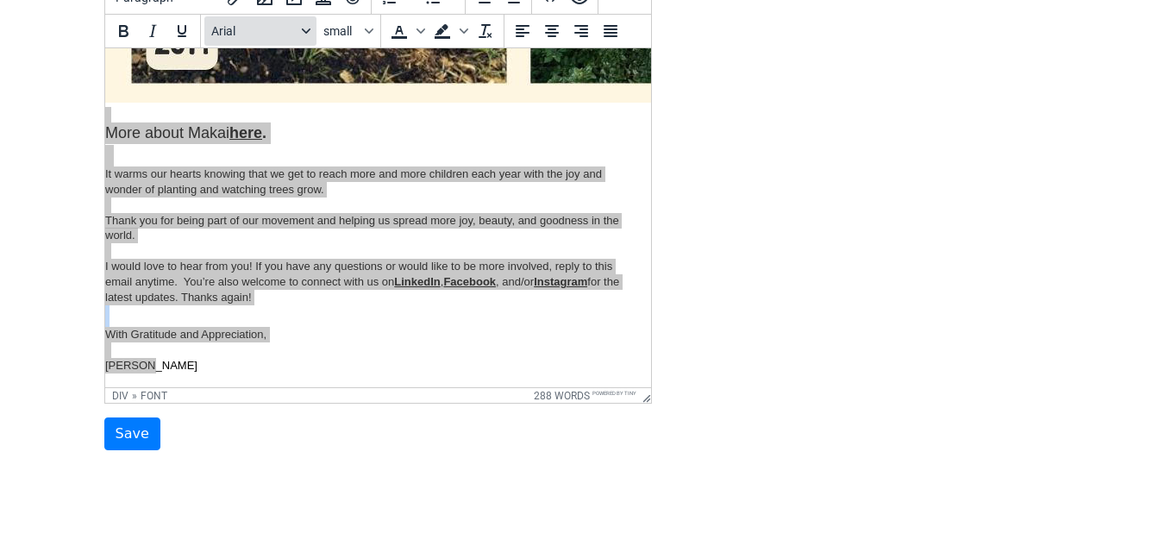
click at [307, 34] on icon "Fonts" at bounding box center [306, 31] width 9 height 9
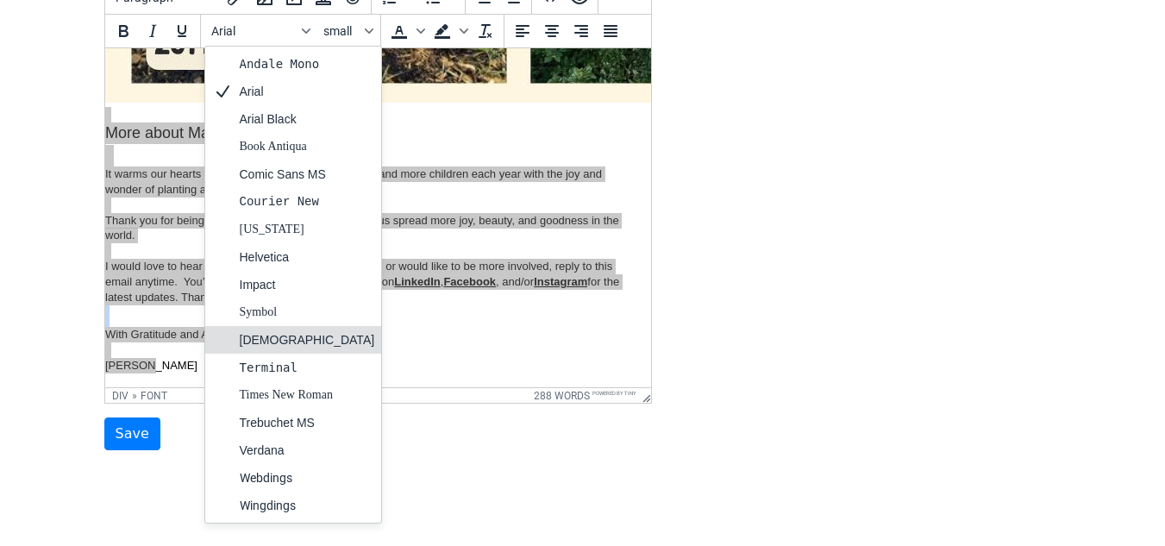
click at [269, 344] on div "Tahoma" at bounding box center [307, 339] width 135 height 21
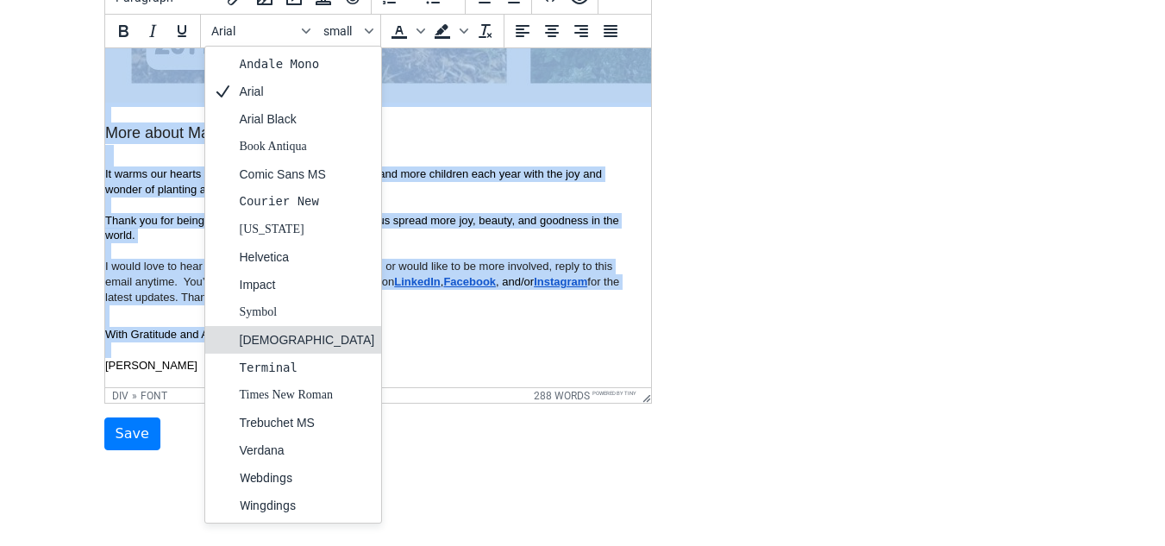
scroll to position [3700, 14]
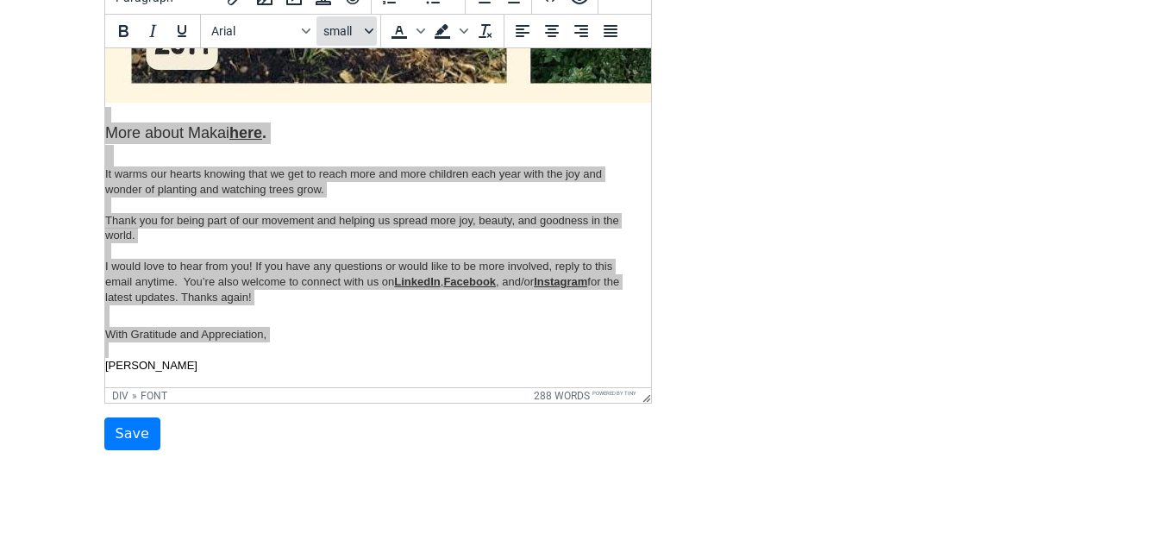
click at [356, 31] on span "small" at bounding box center [342, 31] width 38 height 14
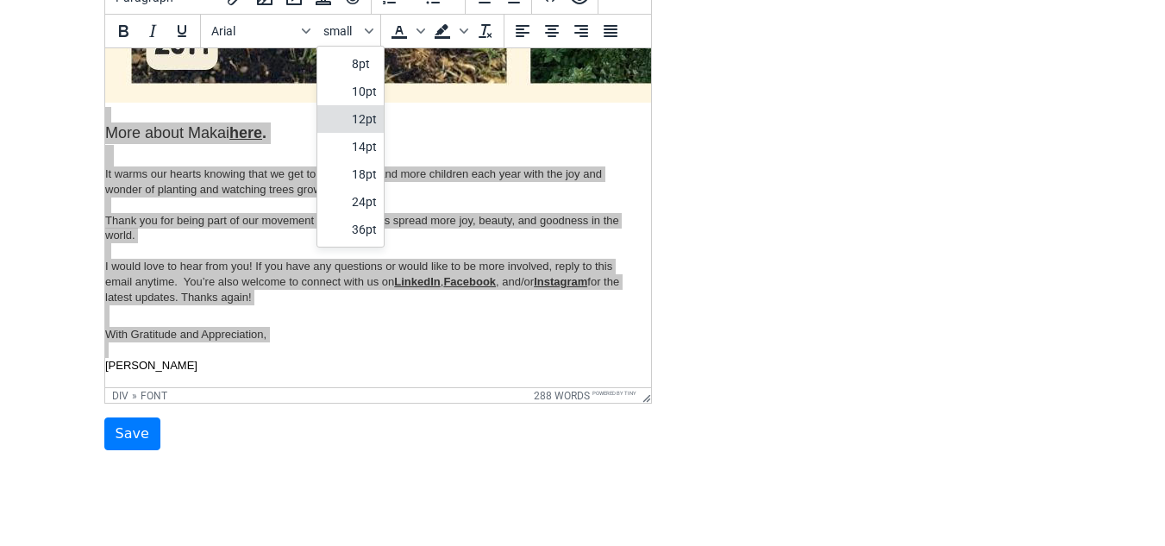
click at [358, 116] on div "12pt" at bounding box center [364, 119] width 25 height 21
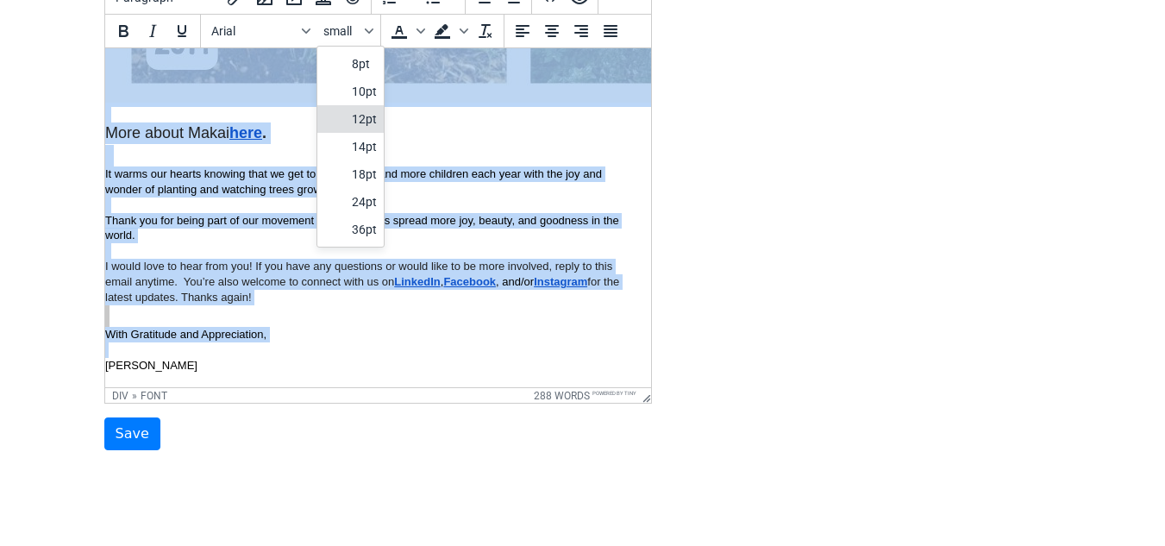
scroll to position [3619, 14]
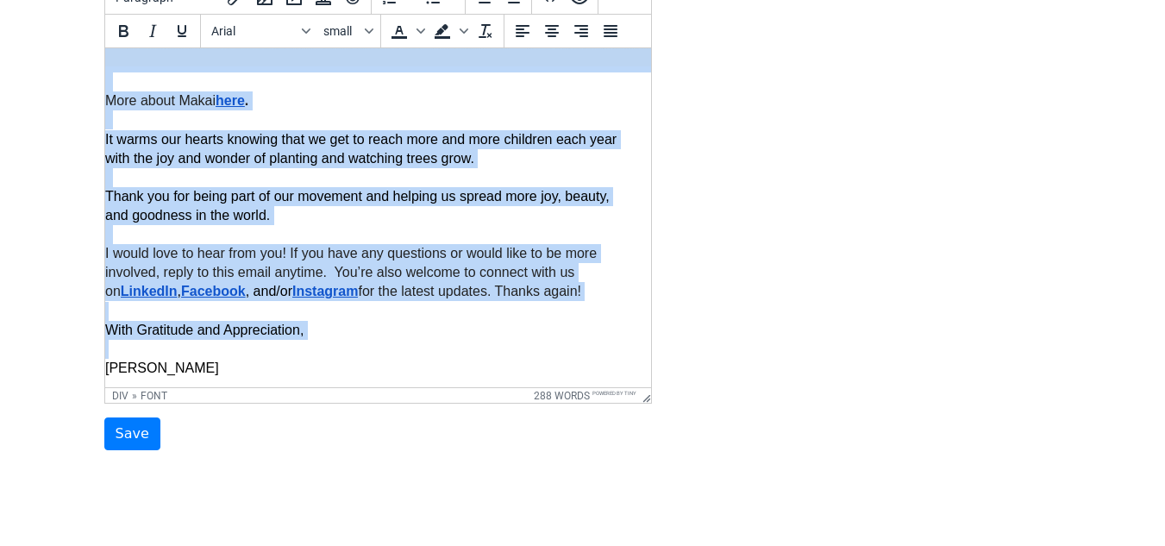
click at [354, 129] on div at bounding box center [363, 119] width 518 height 19
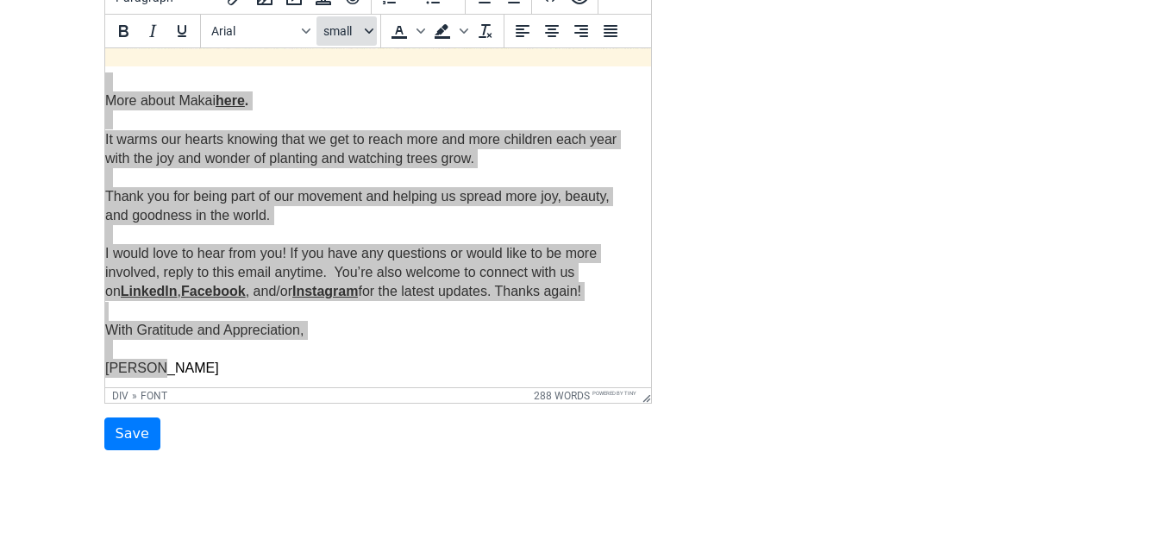
click at [372, 37] on button "small" at bounding box center [346, 30] width 60 height 29
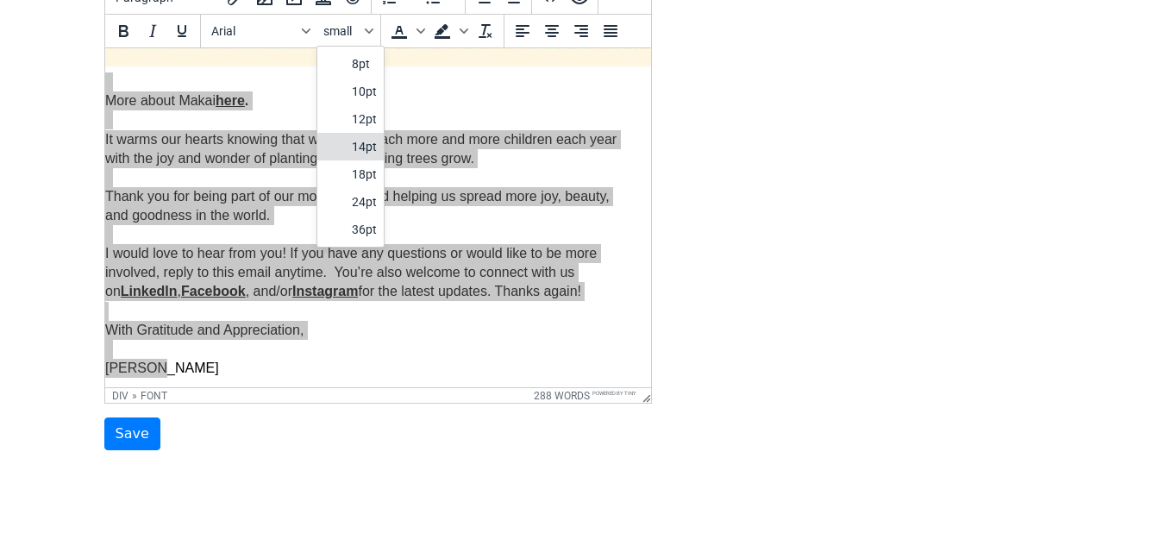
click at [371, 147] on div "14pt" at bounding box center [364, 146] width 25 height 21
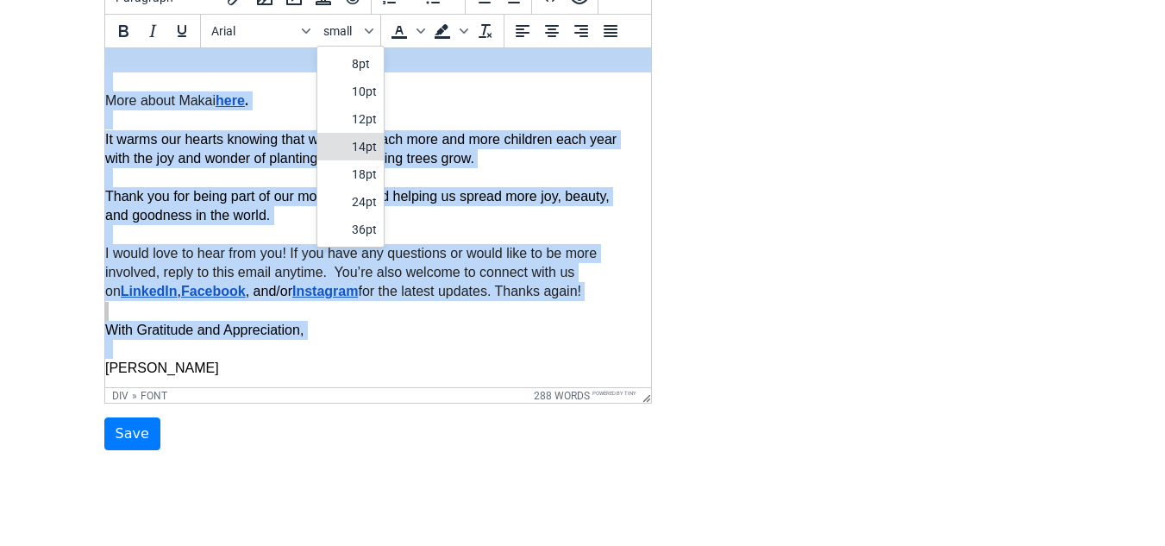
scroll to position [3744, 14]
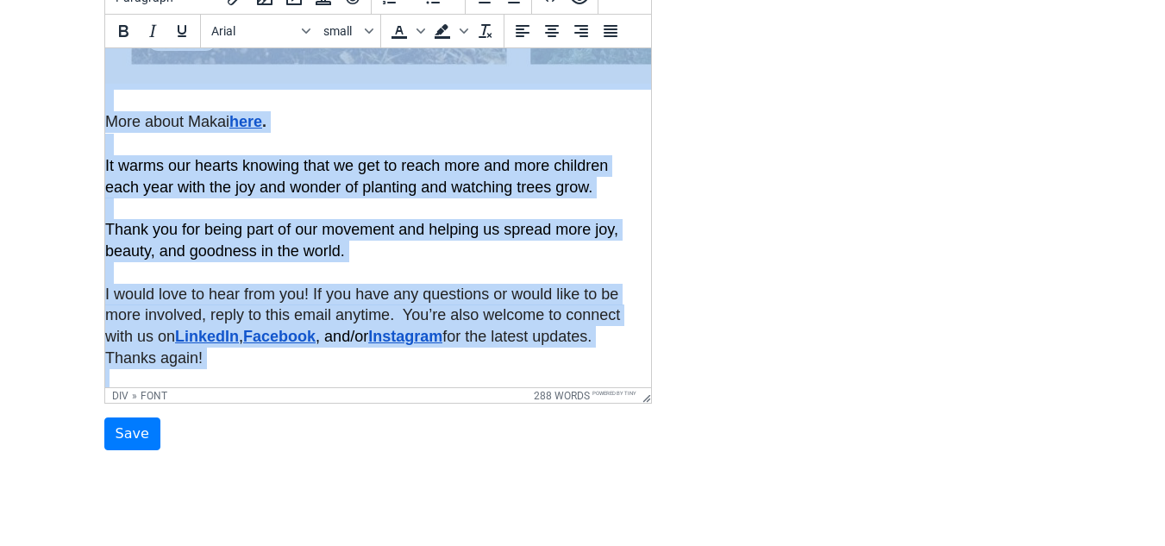
click at [370, 133] on div "More about Makai here ." at bounding box center [363, 122] width 518 height 22
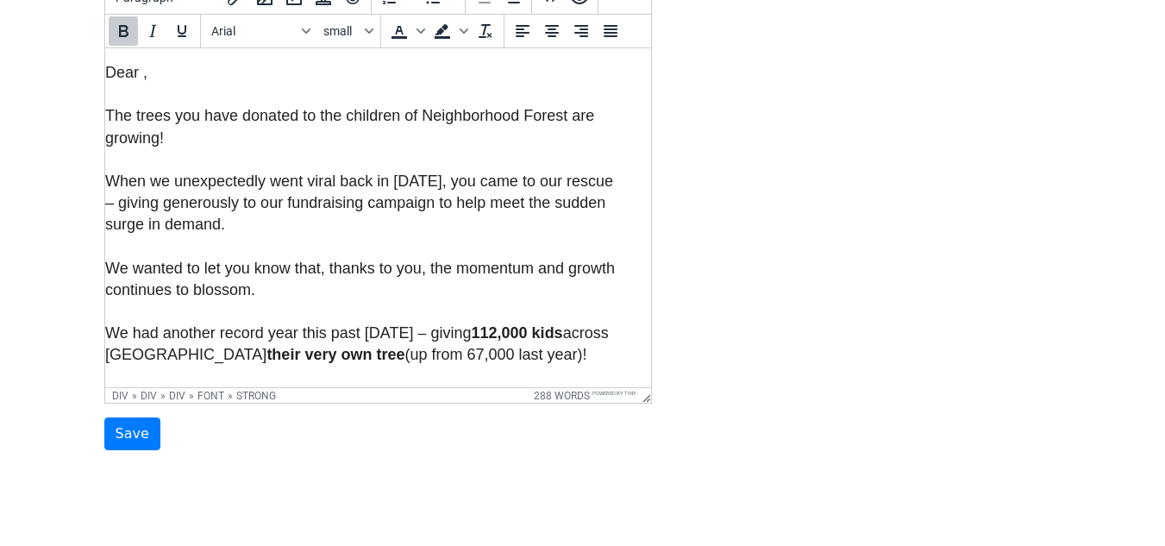
scroll to position [265, 0]
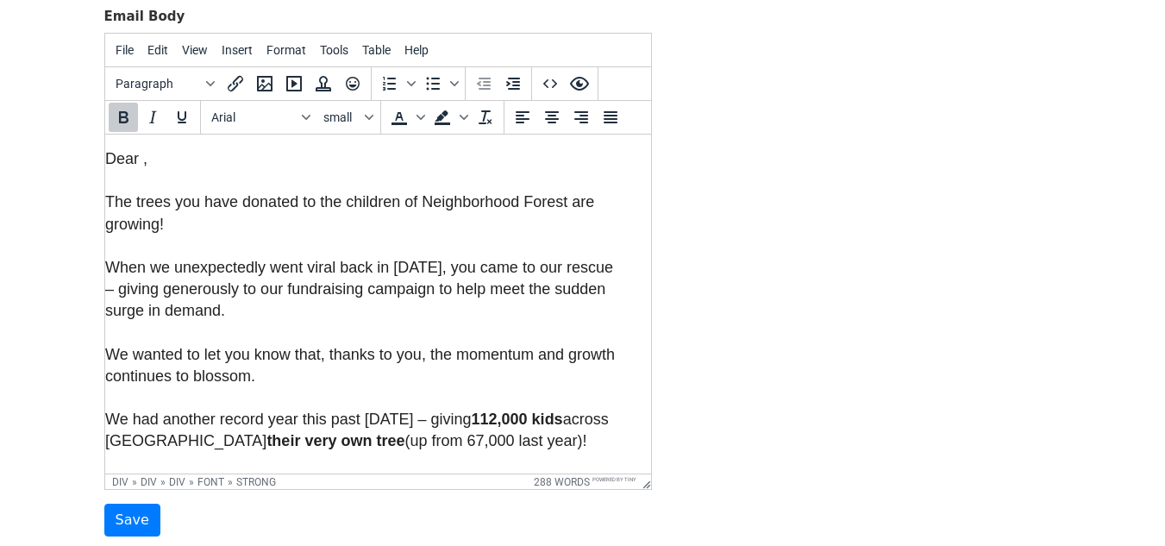
click at [154, 159] on div "Dear ," at bounding box center [363, 159] width 518 height 22
click at [990, 112] on div "Template Name The Forest is Growing – thanks to you! Email Subject The Forest i…" at bounding box center [582, 199] width 983 height 676
click at [333, 47] on span "Tools" at bounding box center [334, 50] width 28 height 14
click at [777, 228] on div "Template Name The Forest is Growing – thanks to you! Email Subject The Forest i…" at bounding box center [582, 199] width 983 height 676
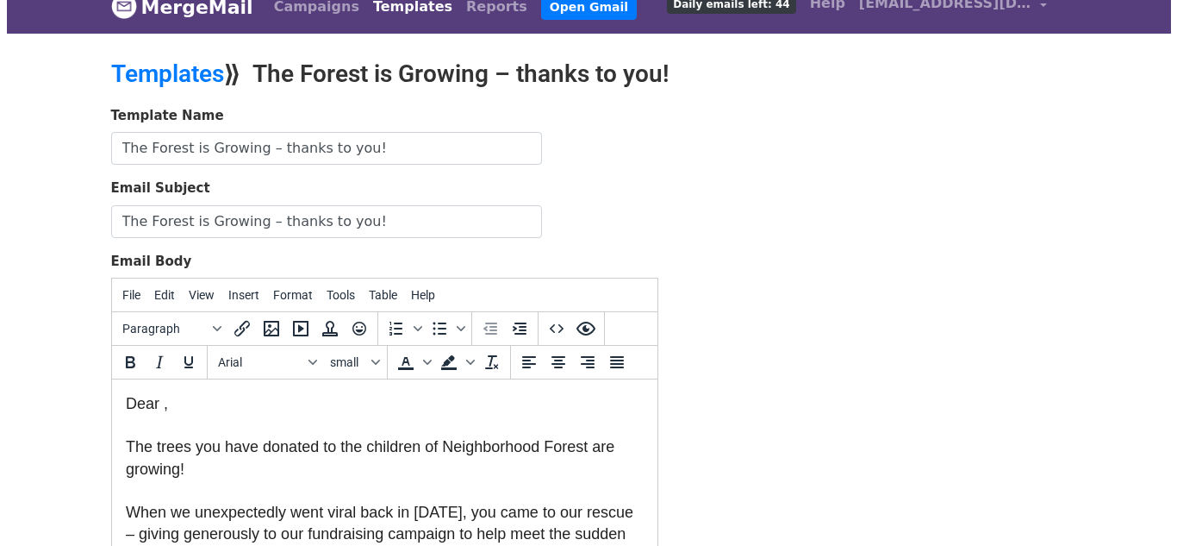
scroll to position [7, 0]
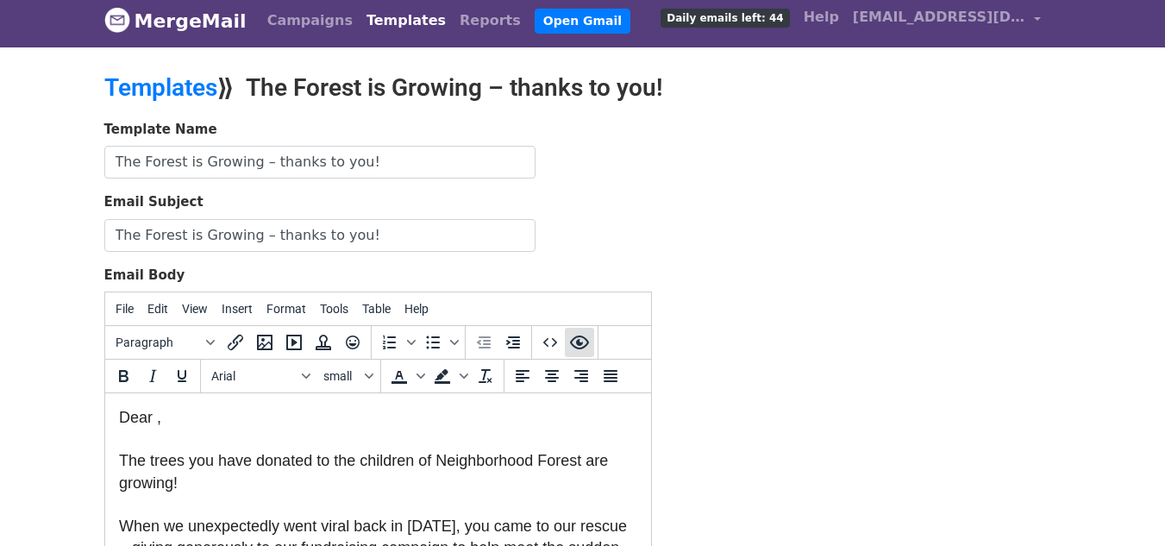
click at [585, 345] on icon "Preview" at bounding box center [578, 342] width 19 height 14
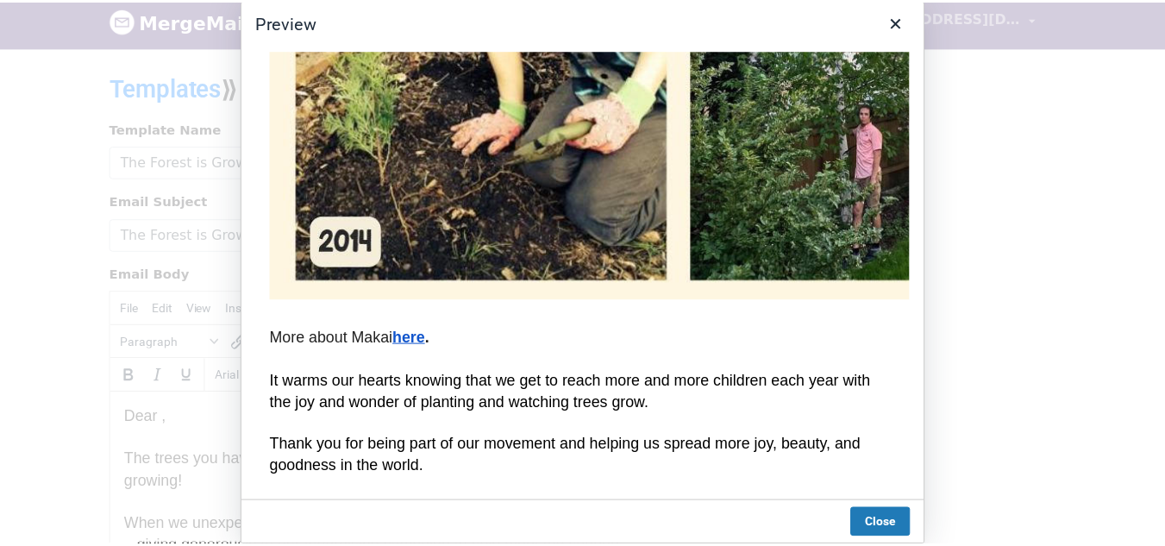
scroll to position [3620, 0]
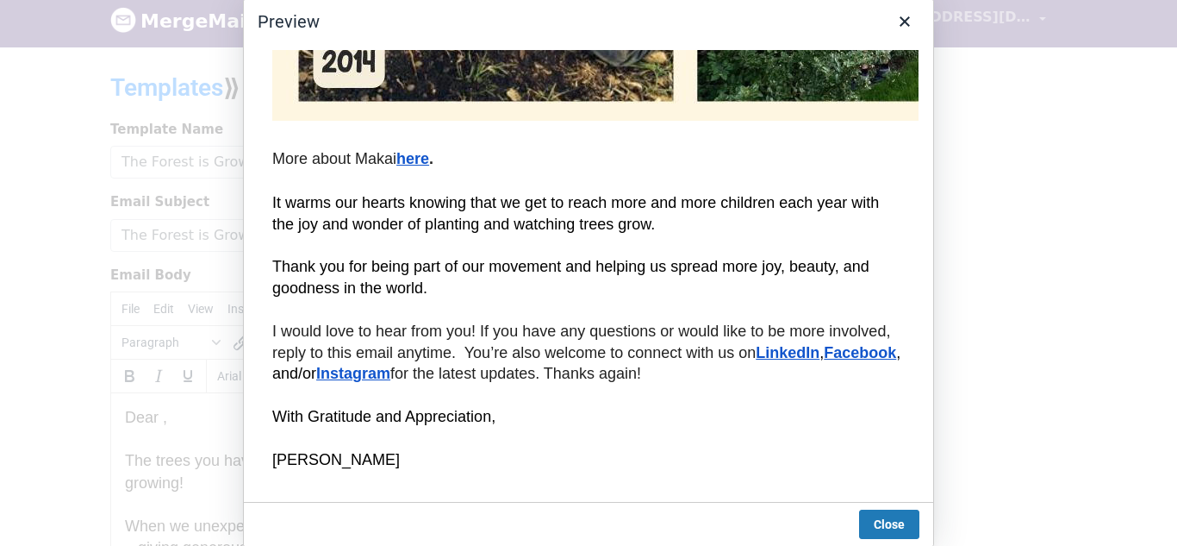
click at [1003, 309] on div at bounding box center [588, 273] width 1177 height 546
click at [913, 27] on icon "Close" at bounding box center [905, 21] width 21 height 21
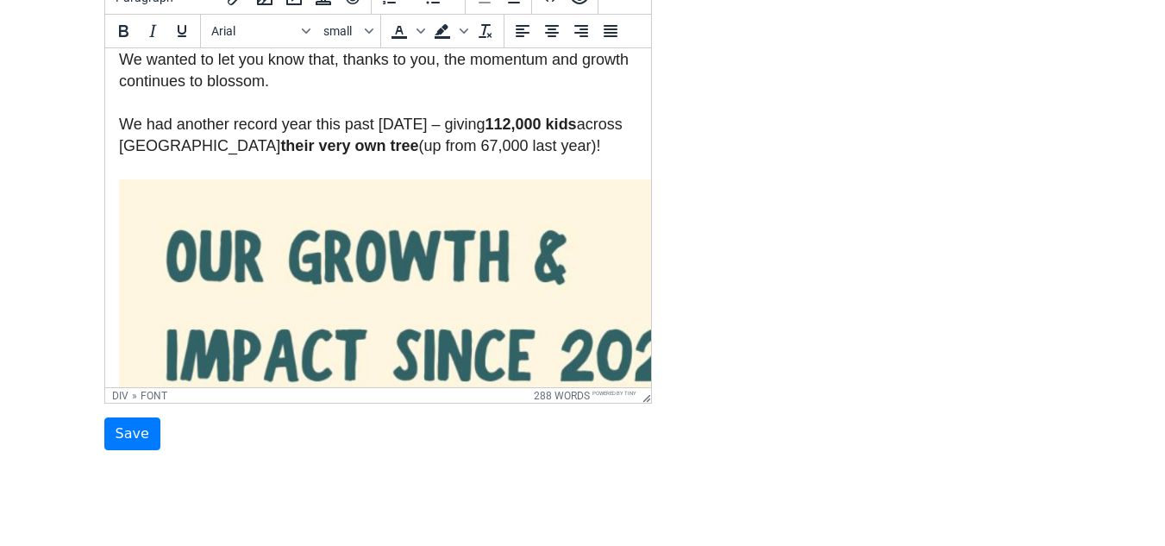
scroll to position [345, 0]
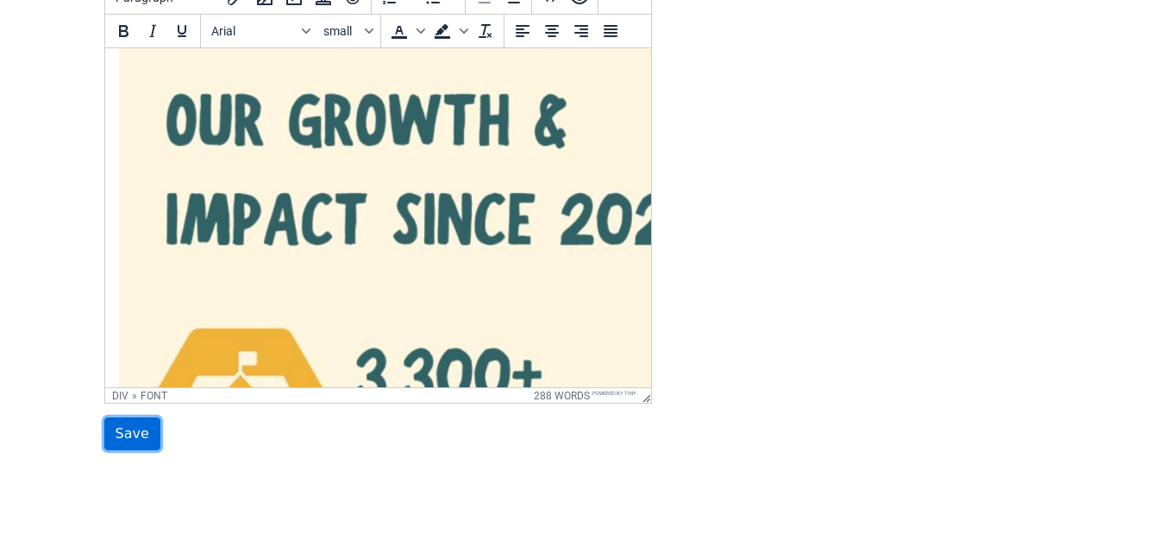
click at [128, 439] on input "Save" at bounding box center [132, 433] width 56 height 33
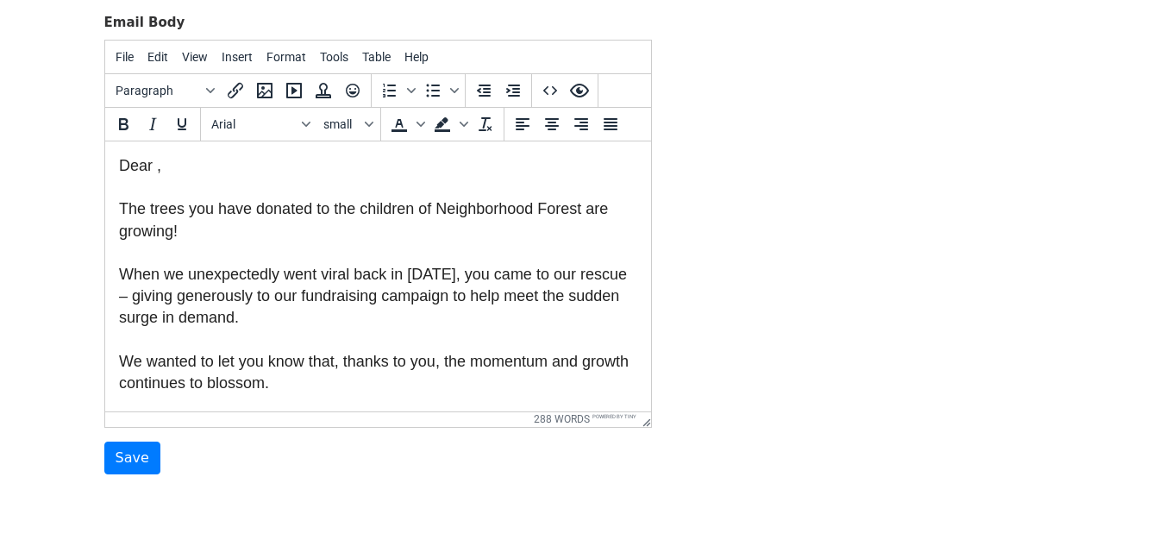
scroll to position [345, 0]
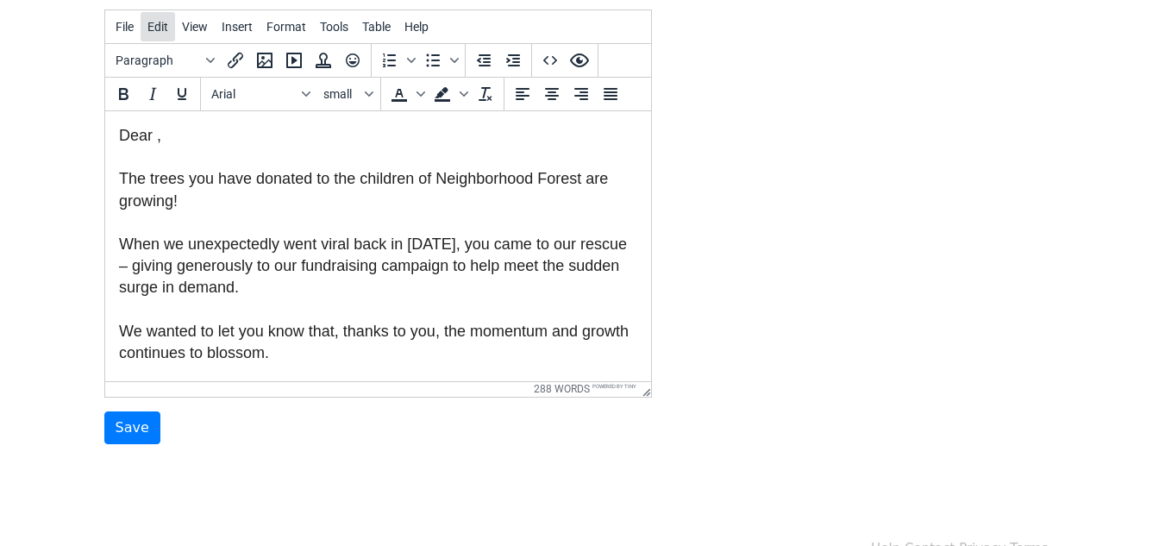
click at [147, 31] on span "Edit" at bounding box center [157, 27] width 21 height 14
click at [848, 145] on div "Template Name The Forest is Growing – thanks to you! Email Subject The Forest i…" at bounding box center [582, 140] width 983 height 607
click at [133, 421] on input "Save" at bounding box center [132, 427] width 56 height 33
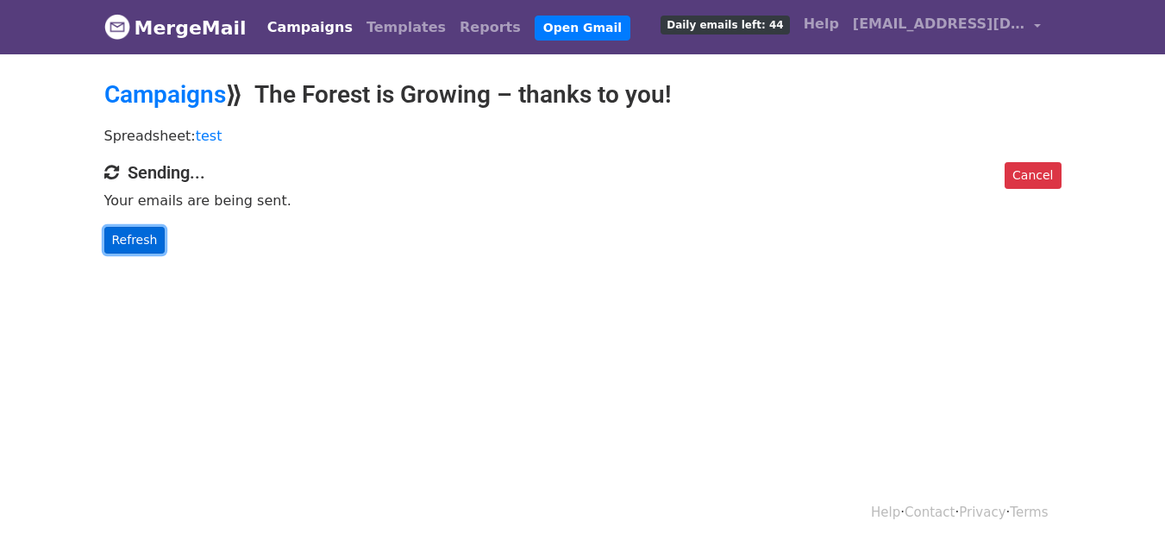
click at [144, 233] on link "Refresh" at bounding box center [134, 240] width 61 height 27
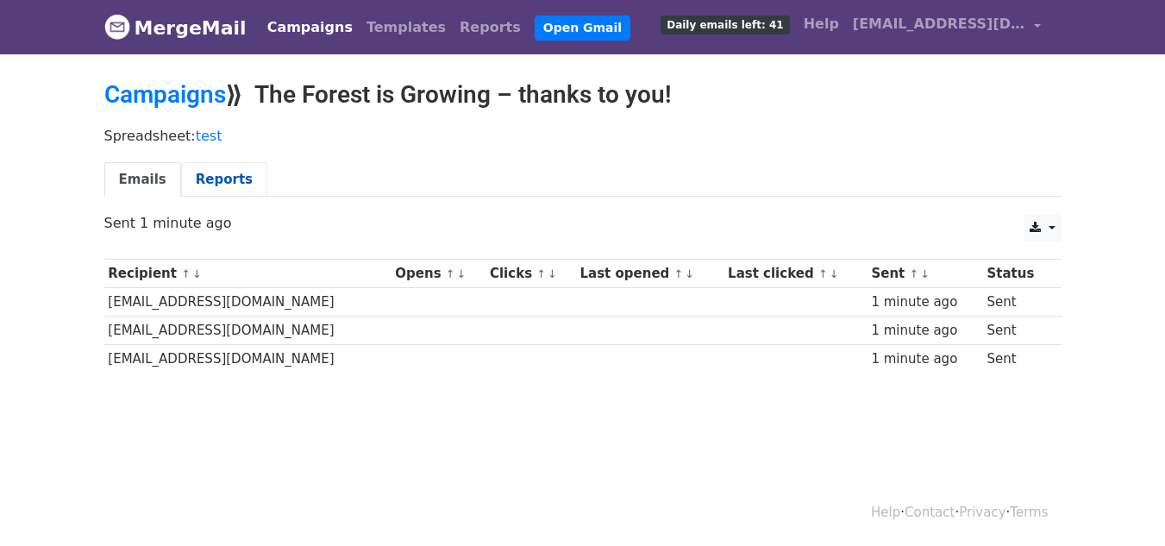
click at [203, 178] on link "Reports" at bounding box center [224, 179] width 86 height 35
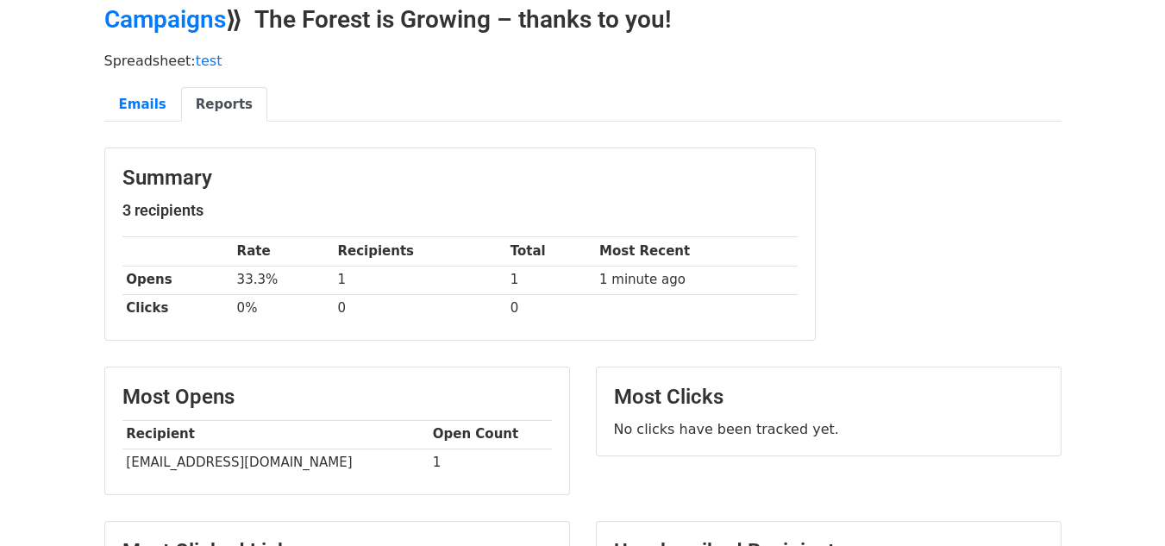
scroll to position [37, 0]
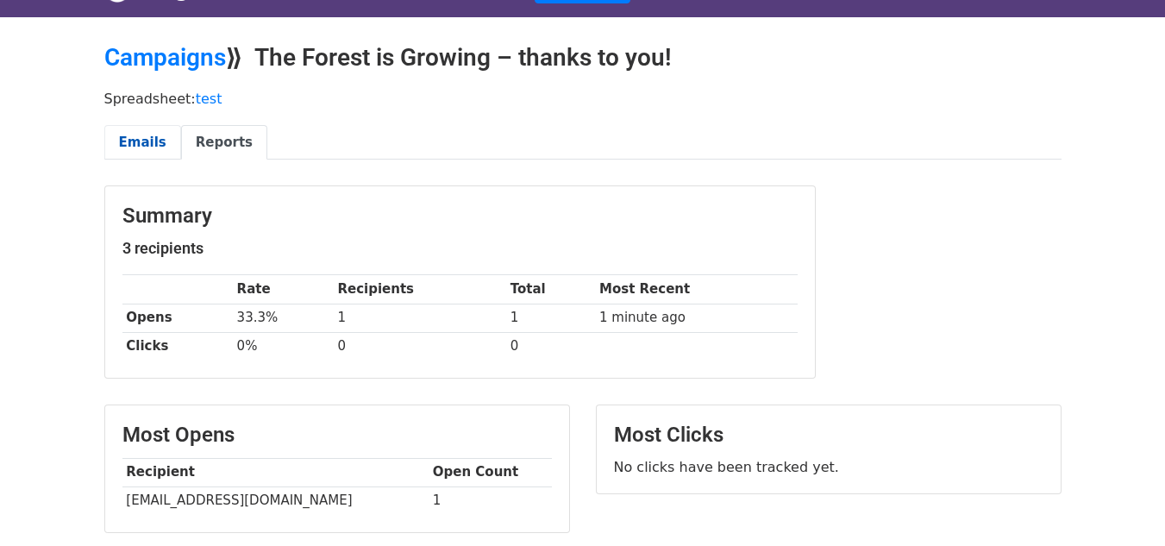
click at [147, 140] on link "Emails" at bounding box center [142, 142] width 77 height 35
